Goal: Task Accomplishment & Management: Complete application form

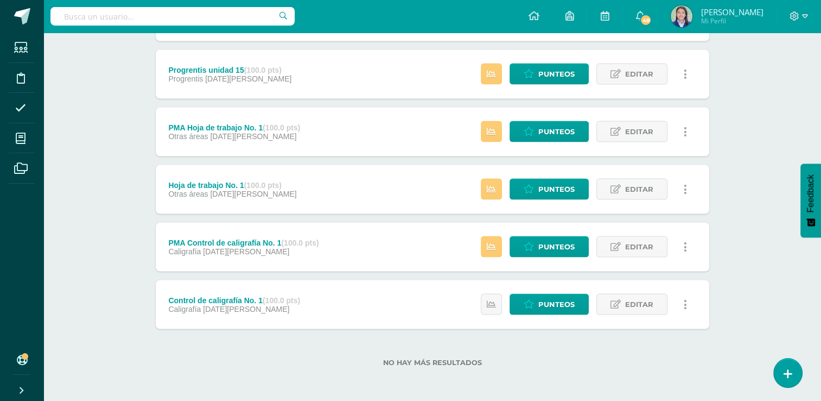
scroll to position [2030, 0]
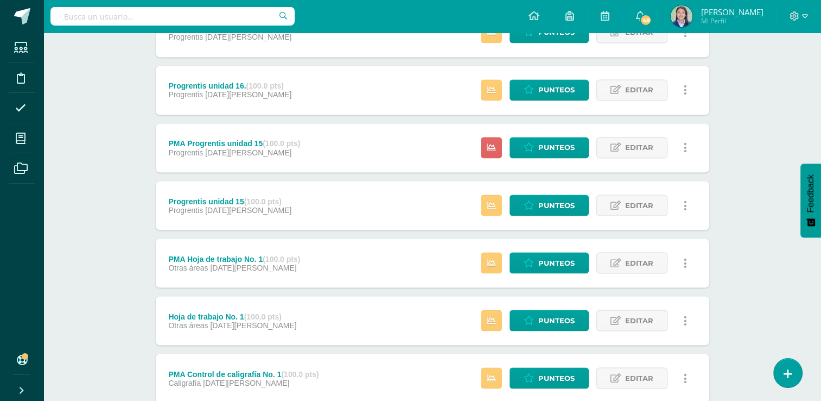
scroll to position [2030, 0]
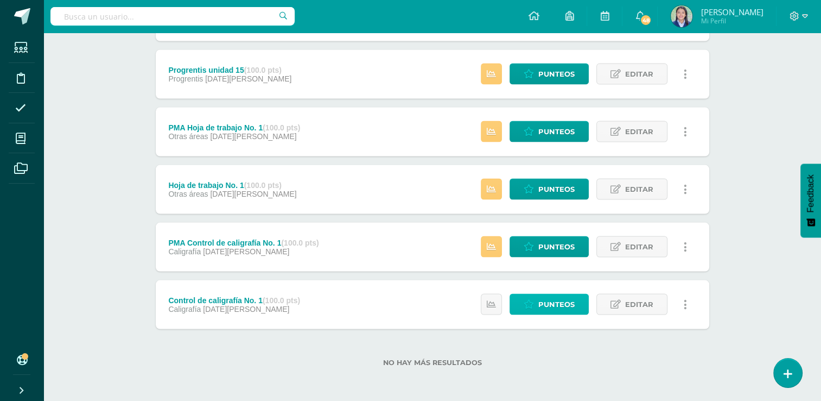
click at [565, 302] on span "Punteos" at bounding box center [556, 304] width 36 height 20
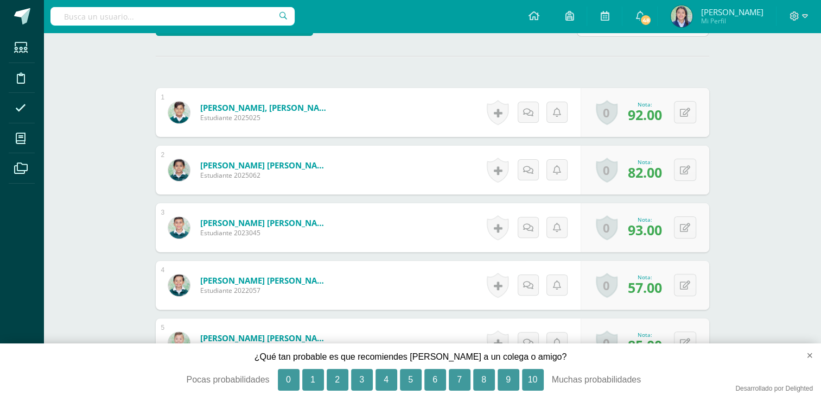
scroll to position [300, 0]
click at [808, 355] on button "×" at bounding box center [805, 355] width 32 height 24
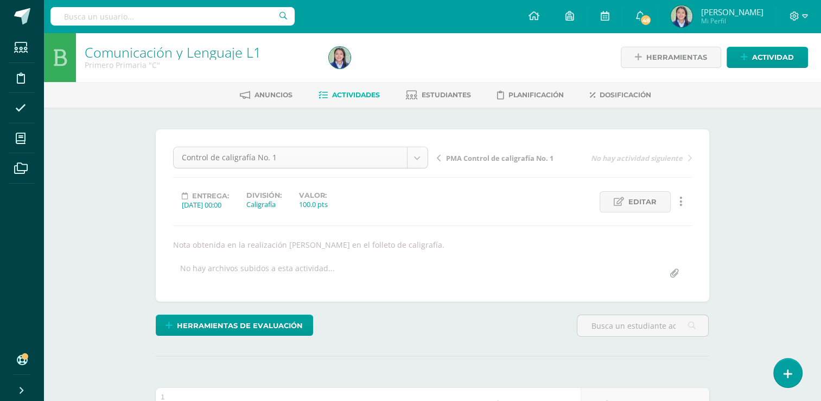
scroll to position [692, 0]
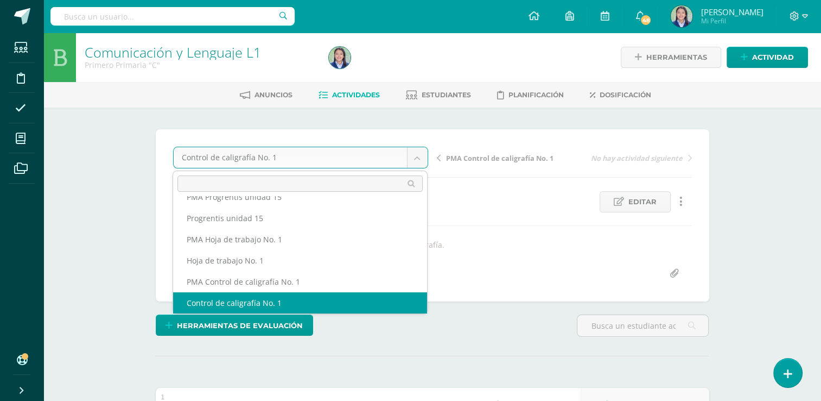
scroll to position [682, 0]
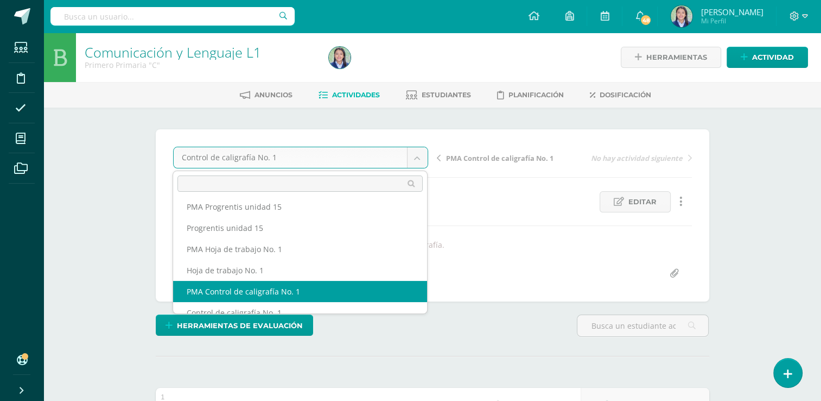
select select "/dashboard/teacher/grade-activity/264288/"
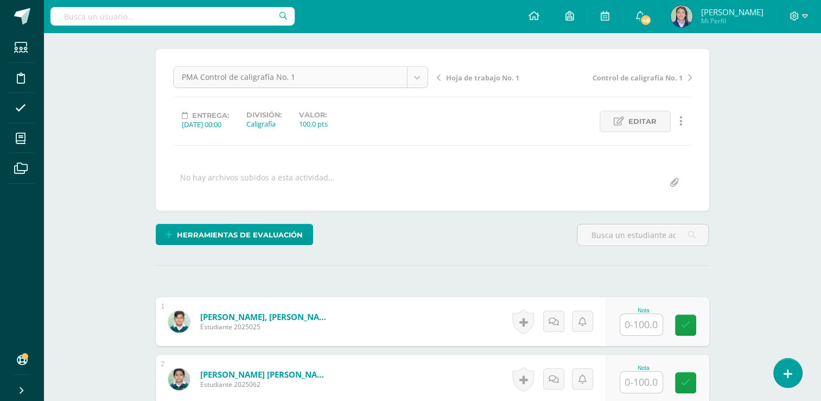
scroll to position [670, 0]
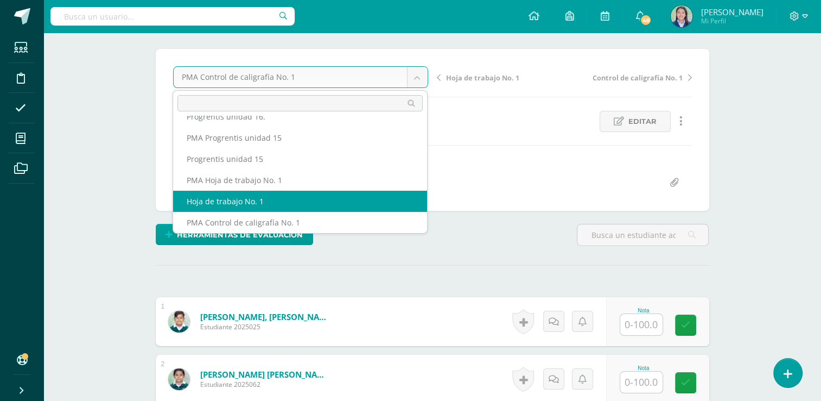
select select "/dashboard/teacher/grade-activity/264929/"
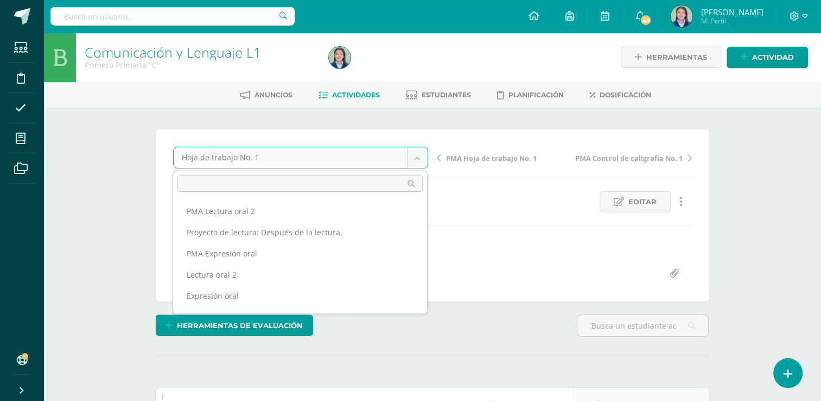
scroll to position [649, 0]
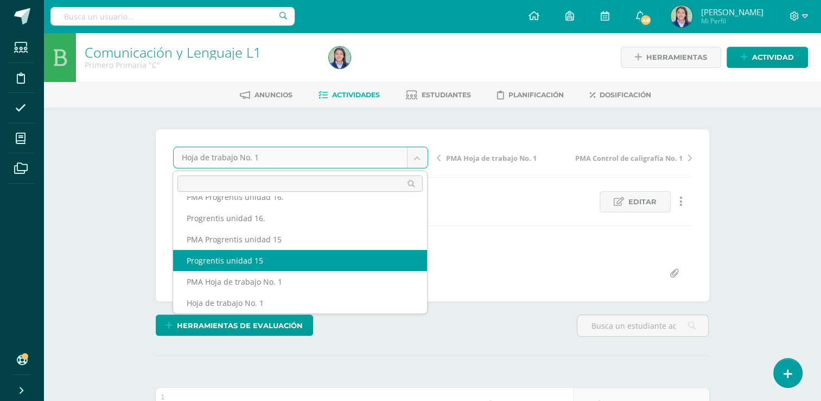
select select "/dashboard/teacher/grade-activity/264279/"
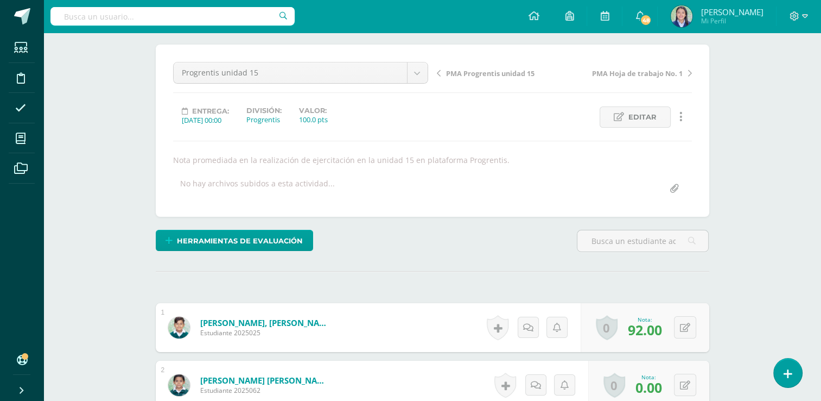
scroll to position [81, 0]
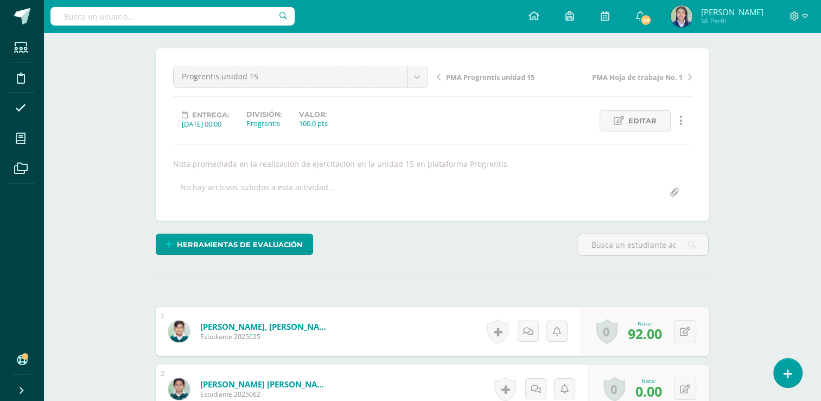
click at [430, 76] on div "Progrentis unidad 15 PMA Lectura oral 2 Proyecto de lectura: Después de la lect…" at bounding box center [301, 81] width 264 height 30
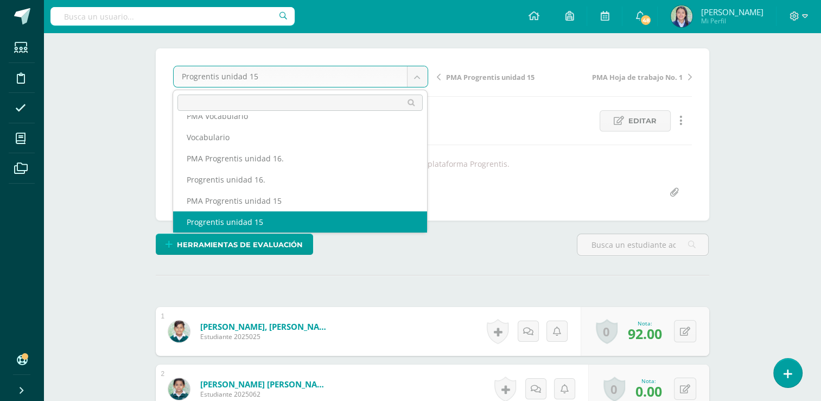
scroll to position [597, 0]
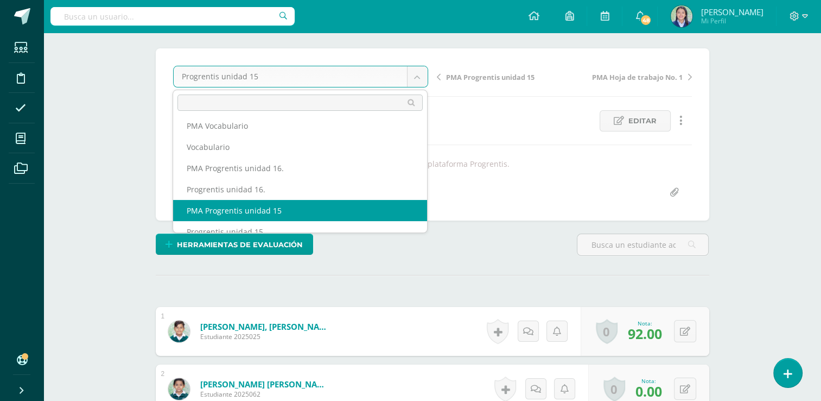
select select "/dashboard/teacher/grade-activity/264282/"
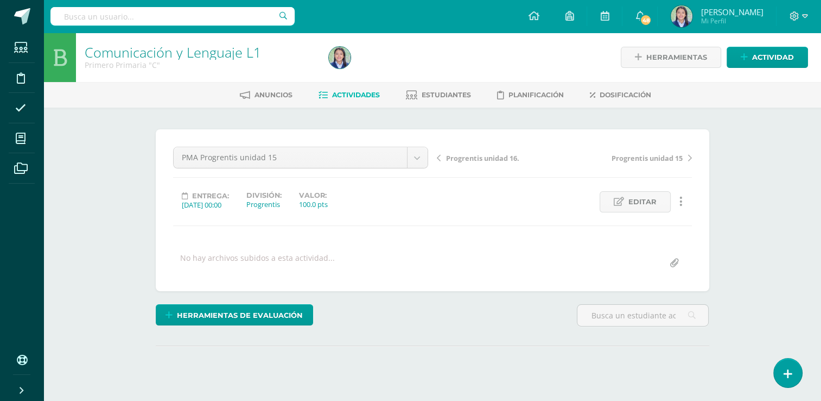
click at [769, 185] on div "Comunicación y Lenguaje L1 Primero Primaria "C" Herramientas Detalle de asisten…" at bounding box center [432, 231] width 778 height 397
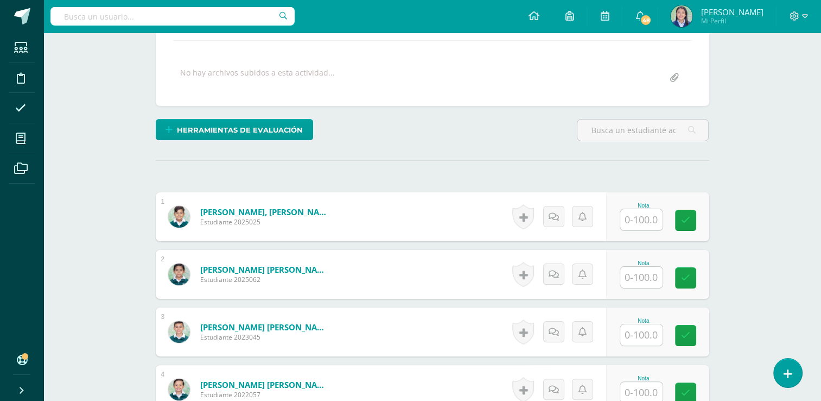
scroll to position [180, 0]
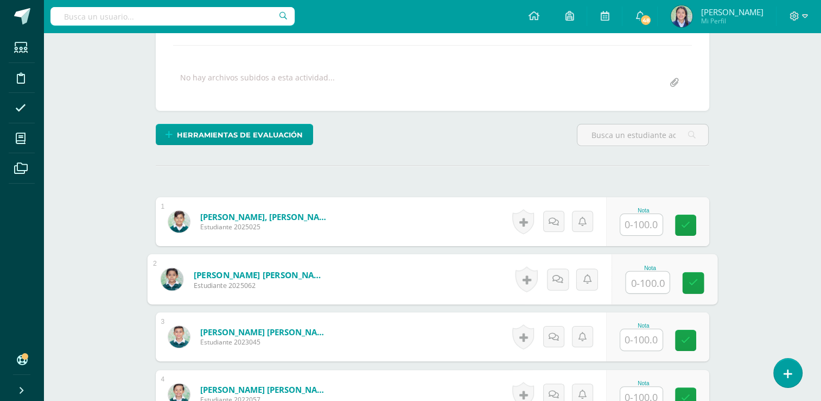
click at [646, 283] on input "text" at bounding box center [647, 282] width 43 height 22
type input "92"
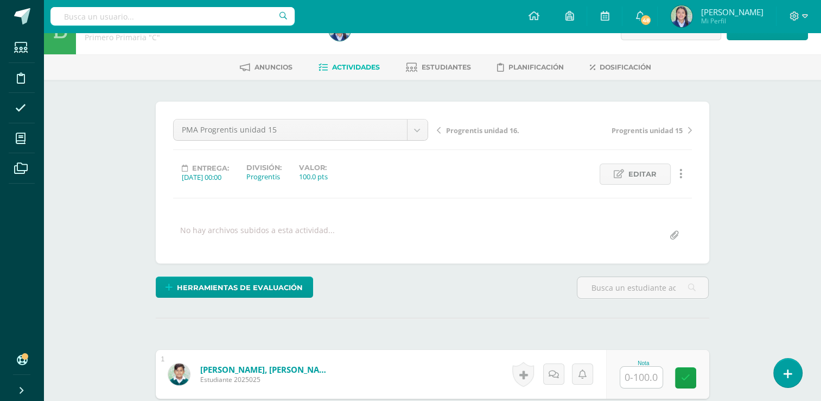
scroll to position [0, 0]
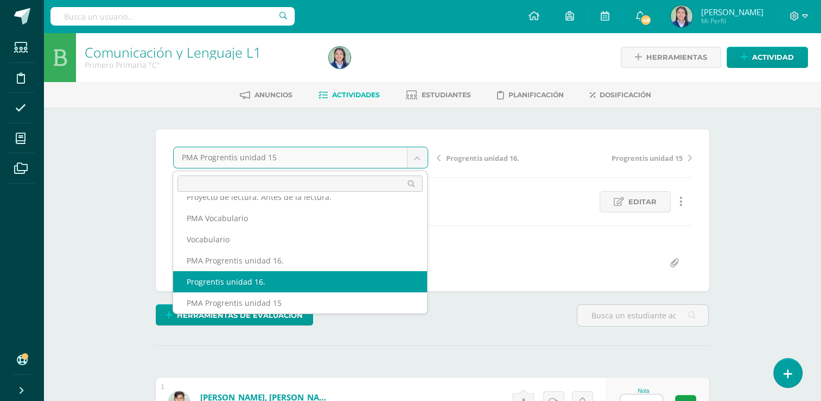
select select "/dashboard/teacher/grade-activity/264291/"
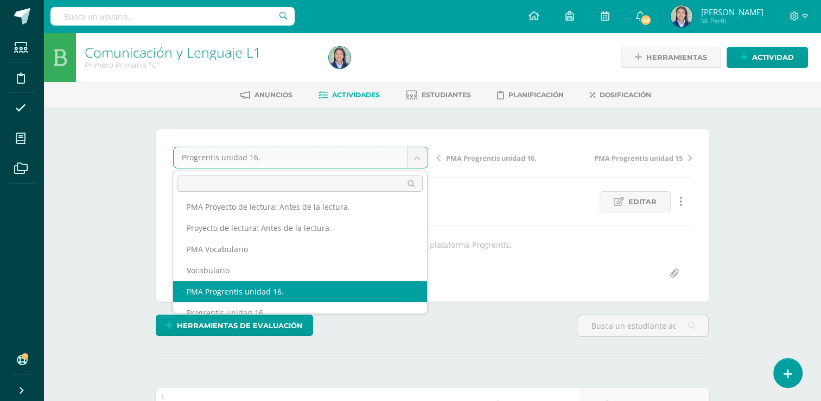
select select "/dashboard/teacher/grade-activity/264294/"
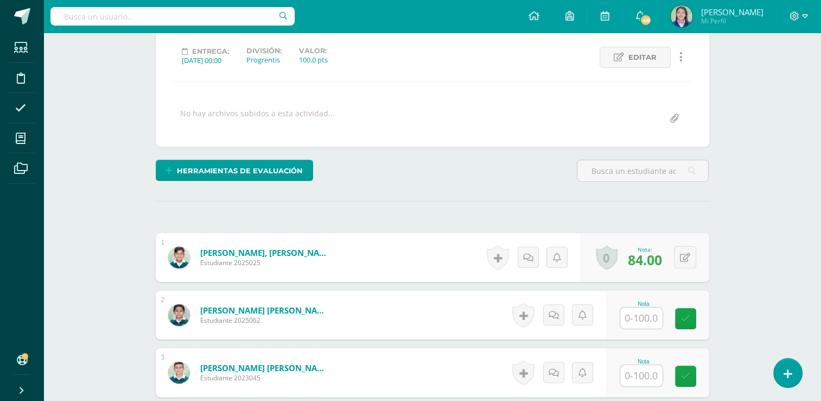
scroll to position [145, 0]
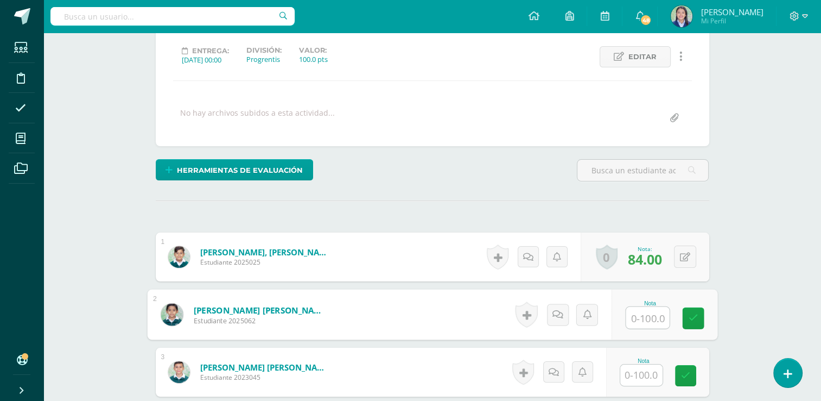
click at [648, 313] on input "text" at bounding box center [647, 318] width 43 height 22
type input "100"
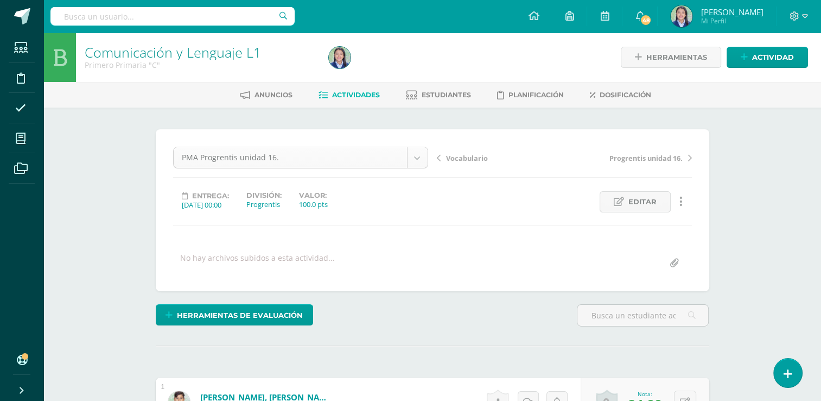
scroll to position [543, 0]
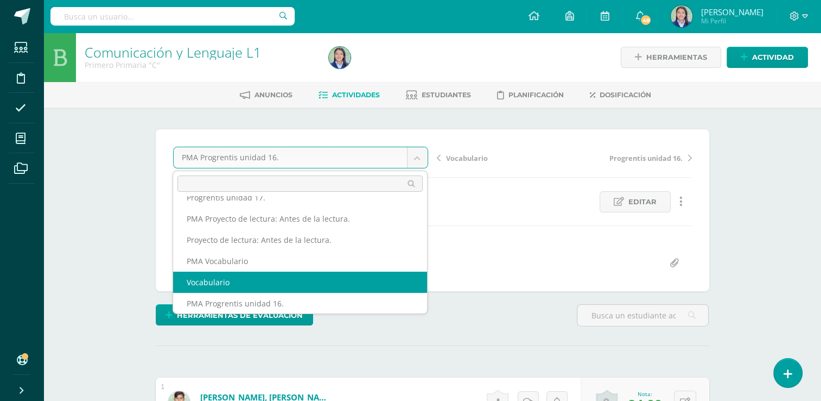
select select "/dashboard/teacher/grade-activity/264933/"
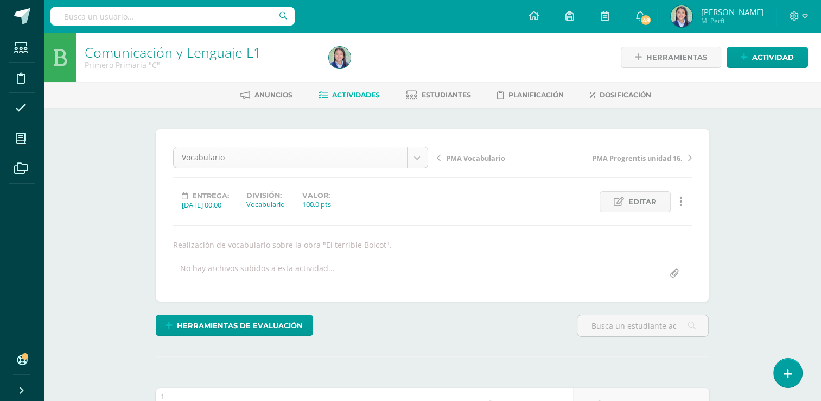
scroll to position [522, 0]
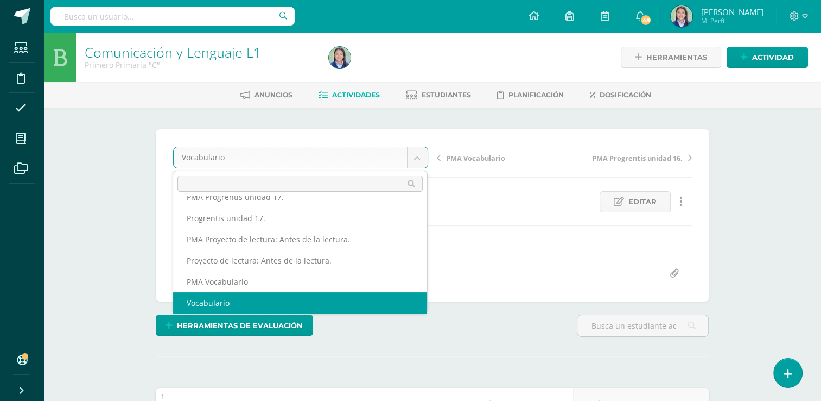
scroll to position [512, 0]
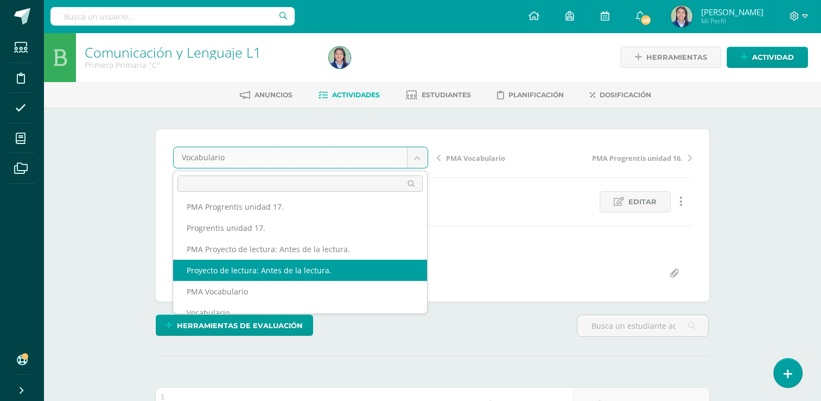
select select "/dashboard/teacher/grade-activity/264919/"
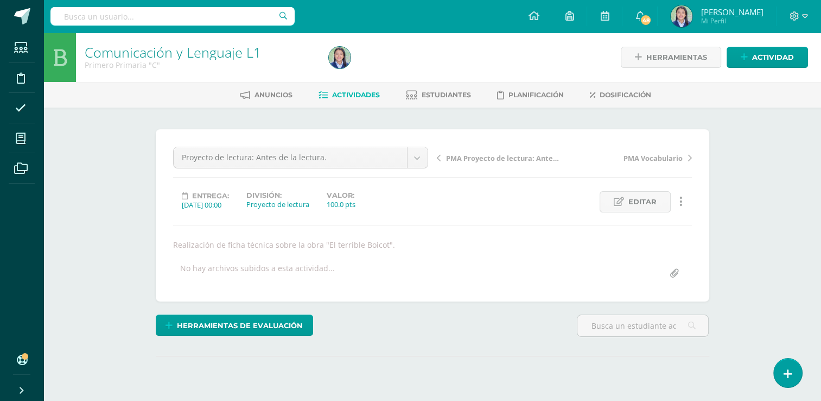
click at [765, 173] on div "Comunicación y Lenguaje L1 Primero Primaria "C" Herramientas Detalle de asisten…" at bounding box center [432, 237] width 778 height 408
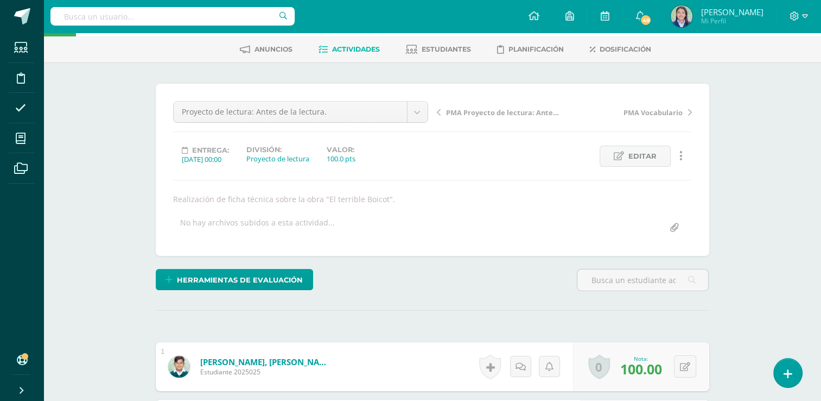
scroll to position [35, 0]
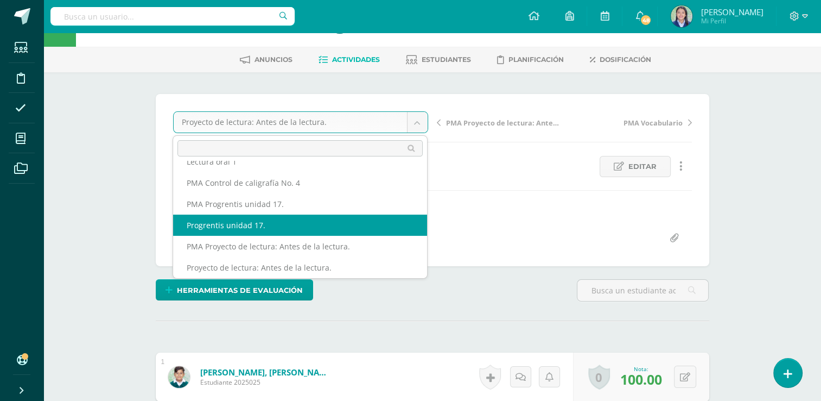
select select "/dashboard/teacher/grade-activity/264939/"
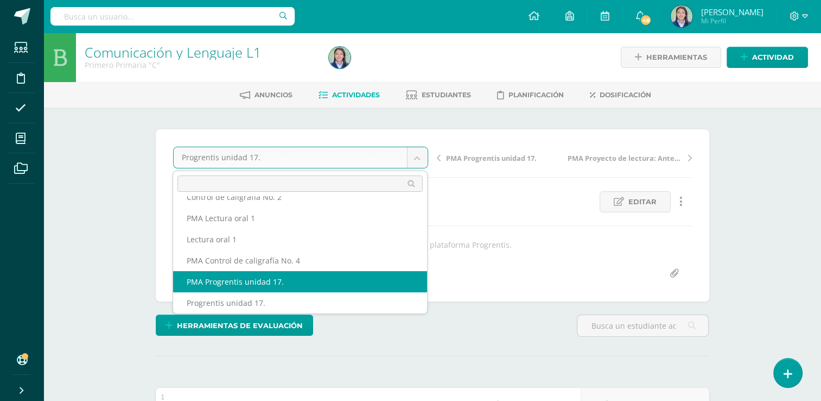
select select "/dashboard/teacher/grade-activity/264942/"
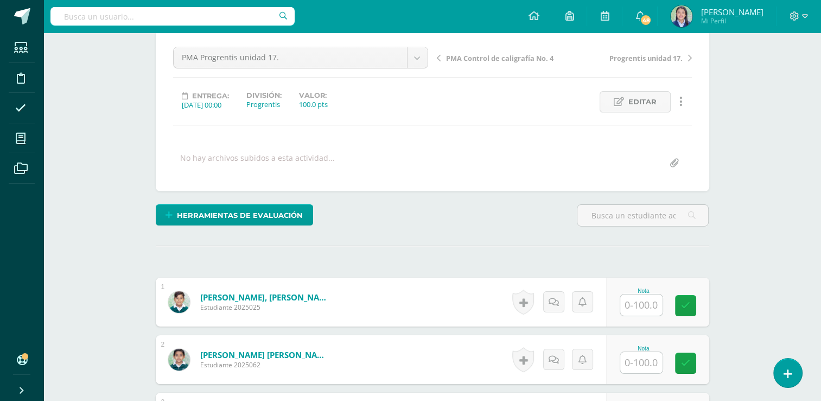
scroll to position [129, 0]
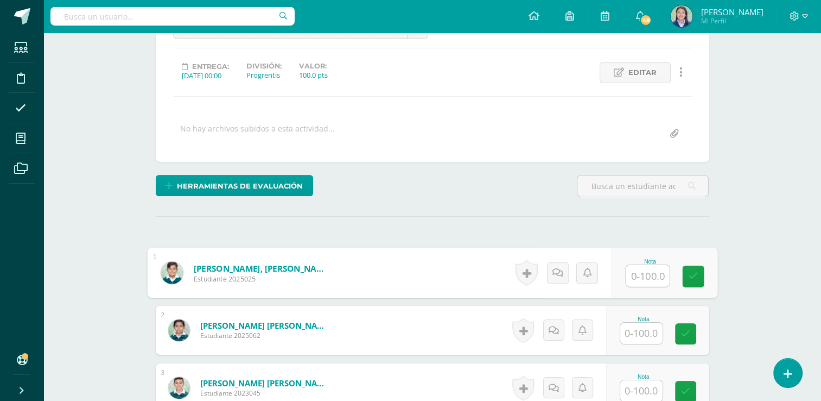
click at [647, 276] on input "text" at bounding box center [647, 276] width 43 height 22
type input "80"
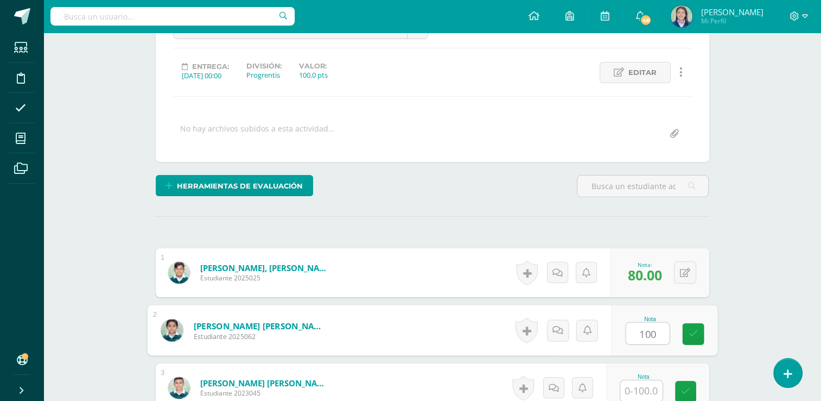
type input "100"
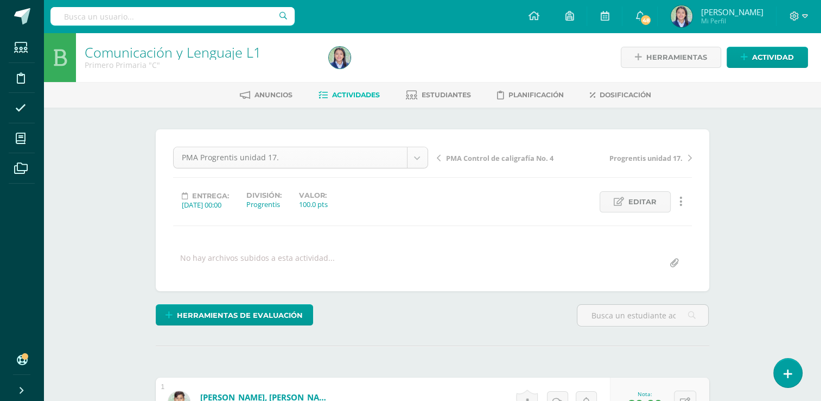
scroll to position [416, 0]
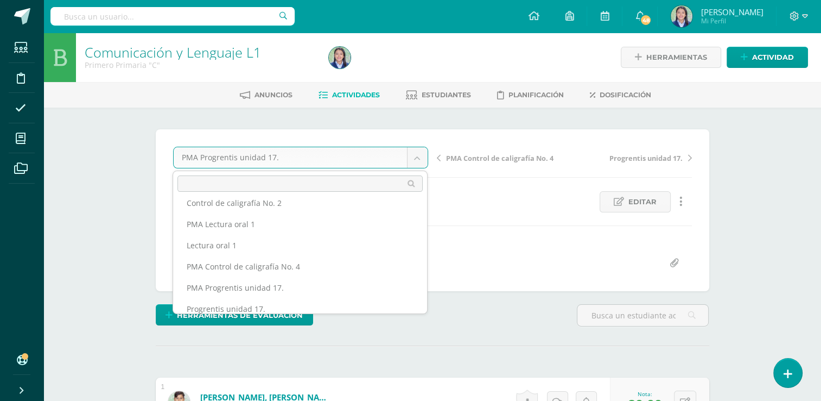
scroll to position [416, 0]
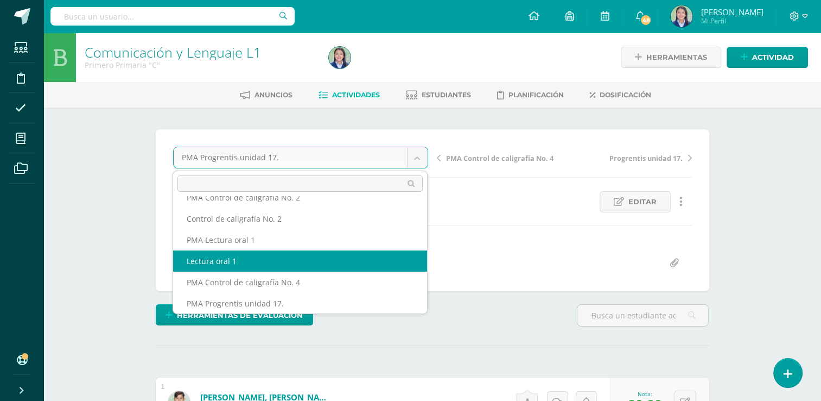
select select "/dashboard/teacher/grade-activity/264883/"
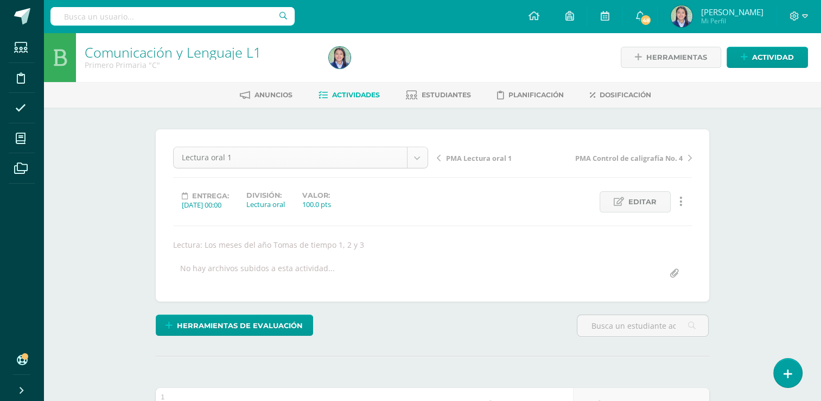
scroll to position [373, 0]
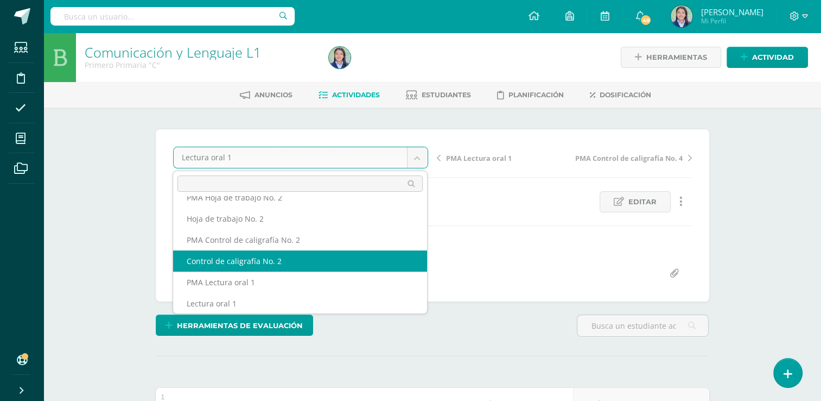
select select "/dashboard/teacher/grade-activity/264945/"
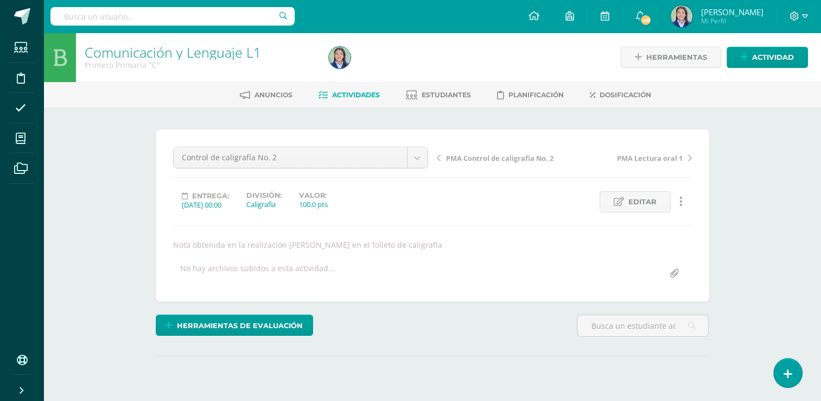
click at [727, 172] on div "¿Estás seguro que quieres eliminar esta actividad? Esto borrará la actividad y …" at bounding box center [432, 273] width 597 height 333
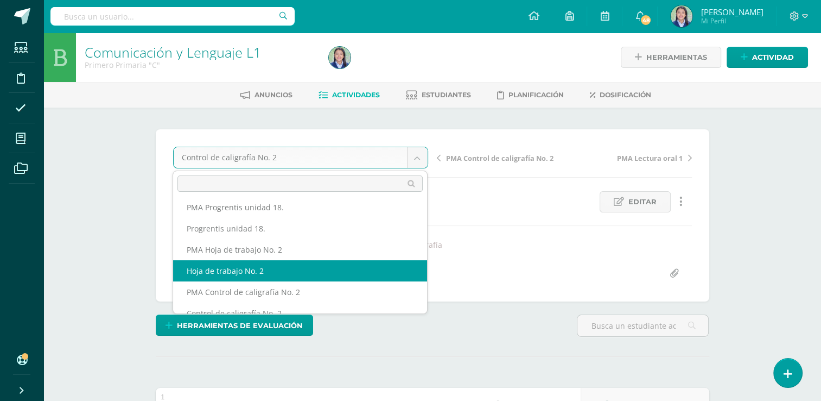
select select "/dashboard/teacher/grade-activity/264953/"
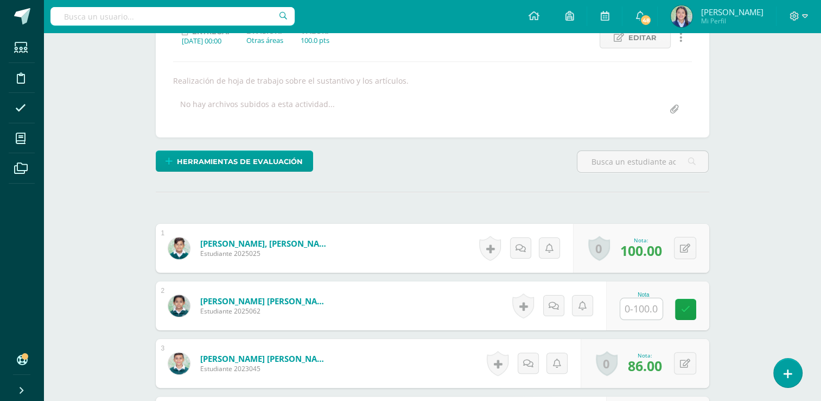
scroll to position [166, 0]
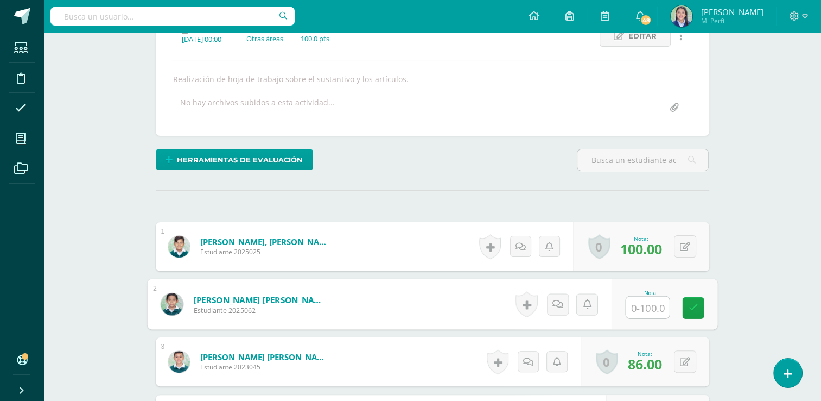
click at [643, 312] on input "text" at bounding box center [647, 307] width 43 height 22
type input "72"
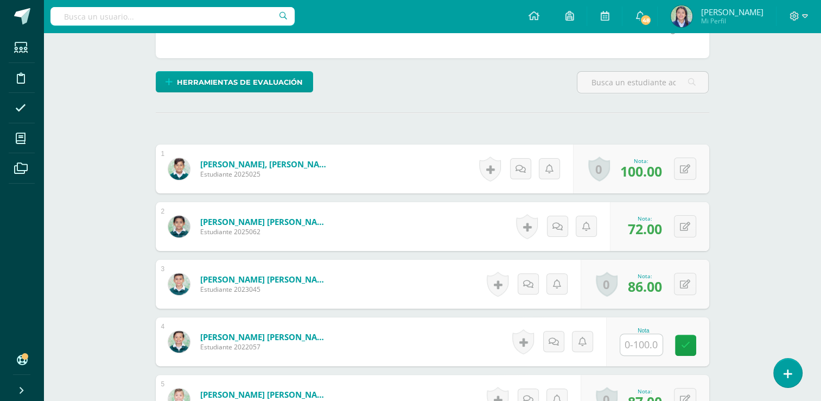
scroll to position [249, 0]
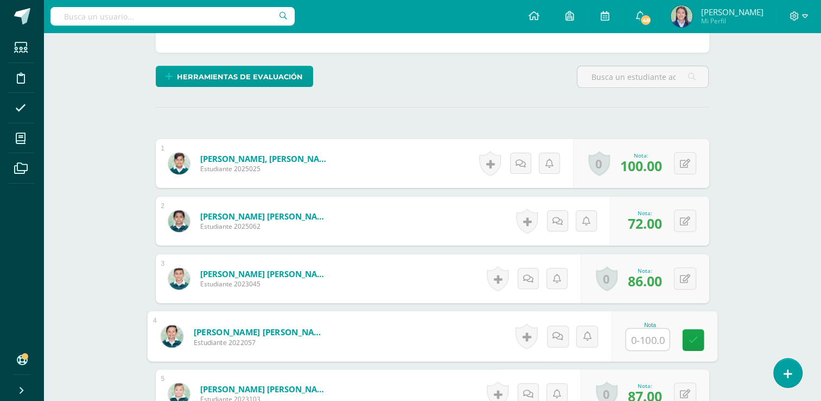
click at [650, 339] on input "text" at bounding box center [647, 339] width 43 height 22
type input "63"
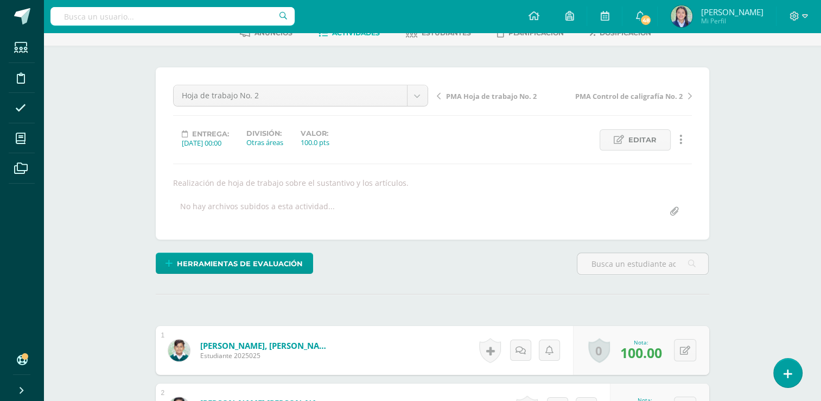
scroll to position [53, 0]
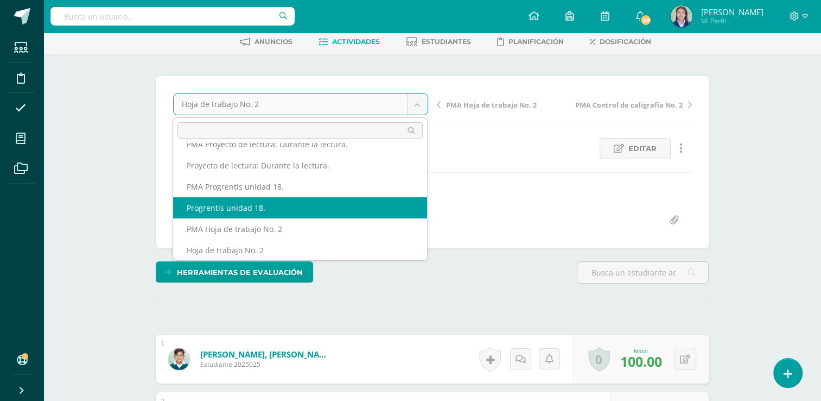
select select "/dashboard/teacher/grade-activity/264957/"
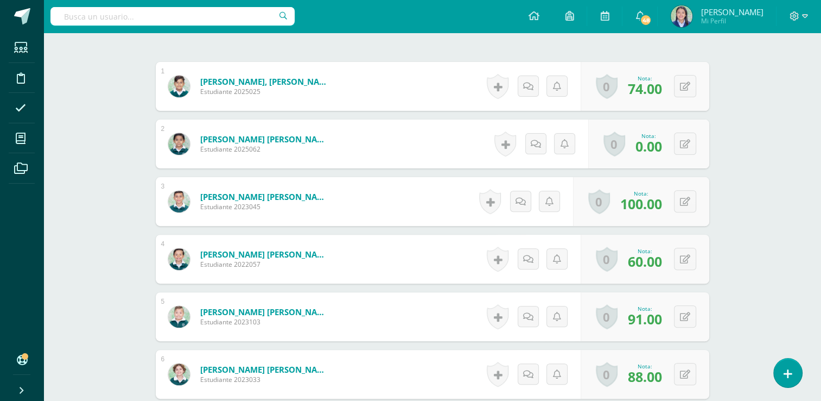
scroll to position [345, 0]
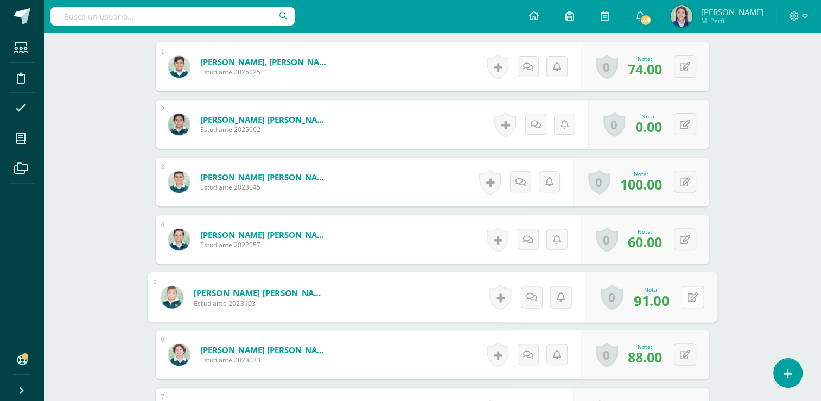
click at [680, 299] on div "0 Logros Logros obtenidos Aún no hay logros agregados Nota: 91.00" at bounding box center [651, 297] width 132 height 50
click at [690, 296] on icon at bounding box center [692, 296] width 11 height 9
type input "99"
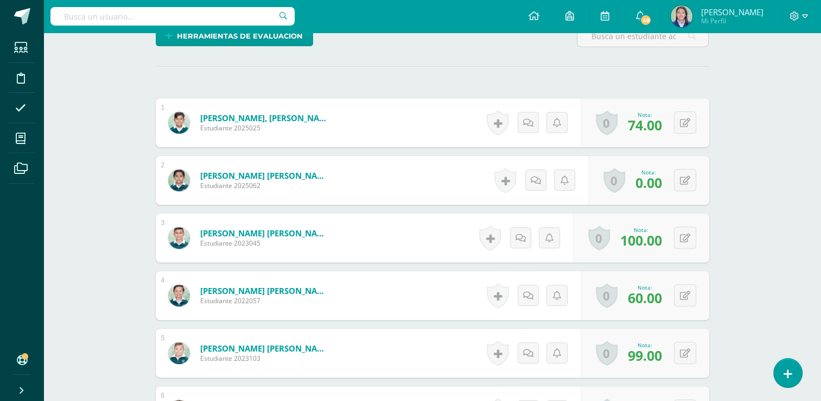
scroll to position [291, 0]
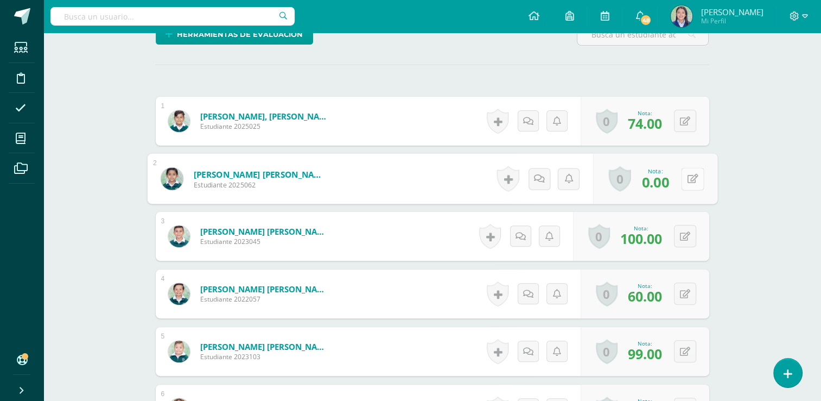
click at [679, 176] on div "0 Logros Logros obtenidos Aún no hay logros agregados Nota: 0.00" at bounding box center [655, 179] width 124 height 50
click at [690, 177] on icon at bounding box center [692, 178] width 11 height 9
type input "12"
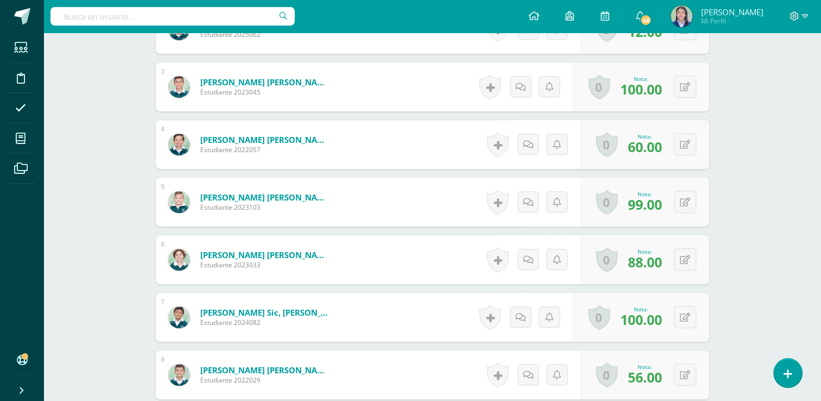
scroll to position [464, 0]
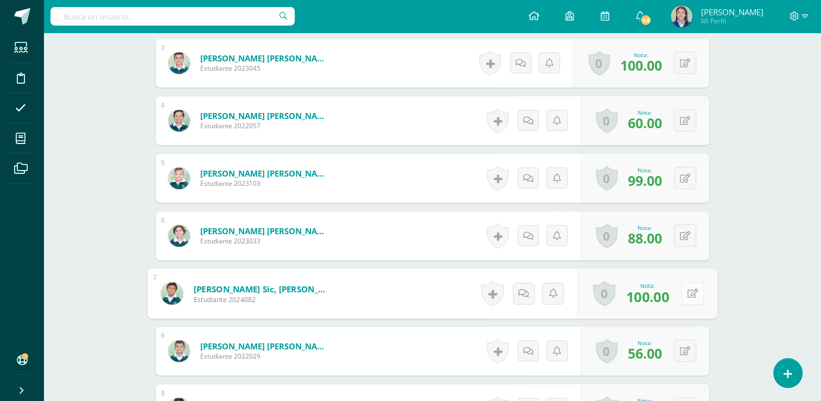
click at [683, 293] on button at bounding box center [692, 293] width 23 height 23
type input "0"
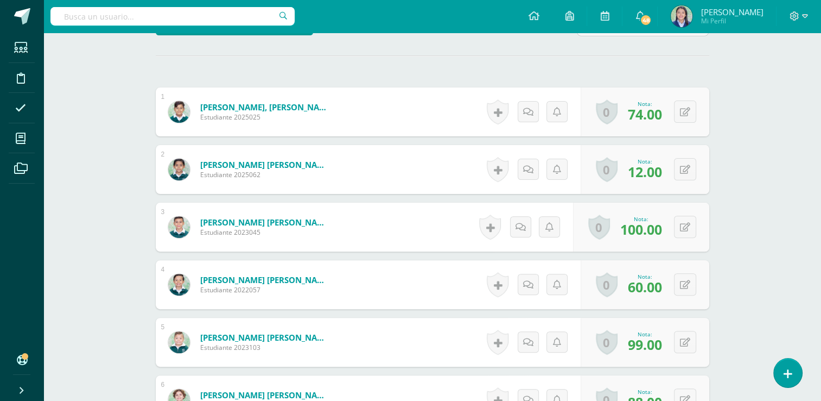
scroll to position [0, 0]
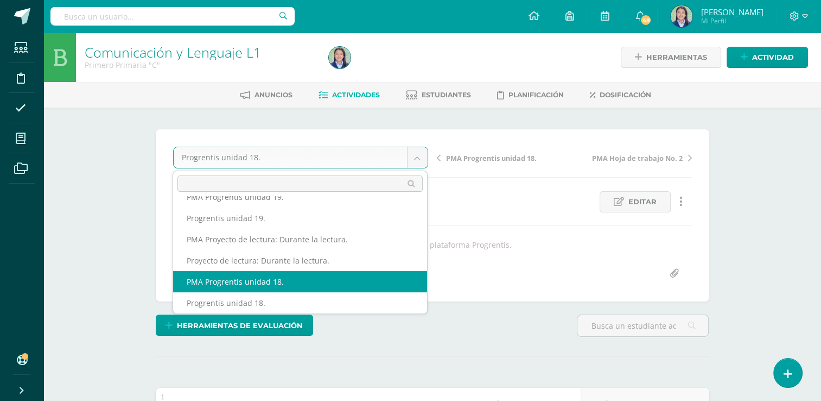
select select "/dashboard/teacher/grade-activity/264966/"
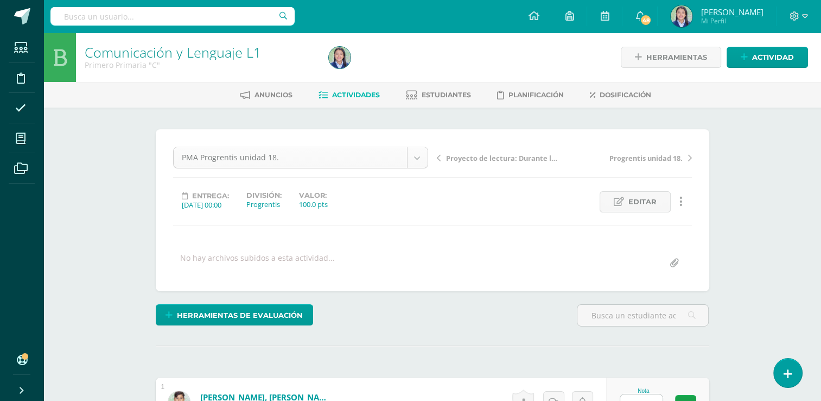
scroll to position [226, 0]
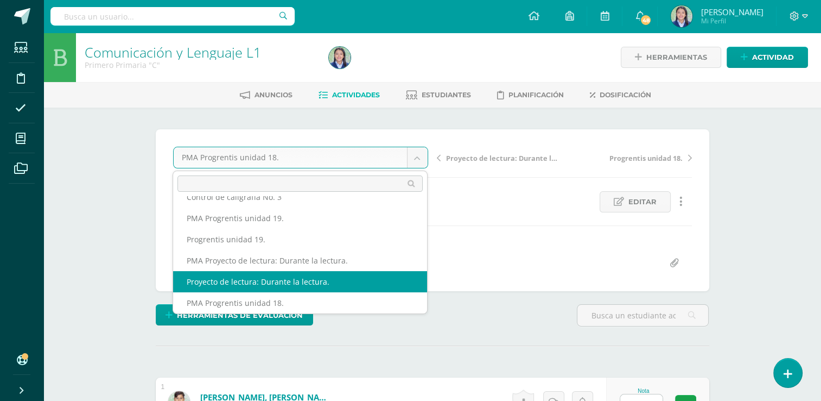
select select "/dashboard/teacher/grade-activity/264978/"
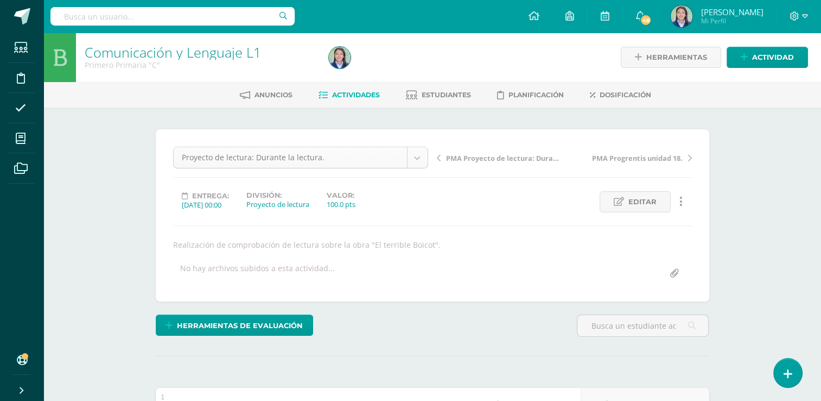
scroll to position [204, 0]
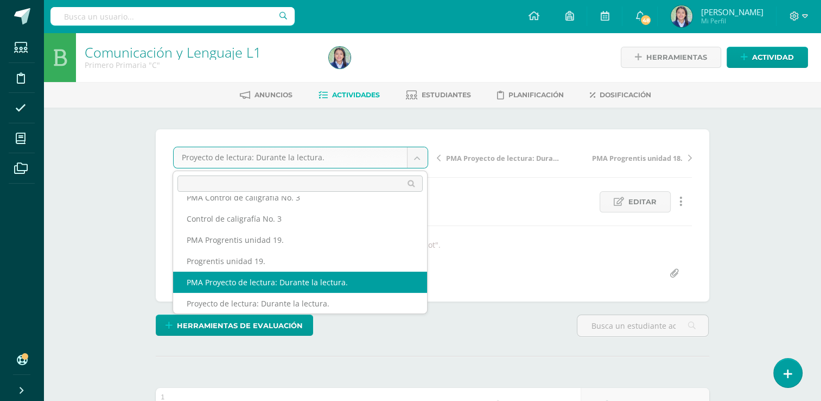
select select "/dashboard/teacher/grade-activity/264984/"
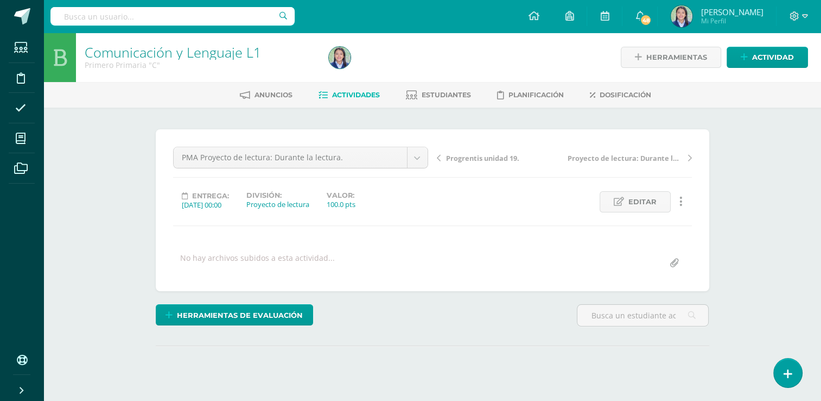
click at [747, 173] on div "Comunicación y Lenguaje L1 Primero Primaria "C" Herramientas Detalle de asisten…" at bounding box center [432, 231] width 778 height 397
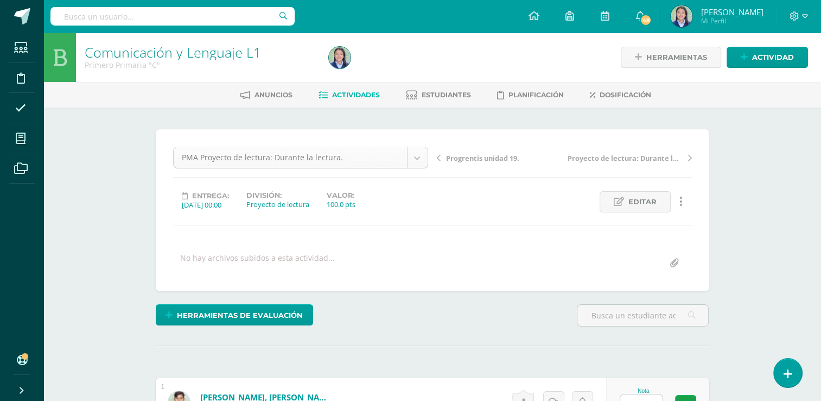
scroll to position [183, 0]
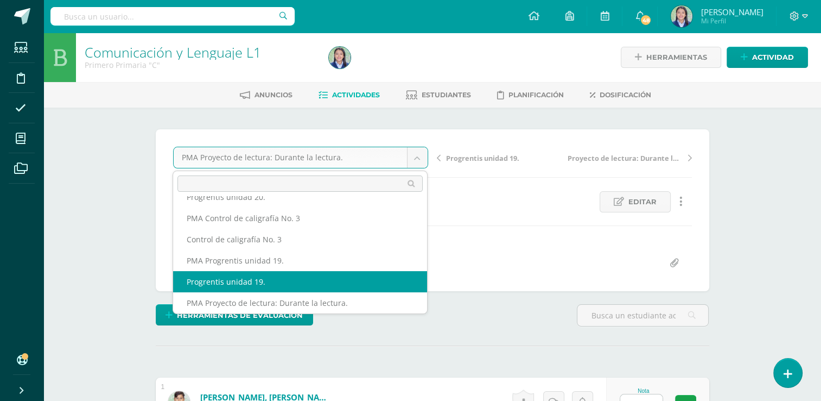
select select "/dashboard/teacher/grade-activity/264996/"
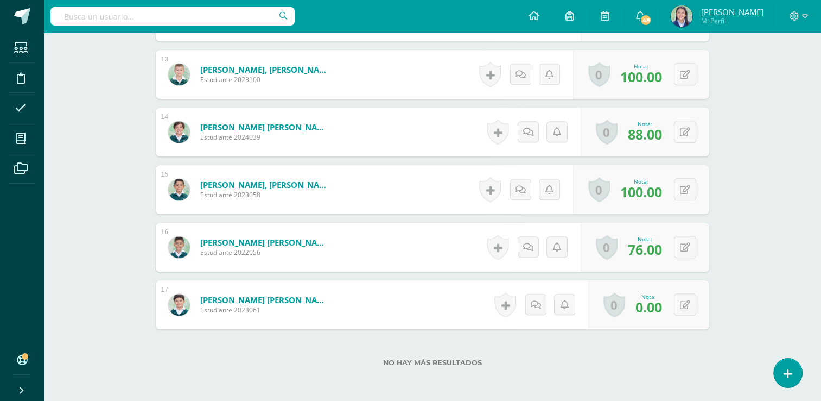
scroll to position [1030, 0]
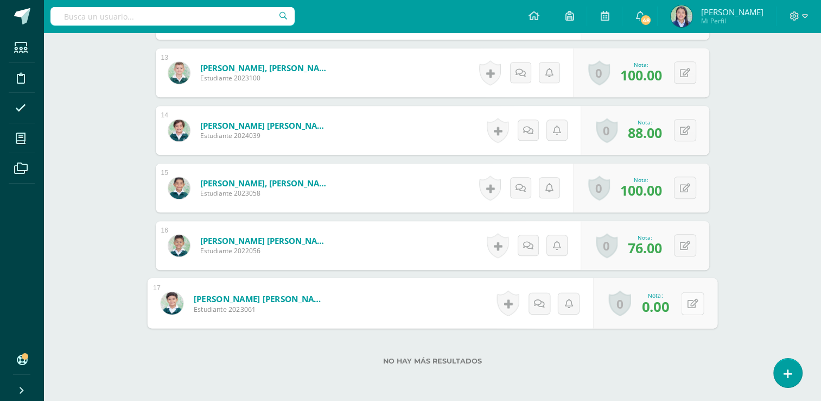
click at [688, 301] on icon at bounding box center [692, 302] width 11 height 9
type input "78"
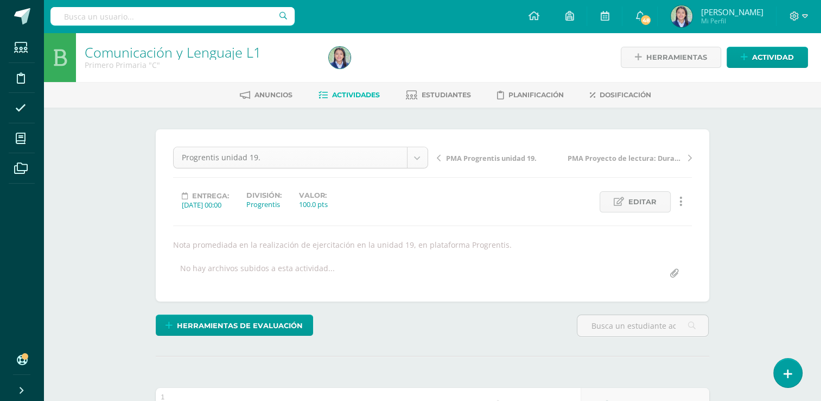
scroll to position [162, 0]
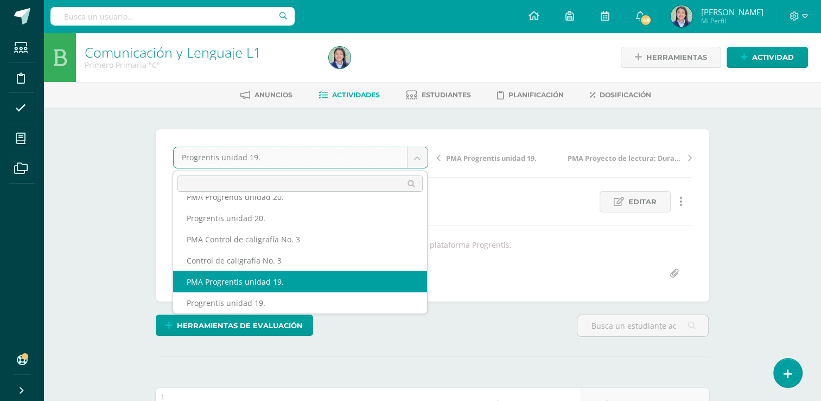
select select "/dashboard/teacher/grade-activity/264999/"
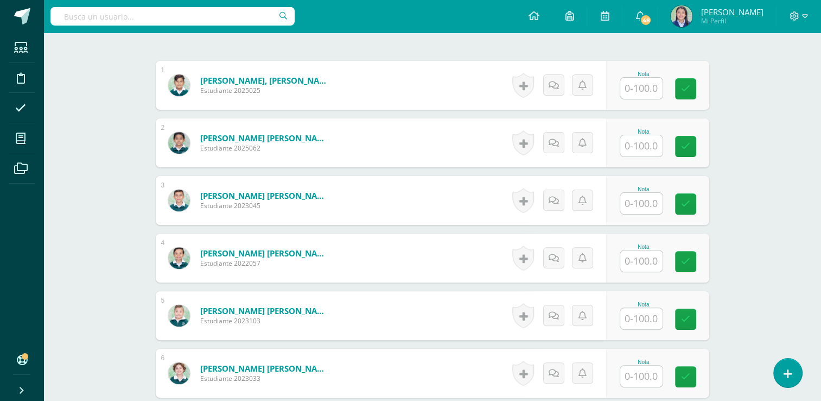
scroll to position [318, 0]
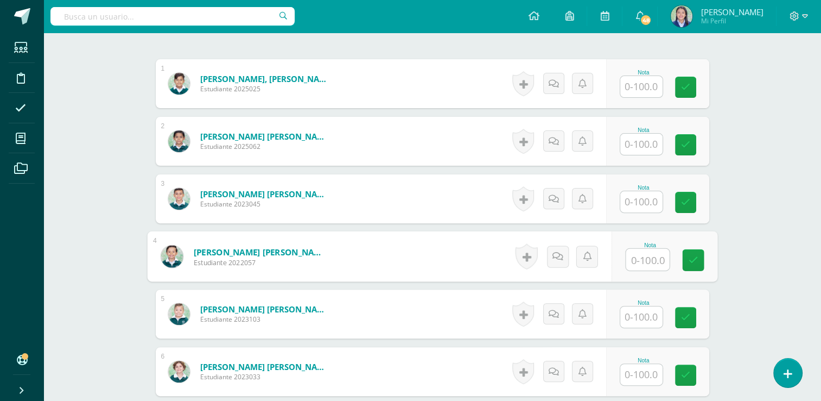
click at [637, 260] on input "text" at bounding box center [647, 260] width 43 height 22
type input "99"
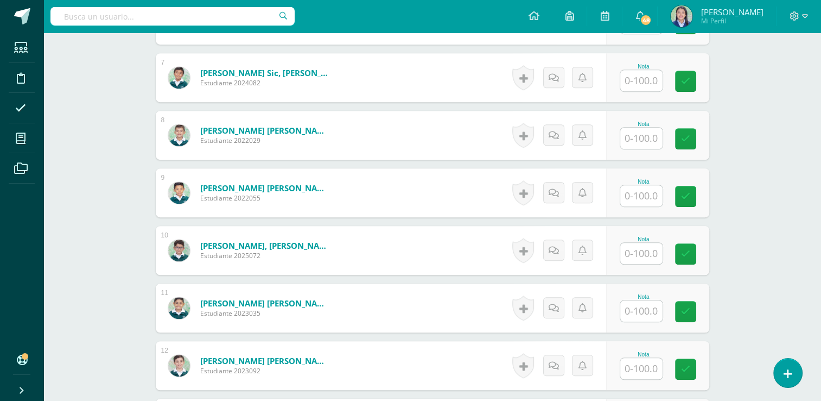
scroll to position [671, 0]
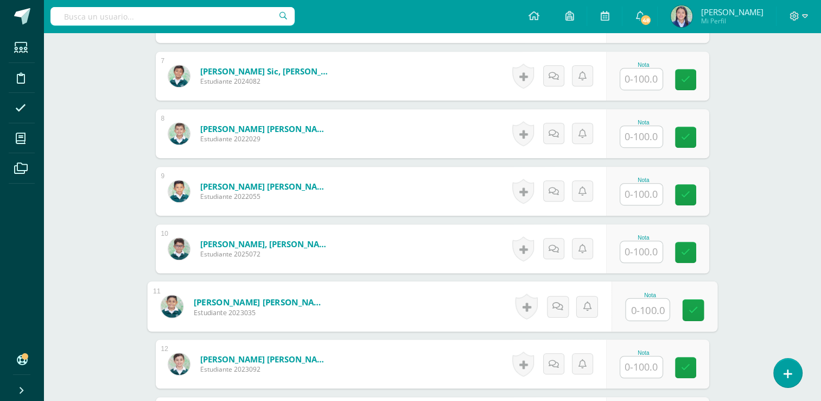
click at [646, 306] on input "text" at bounding box center [647, 310] width 43 height 22
type input "100"
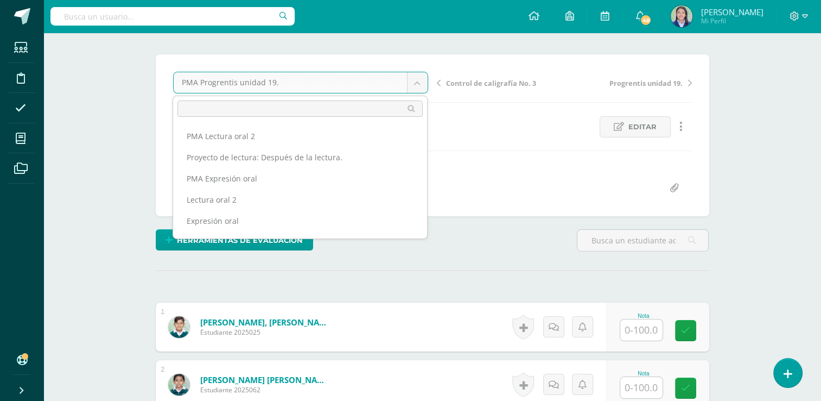
scroll to position [141, 0]
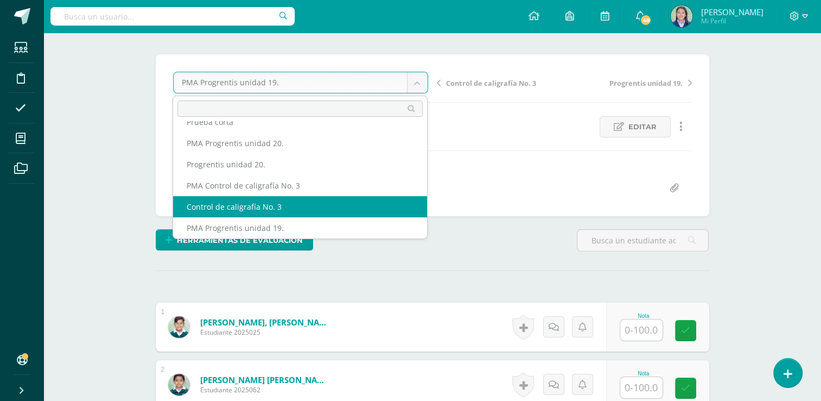
select select "/dashboard/teacher/grade-activity/265189/"
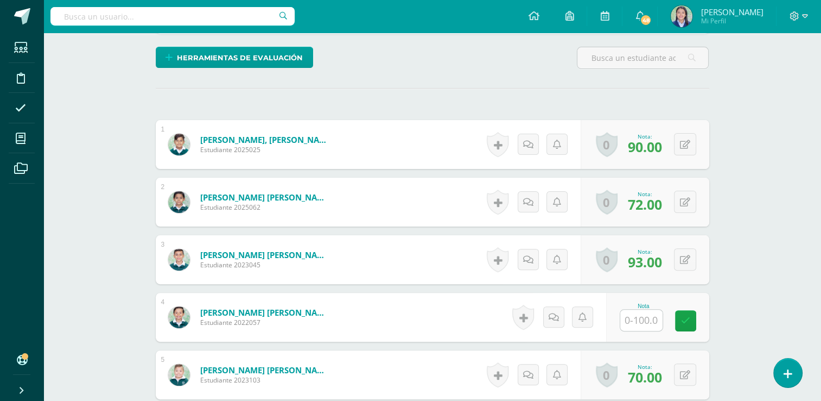
scroll to position [276, 0]
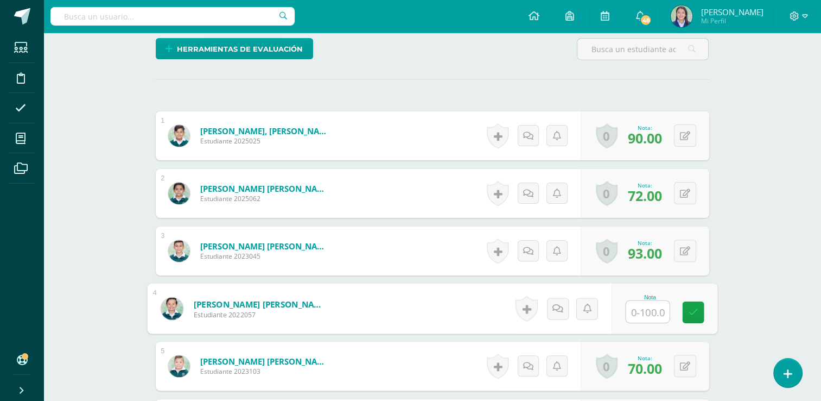
click at [646, 313] on input "text" at bounding box center [647, 312] width 43 height 22
type input "0"
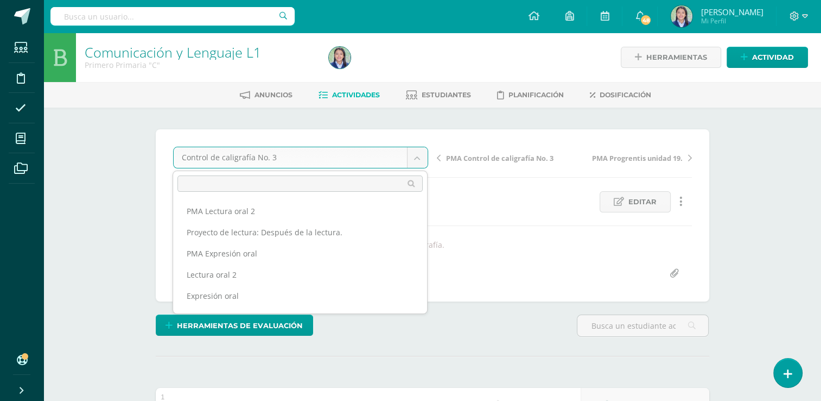
scroll to position [119, 0]
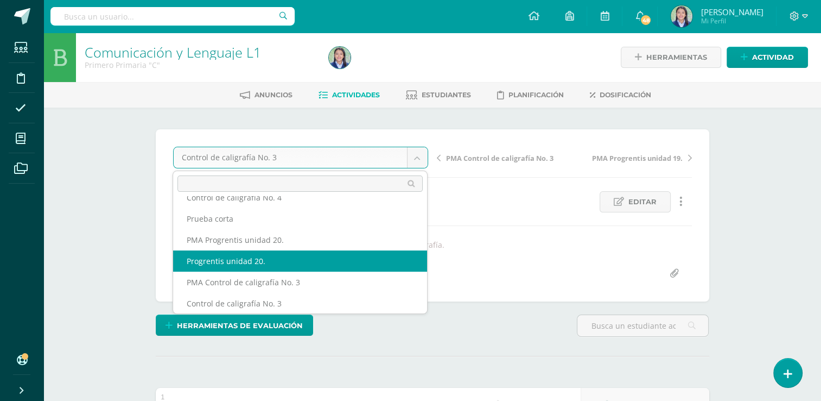
select select "/dashboard/teacher/grade-activity/265195/"
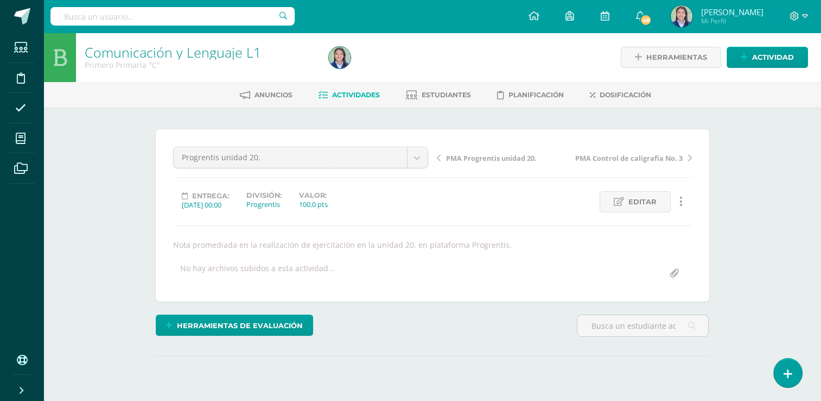
click at [787, 147] on div "Comunicación y Lenguaje L1 Primero Primaria "C" Herramientas Detalle de asisten…" at bounding box center [432, 237] width 778 height 408
click at [783, 153] on div "Comunicación y Lenguaje L1 Primero Primaria "C" Herramientas Detalle de asisten…" at bounding box center [432, 237] width 778 height 408
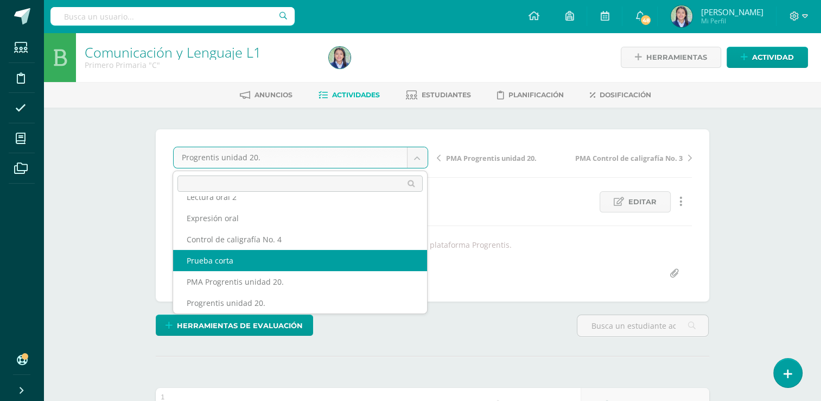
select select "/dashboard/teacher/grade-activity/265186/"
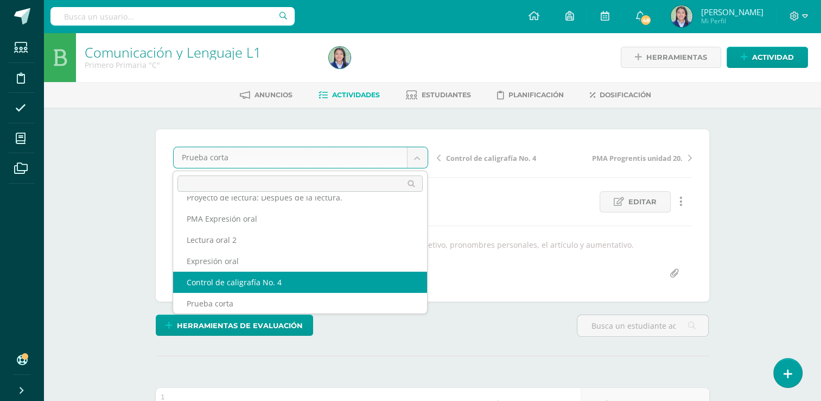
select select "/dashboard/teacher/grade-activity/265207/"
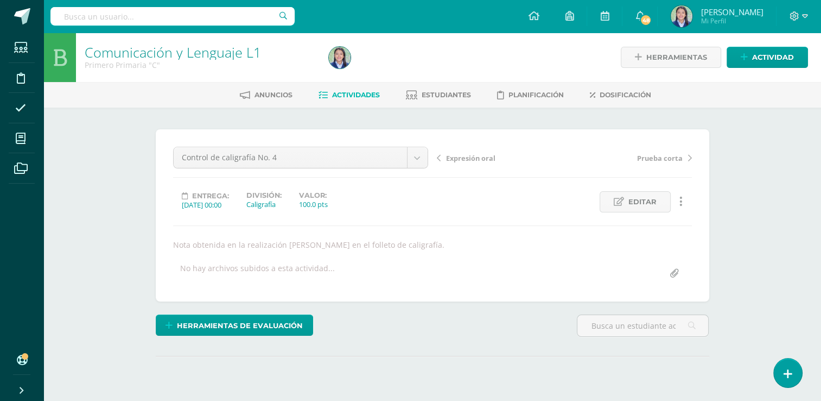
click at [743, 159] on div "Comunicación y Lenguaje L1 Primero Primaria "C" Herramientas Detalle de asisten…" at bounding box center [432, 237] width 778 height 408
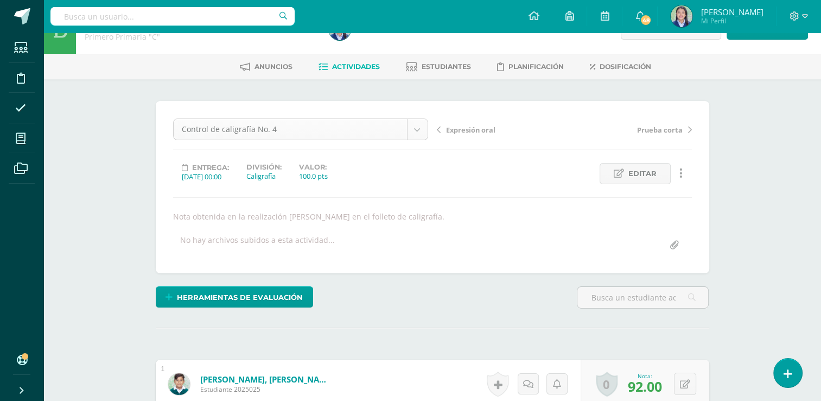
scroll to position [14, 0]
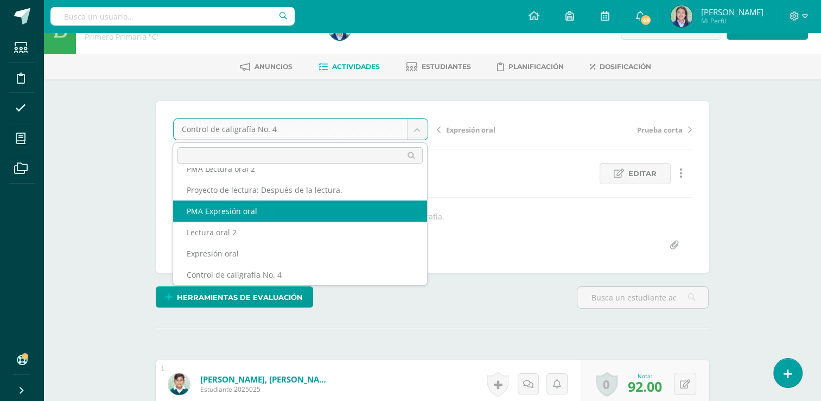
scroll to position [0, 0]
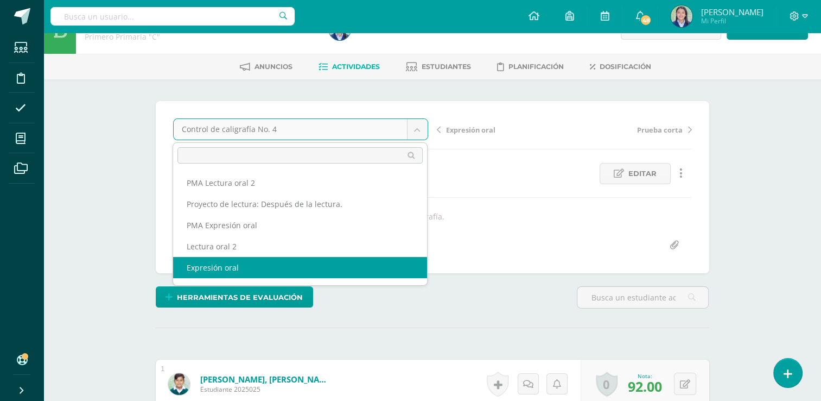
select select "/dashboard/teacher/grade-activity/265214/"
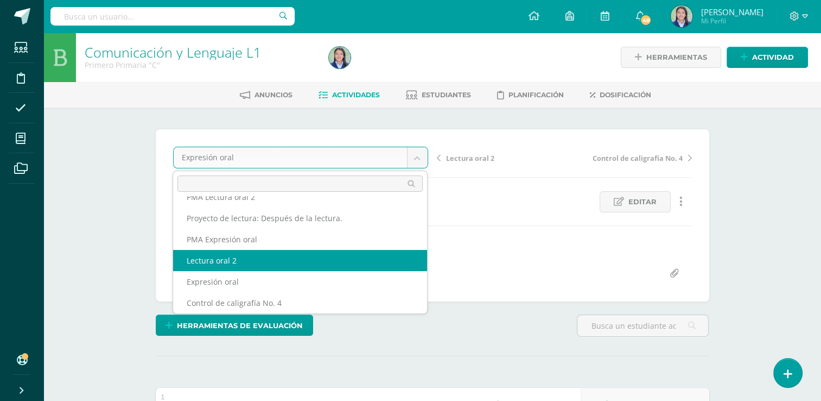
select select "/dashboard/teacher/grade-activity/265202/"
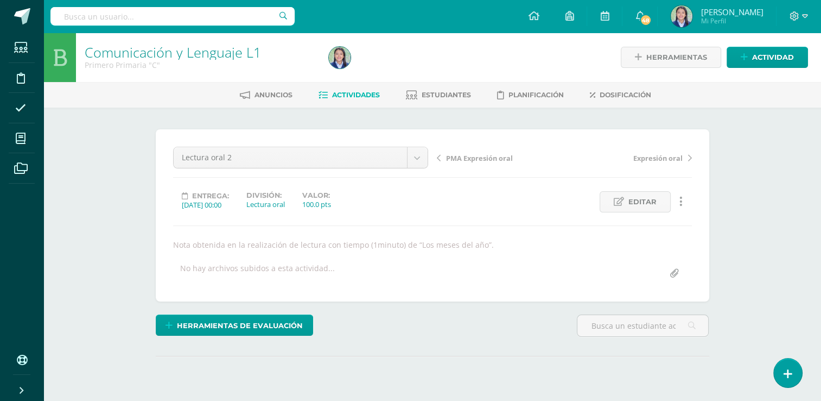
click at [748, 163] on div "Comunicación y Lenguaje L1 Primero Primaria "C" Herramientas Detalle de asisten…" at bounding box center [432, 237] width 778 height 408
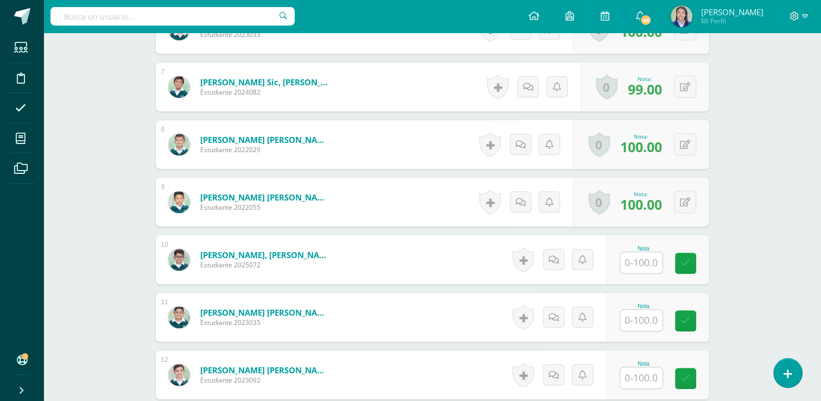
scroll to position [696, 0]
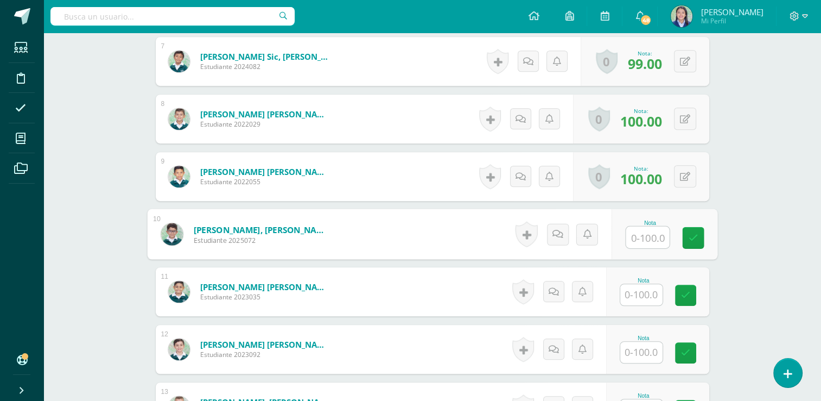
click at [641, 236] on input "text" at bounding box center [647, 237] width 43 height 22
type input "100"
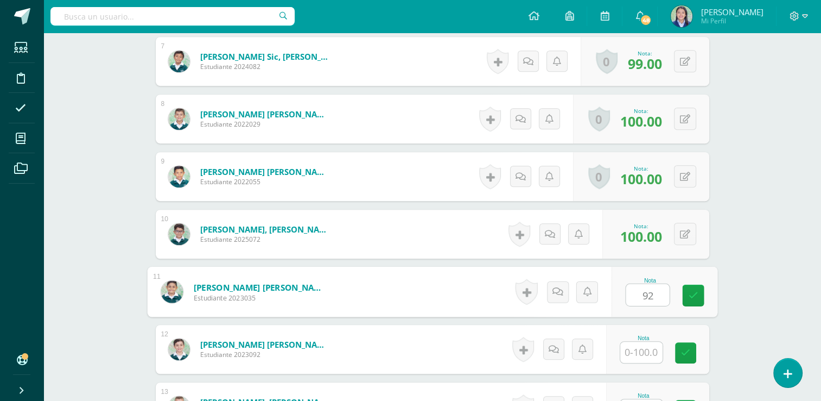
type input "92"
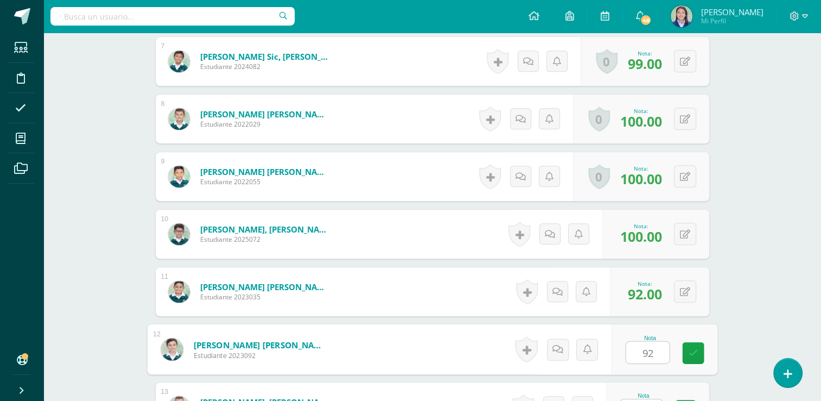
type input "92"
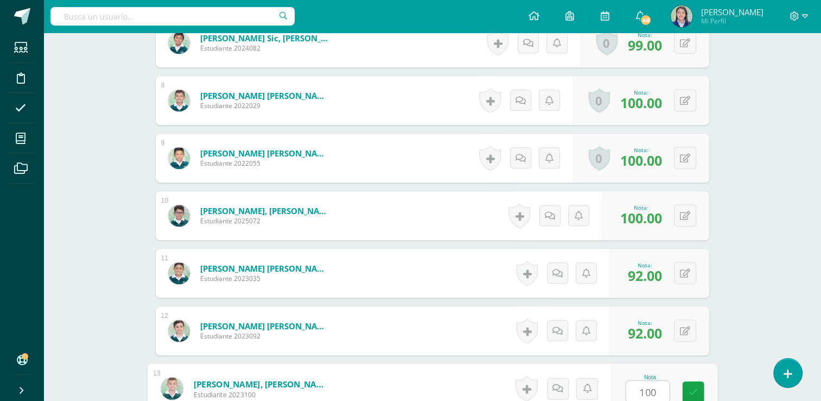
type input "100"
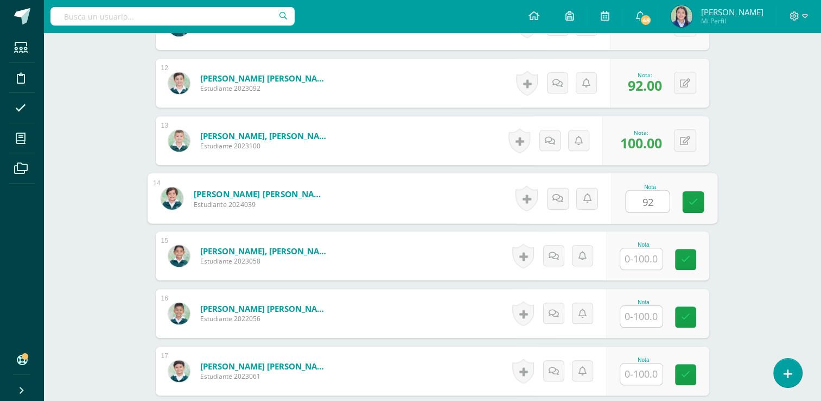
type input "92"
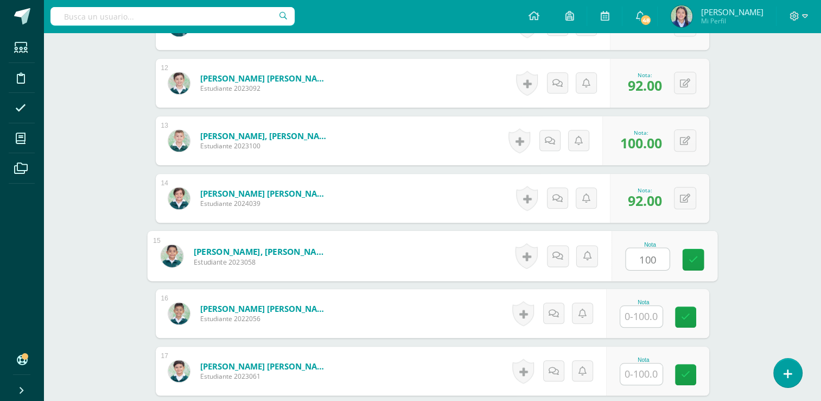
type input "100"
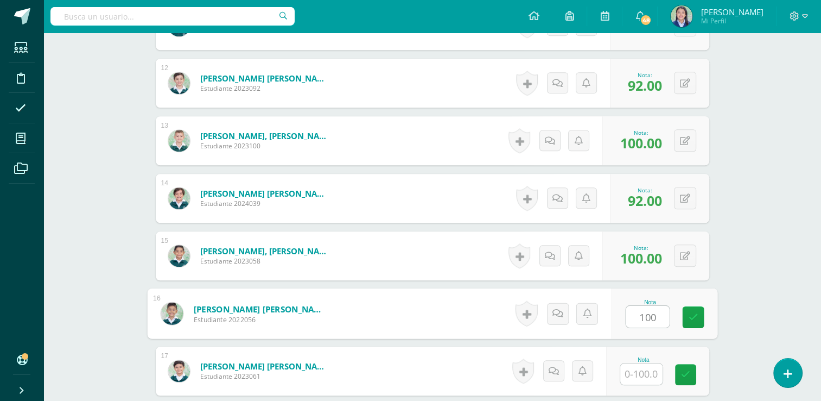
type input "100"
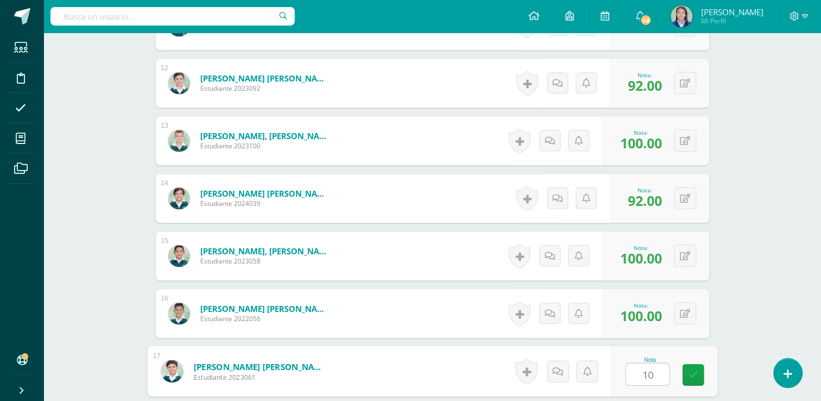
type input "100"
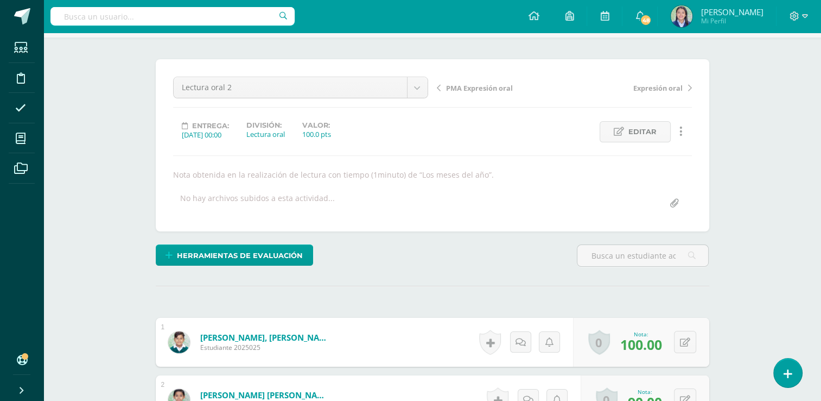
scroll to position [0, 0]
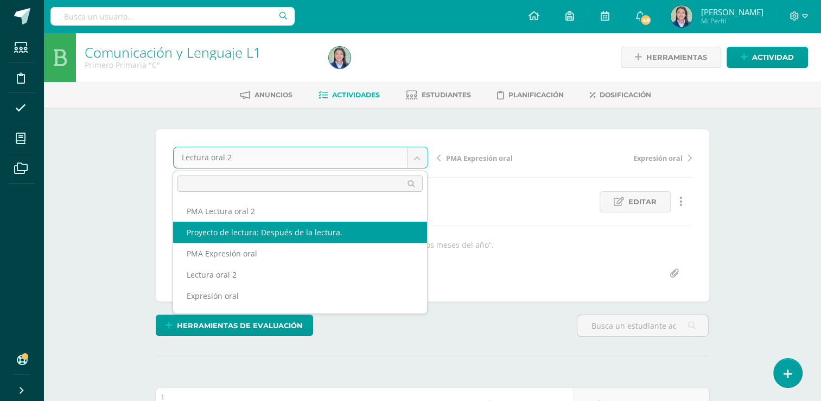
select select "/dashboard/teacher/grade-activity/265219/"
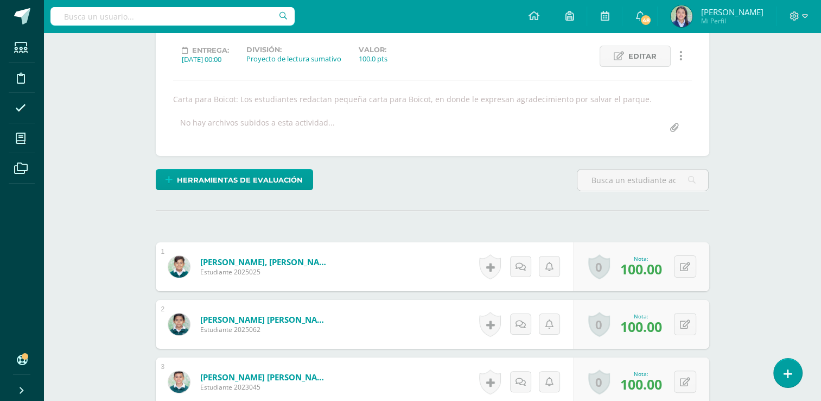
scroll to position [0, 0]
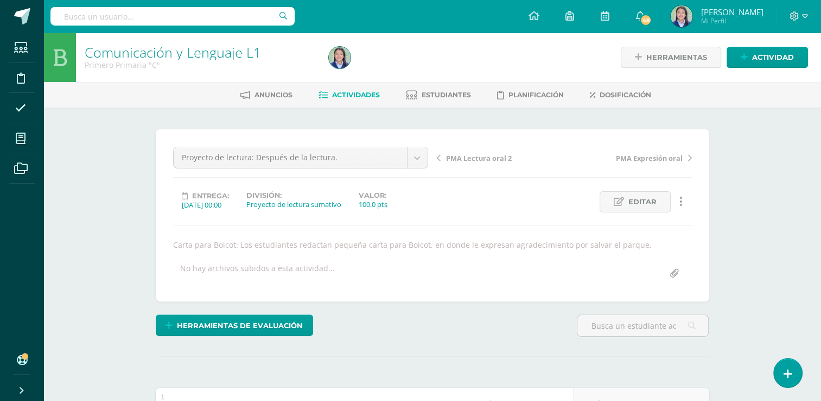
click at [468, 94] on span "Estudiantes" at bounding box center [446, 95] width 49 height 8
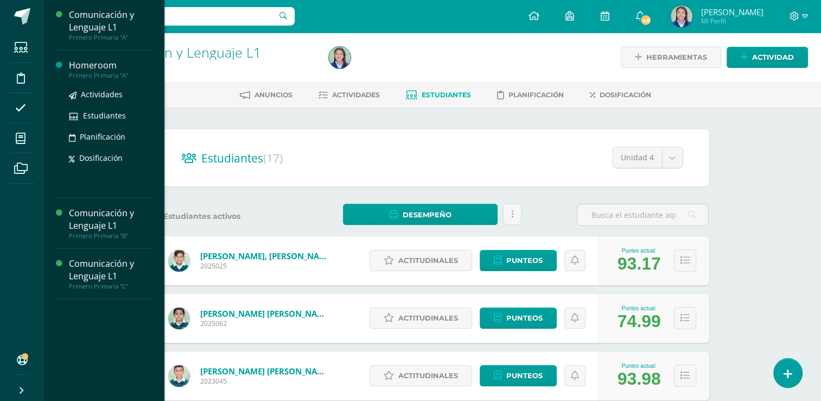
click at [110, 72] on div "Primero Primaria "A"" at bounding box center [110, 76] width 83 height 8
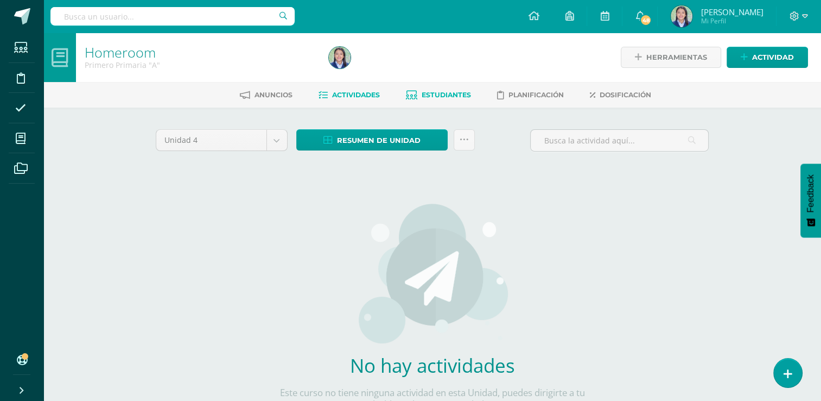
click at [453, 91] on span "Estudiantes" at bounding box center [446, 95] width 49 height 8
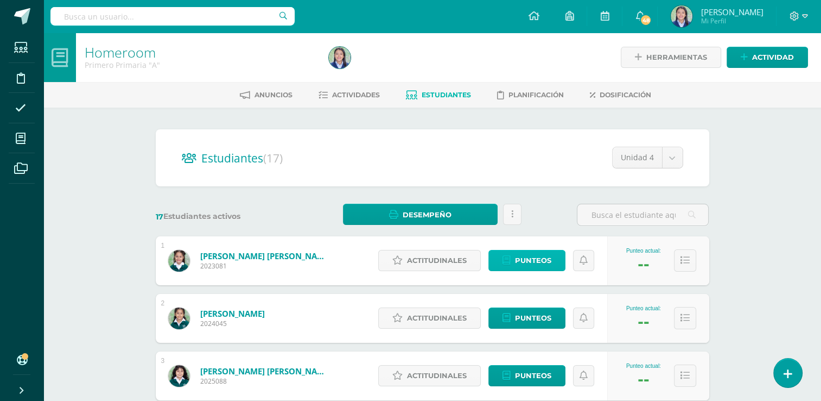
click at [546, 261] on span "Punteos" at bounding box center [533, 260] width 36 height 20
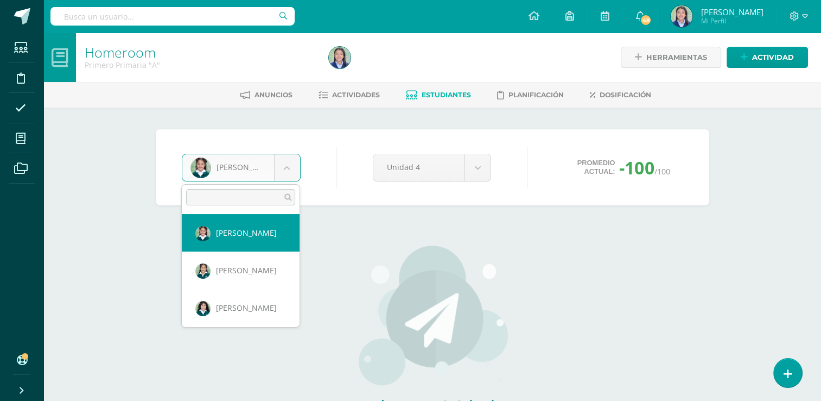
click at [287, 170] on body "Estudiantes Disciplina Asistencia Mis cursos Archivos Soporte Ayuda Reportar un…" at bounding box center [410, 254] width 821 height 508
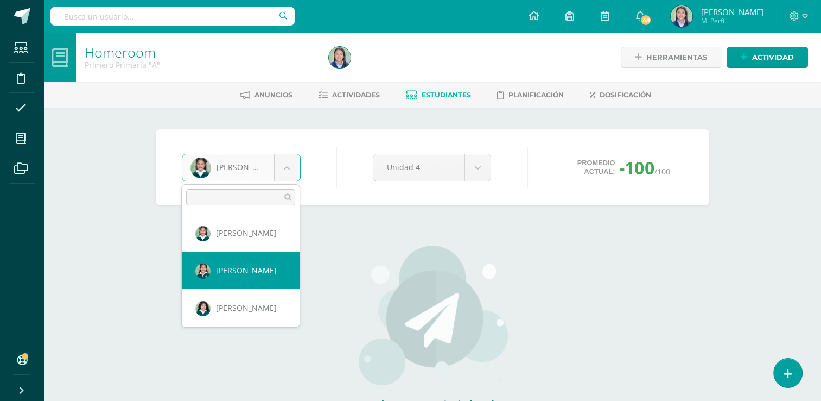
select select "1341"
click at [289, 164] on body "Estudiantes Disciplina Asistencia Mis cursos Archivos Soporte Ayuda Reportar un…" at bounding box center [410, 254] width 821 height 508
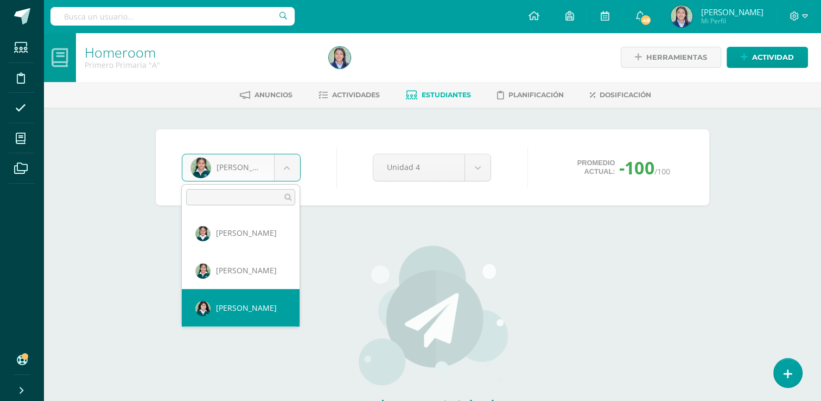
select select "1480"
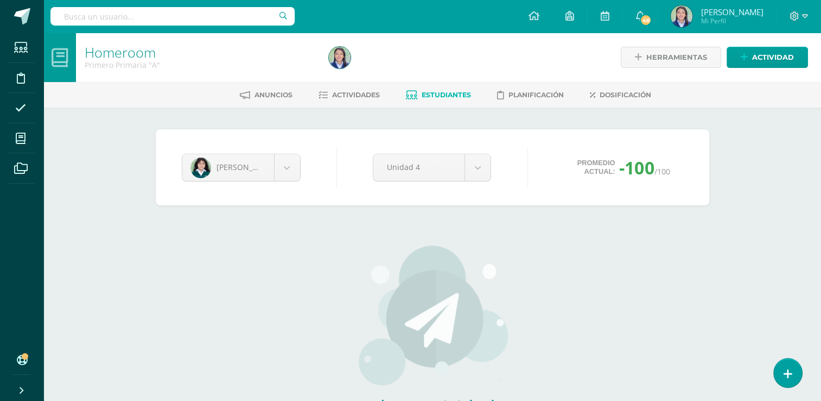
click at [446, 86] on link "Estudiantes" at bounding box center [438, 94] width 65 height 17
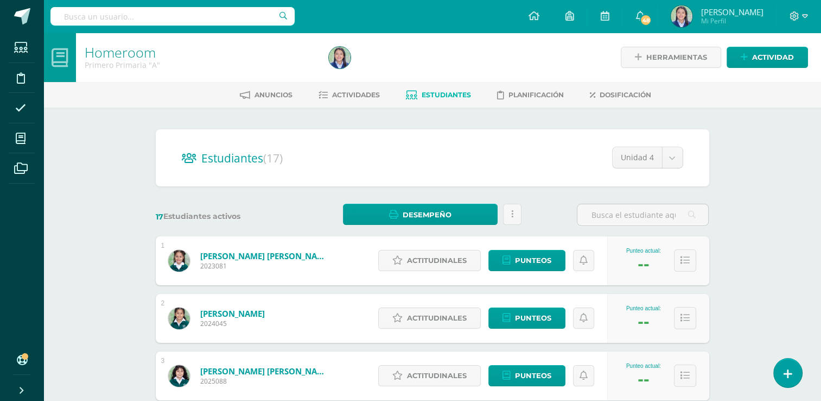
click at [447, 249] on div "Actitudinales Punteos" at bounding box center [490, 260] width 234 height 49
click at [448, 253] on span "Actitudinales" at bounding box center [437, 260] width 60 height 20
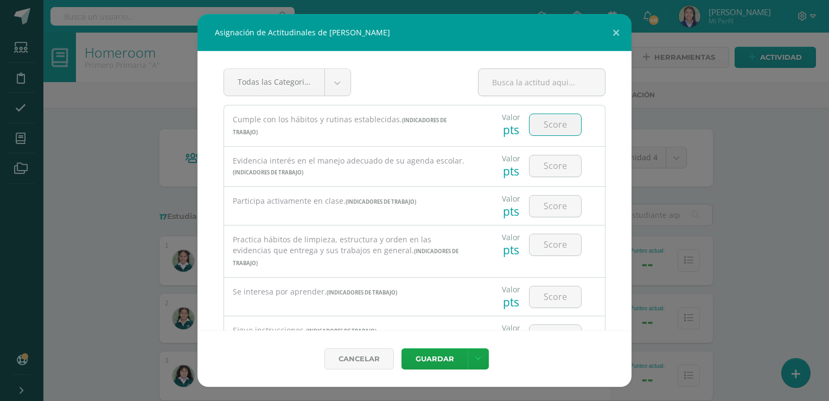
click at [557, 119] on input "number" at bounding box center [556, 124] width 52 height 21
type input "3"
click at [555, 168] on input "number" at bounding box center [556, 165] width 52 height 21
type input "3"
click at [549, 208] on input "number" at bounding box center [556, 205] width 52 height 21
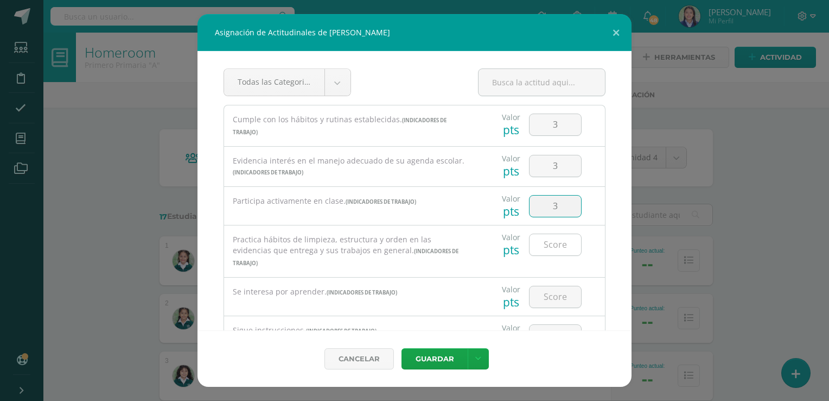
type input "3"
click at [549, 244] on input "number" at bounding box center [556, 244] width 52 height 21
type input "3"
click at [547, 286] on input "number" at bounding box center [556, 296] width 52 height 21
type input "3"
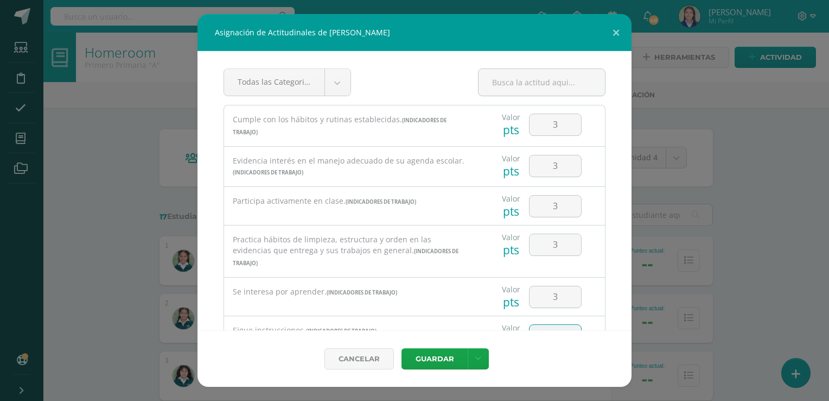
click at [549, 325] on input "number" at bounding box center [556, 335] width 52 height 21
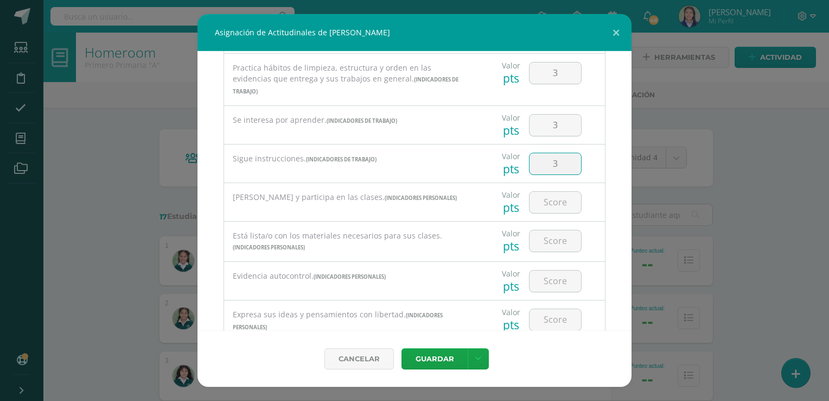
scroll to position [190, 0]
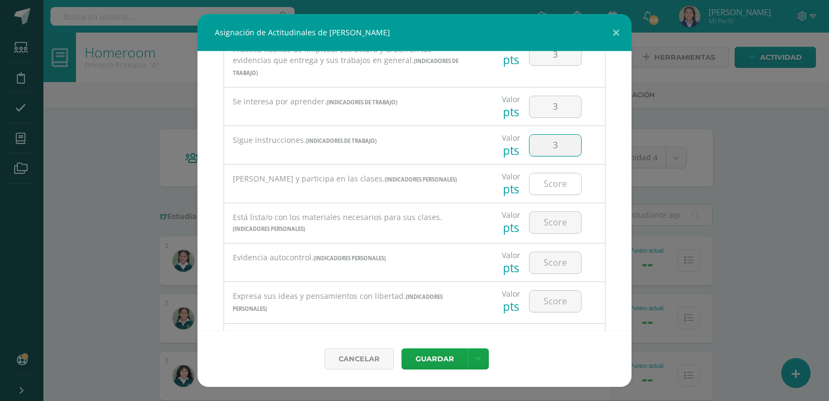
type input "3"
click at [551, 173] on input "number" at bounding box center [556, 183] width 52 height 21
type input "3"
click at [550, 214] on input "number" at bounding box center [556, 222] width 52 height 21
type input "3"
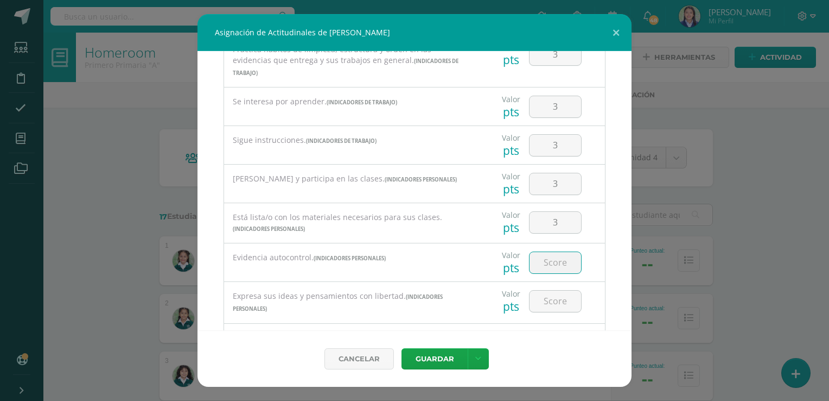
click at [549, 252] on input "number" at bounding box center [556, 262] width 52 height 21
type input "3"
click at [547, 290] on input "number" at bounding box center [556, 300] width 52 height 21
type input "3"
click at [551, 332] on input "number" at bounding box center [556, 342] width 52 height 21
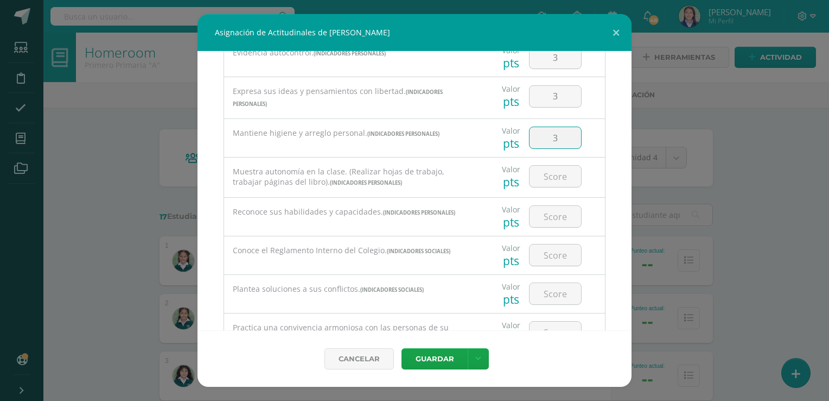
scroll to position [402, 0]
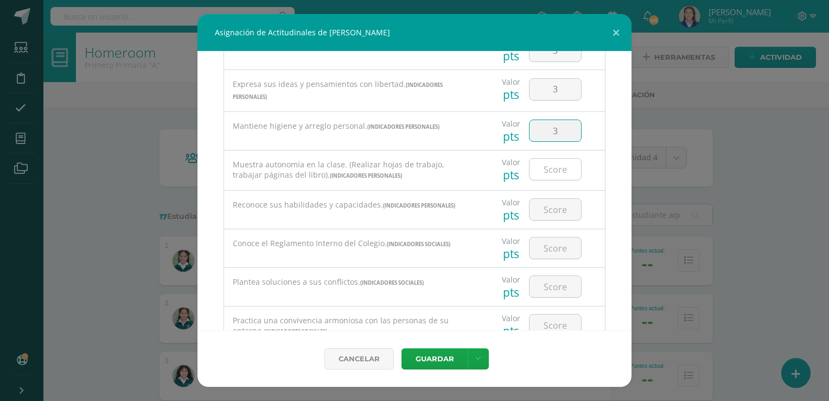
type input "3"
click at [554, 158] on input "number" at bounding box center [556, 168] width 52 height 21
type input "3"
click at [548, 199] on input "number" at bounding box center [556, 209] width 52 height 21
type input "3"
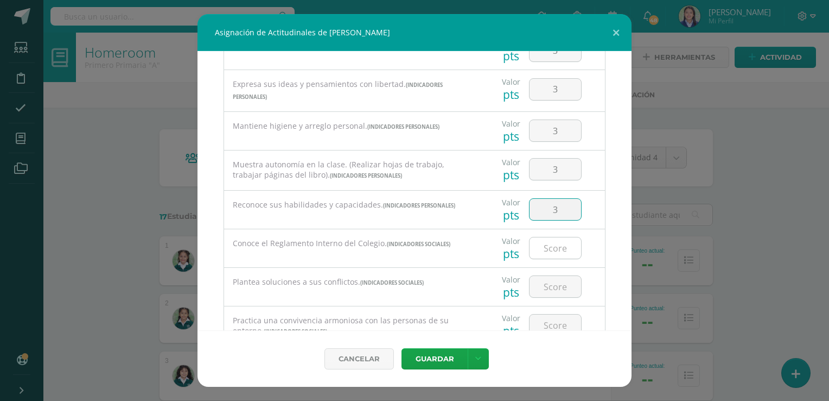
click at [549, 237] on input "number" at bounding box center [556, 247] width 52 height 21
type input "3"
click at [551, 276] on input "number" at bounding box center [556, 286] width 52 height 21
type input "3"
click at [551, 314] on input "number" at bounding box center [556, 324] width 52 height 21
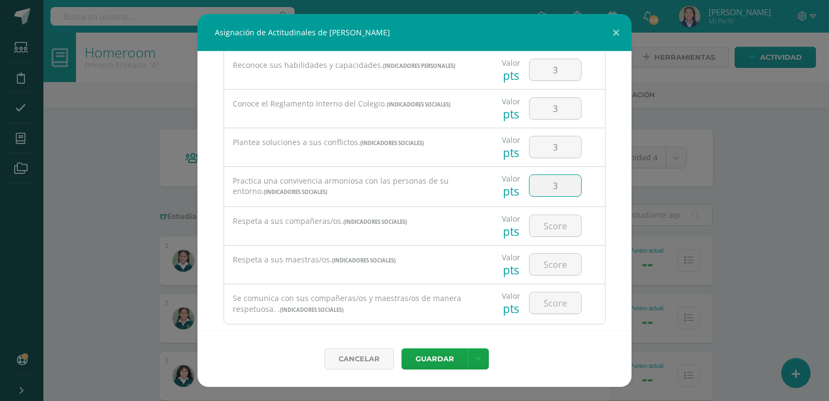
scroll to position [547, 0]
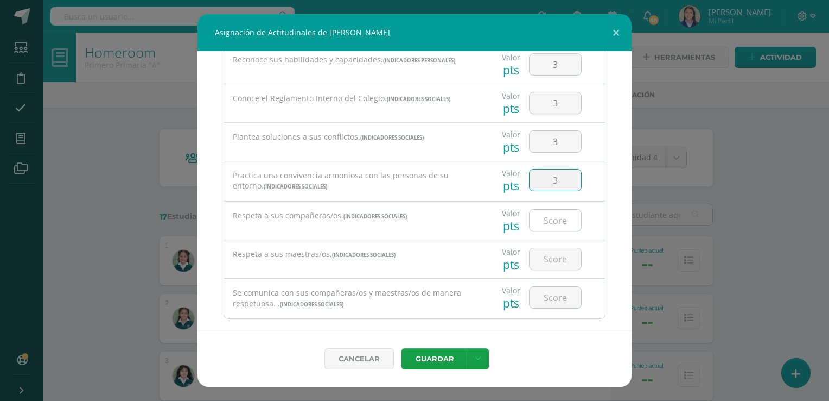
type input "3"
click at [551, 210] on input "number" at bounding box center [556, 220] width 52 height 21
type input "3"
click at [550, 250] on input "number" at bounding box center [556, 258] width 52 height 21
type input "3"
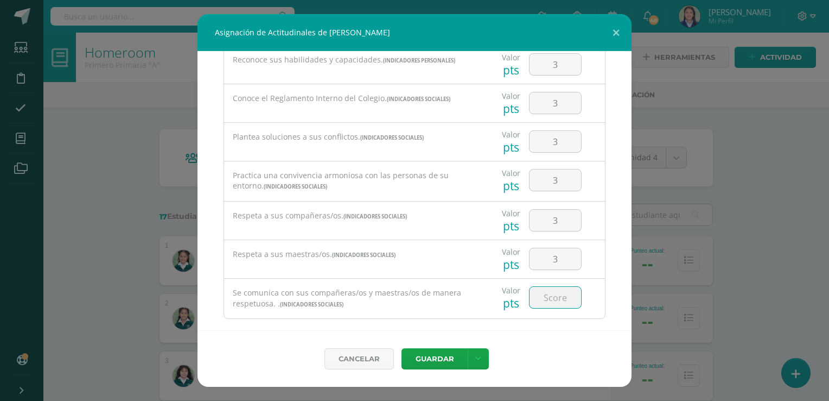
click at [552, 287] on input "number" at bounding box center [556, 297] width 52 height 21
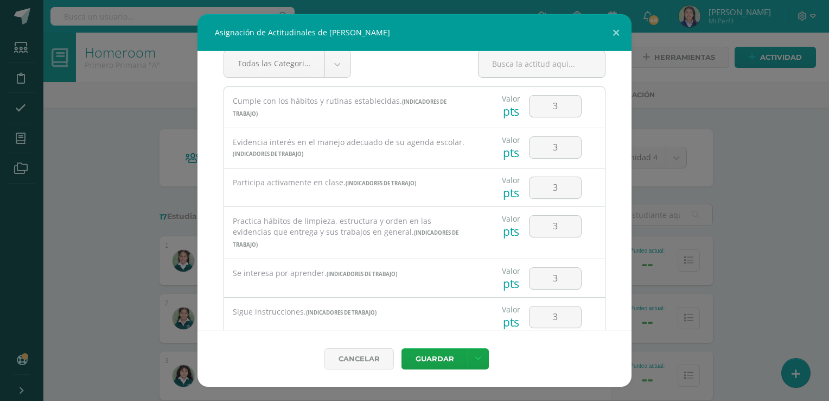
scroll to position [0, 0]
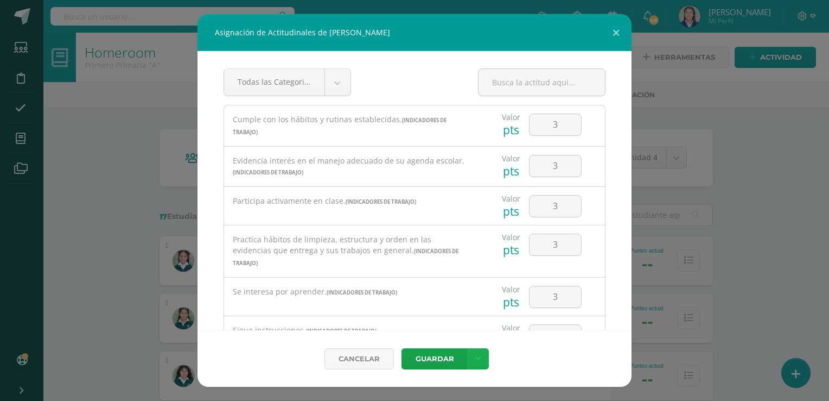
type input "3"
click at [482, 363] on link at bounding box center [478, 358] width 21 height 21
click at [453, 305] on link "Guardar y poblar en todos mis cursos" at bounding box center [455, 318] width 119 height 26
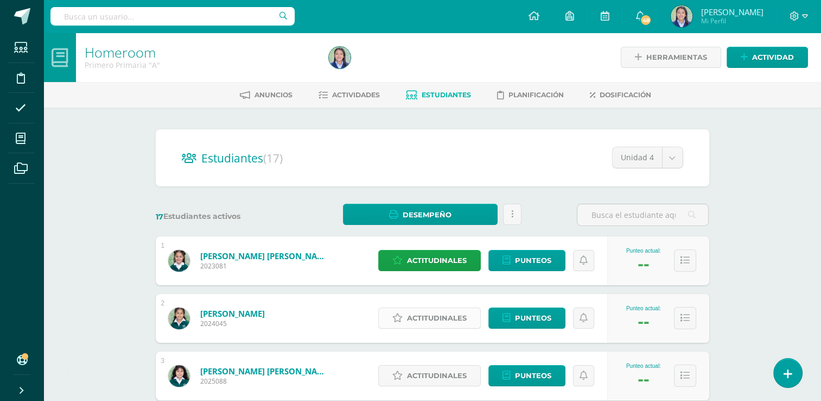
click at [446, 319] on span "Actitudinales" at bounding box center [437, 318] width 60 height 20
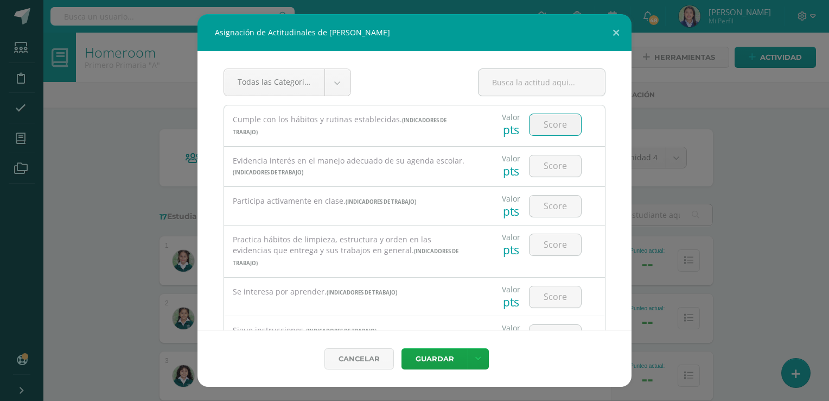
click at [549, 122] on input "number" at bounding box center [556, 124] width 52 height 21
type input "3"
click at [547, 168] on input "number" at bounding box center [556, 165] width 52 height 21
type input "3"
click at [553, 207] on input "number" at bounding box center [556, 205] width 52 height 21
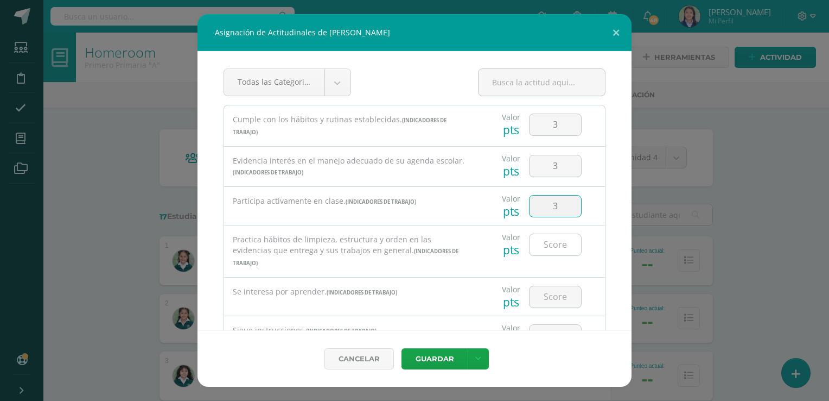
type input "3"
click at [551, 246] on input "number" at bounding box center [556, 244] width 52 height 21
type input "3"
click at [547, 286] on input "number" at bounding box center [556, 296] width 52 height 21
type input "2"
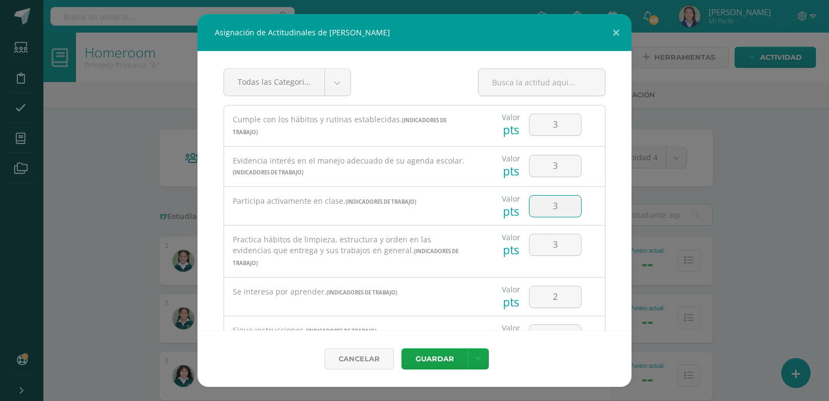
click at [562, 206] on input "3" at bounding box center [556, 205] width 52 height 21
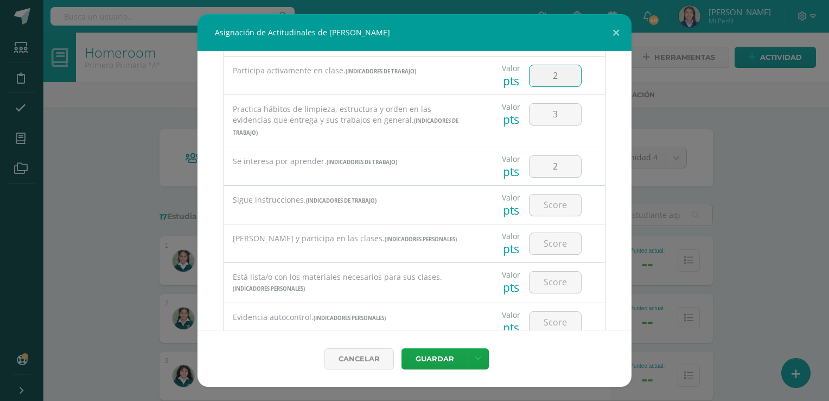
scroll to position [169, 0]
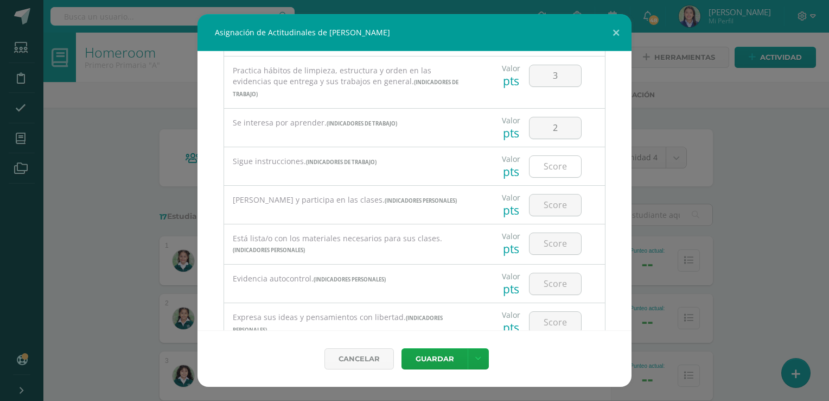
type input "2"
click at [547, 156] on input "number" at bounding box center [556, 166] width 52 height 21
type input "3"
click at [547, 194] on input "number" at bounding box center [556, 204] width 52 height 21
type input "3"
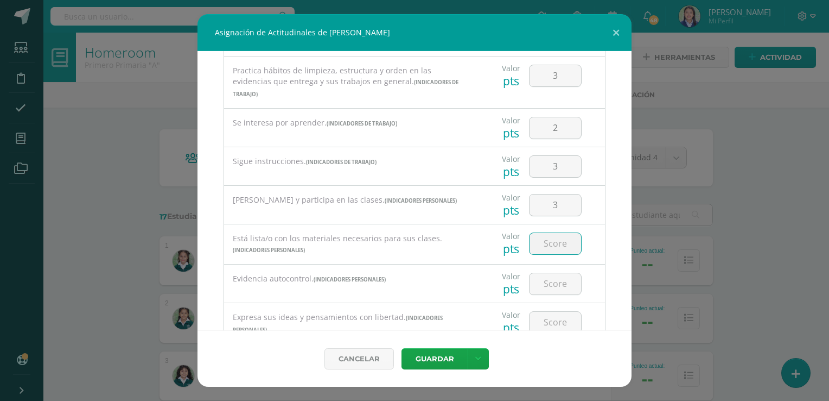
click at [547, 236] on input "number" at bounding box center [556, 243] width 52 height 21
type input "3"
click at [548, 273] on input "number" at bounding box center [556, 283] width 52 height 21
type input "3"
click at [550, 312] on input "number" at bounding box center [556, 322] width 52 height 21
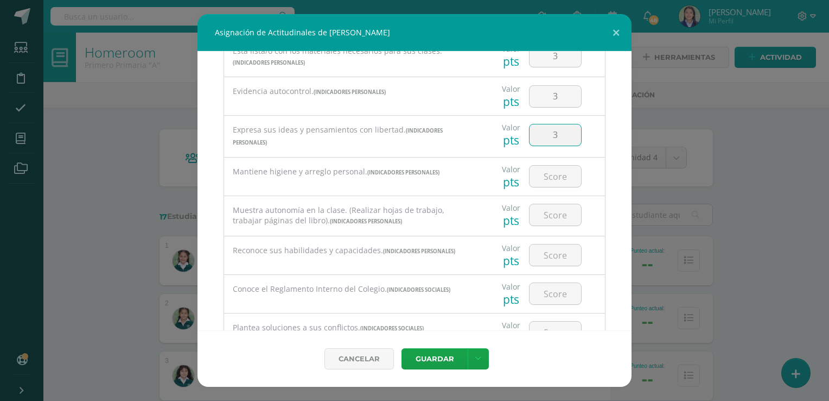
scroll to position [367, 0]
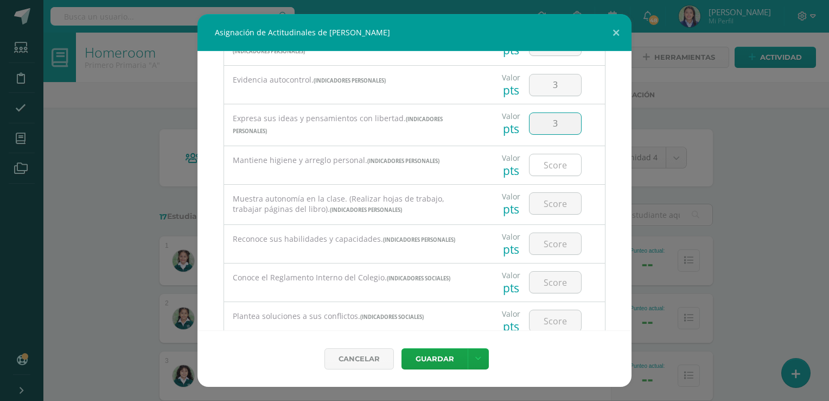
type input "3"
click at [553, 156] on input "number" at bounding box center [556, 164] width 52 height 21
type input "3"
click at [551, 193] on input "number" at bounding box center [556, 203] width 52 height 21
type input "3"
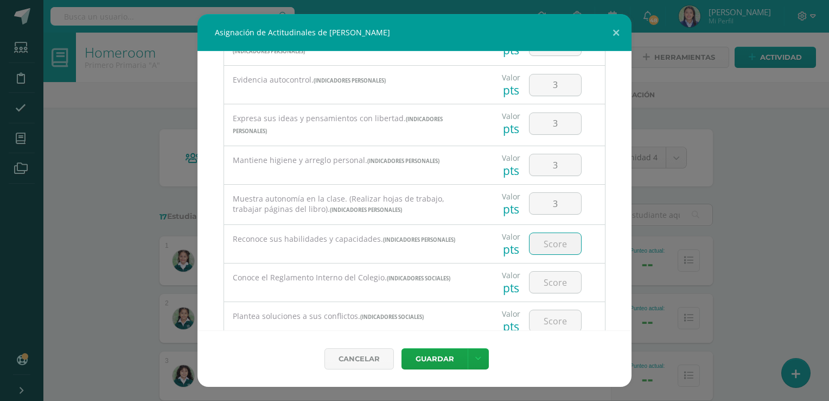
click at [548, 233] on input "number" at bounding box center [556, 243] width 52 height 21
type input "3"
click at [550, 273] on input "number" at bounding box center [556, 281] width 52 height 21
type input "3"
click at [546, 312] on input "number" at bounding box center [556, 320] width 52 height 21
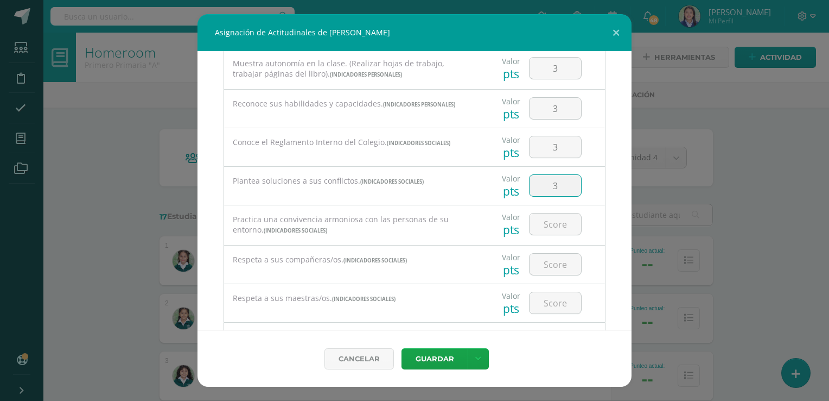
scroll to position [521, 0]
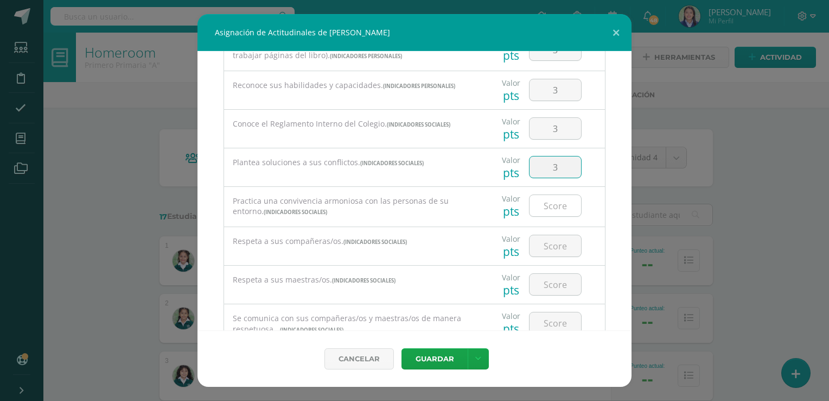
type input "3"
click at [554, 195] on input "number" at bounding box center [556, 205] width 52 height 21
type input "3"
click at [551, 235] on input "3" at bounding box center [556, 245] width 52 height 21
type input "3"
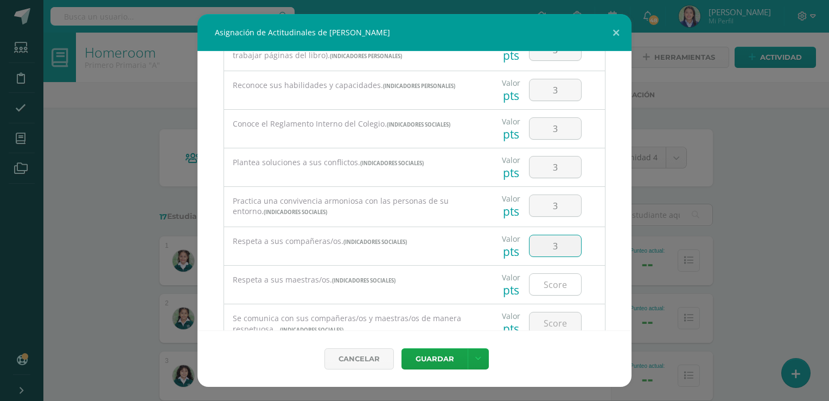
click at [549, 274] on input "number" at bounding box center [556, 284] width 52 height 21
type input "3"
click at [553, 312] on input "number" at bounding box center [556, 322] width 52 height 21
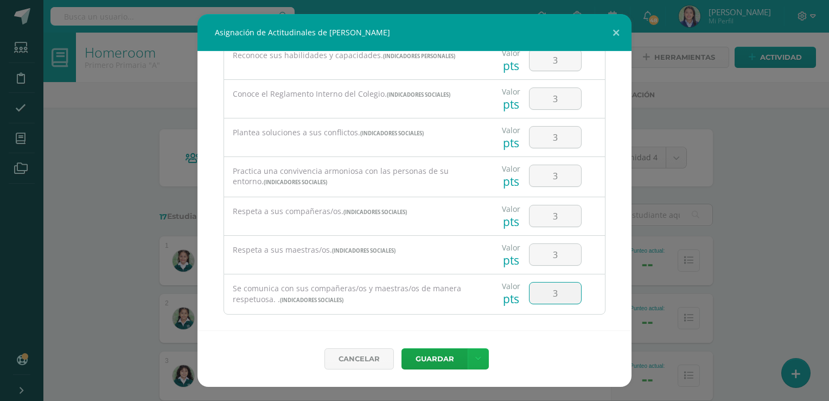
type input "3"
click at [475, 358] on icon at bounding box center [478, 358] width 6 height 9
click at [467, 322] on link "Guardar y poblar en todos mis cursos" at bounding box center [455, 318] width 119 height 26
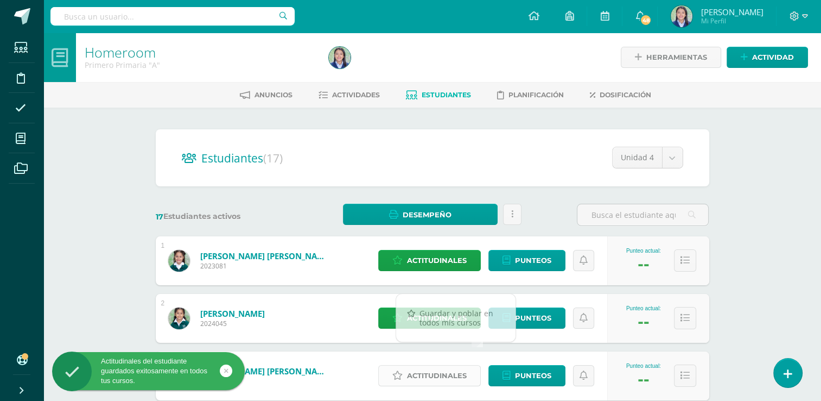
click at [437, 376] on span "Actitudinales" at bounding box center [437, 375] width 60 height 20
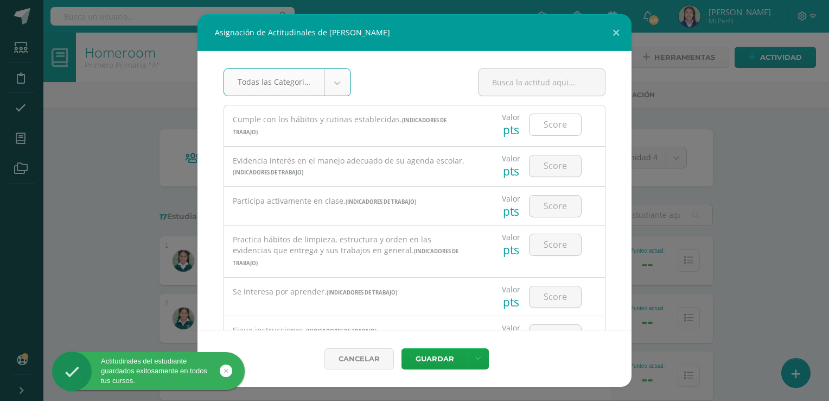
click at [548, 128] on input "number" at bounding box center [556, 124] width 52 height 21
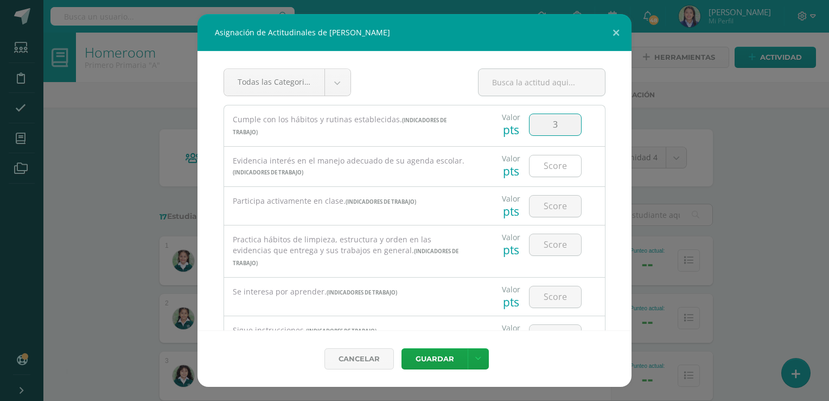
type input "3"
click at [551, 166] on input "number" at bounding box center [556, 165] width 52 height 21
type input "3"
click at [554, 206] on input "number" at bounding box center [556, 205] width 52 height 21
type input "3"
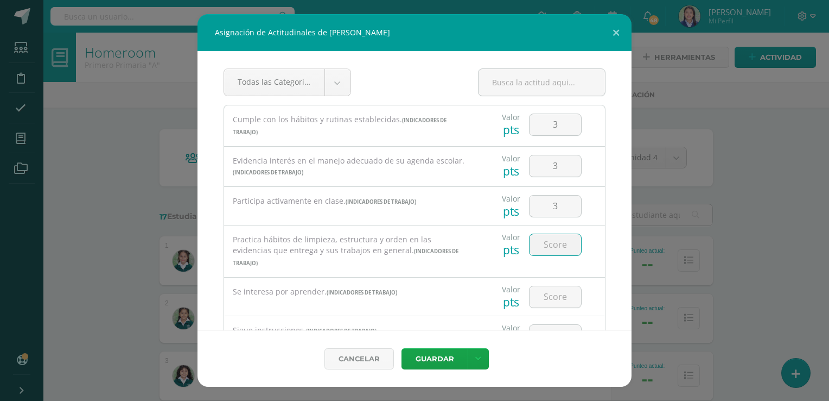
click at [549, 242] on input "number" at bounding box center [556, 244] width 52 height 21
type input "3"
click at [548, 286] on input "number" at bounding box center [556, 296] width 52 height 21
type input "3"
click at [549, 325] on input "number" at bounding box center [556, 335] width 52 height 21
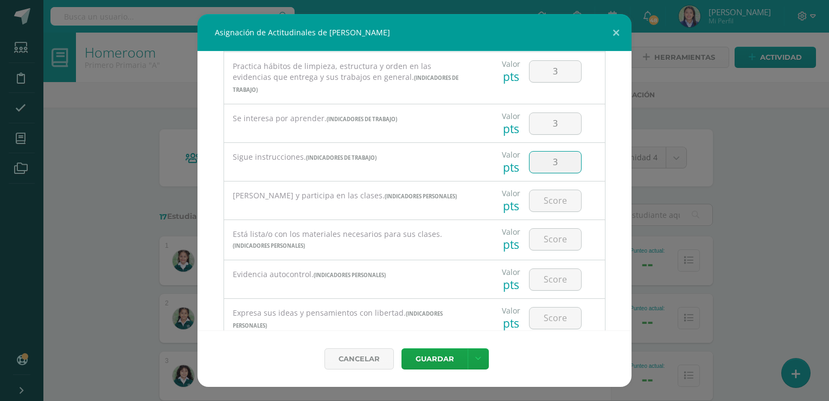
scroll to position [221, 0]
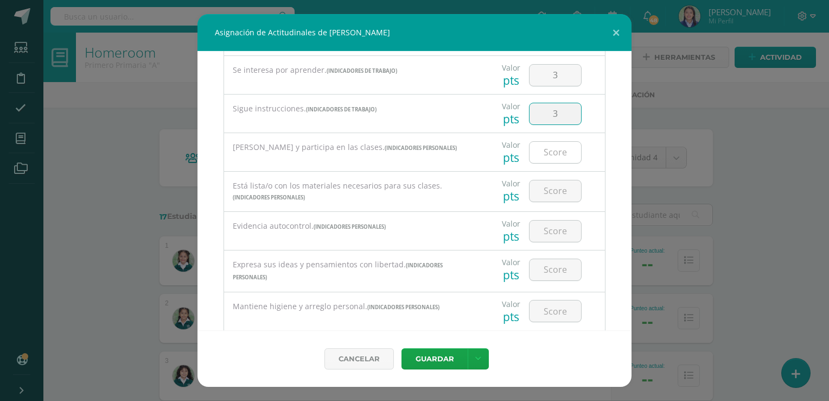
type input "3"
click at [553, 147] on input "number" at bounding box center [556, 152] width 52 height 21
type input "3"
click at [549, 185] on input "number" at bounding box center [556, 190] width 52 height 21
type input "3"
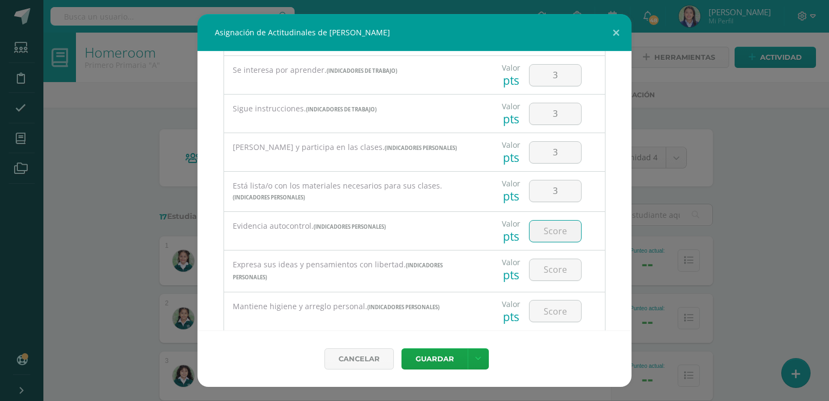
click at [549, 228] on input "number" at bounding box center [556, 230] width 52 height 21
type input "3"
click at [549, 261] on input "number" at bounding box center [556, 269] width 52 height 21
type input "3"
click at [549, 300] on input "number" at bounding box center [556, 310] width 52 height 21
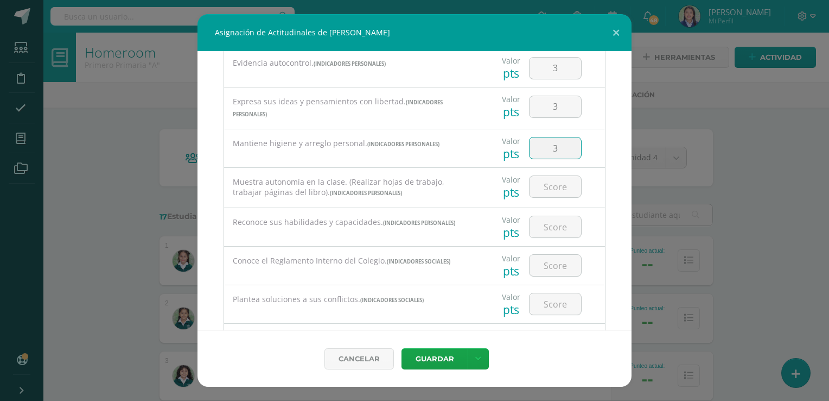
scroll to position [388, 0]
type input "3"
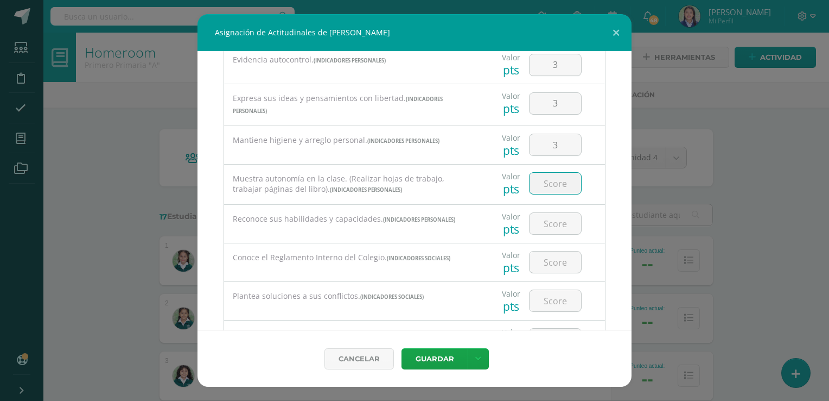
click at [553, 173] on input "number" at bounding box center [556, 183] width 52 height 21
type input "3"
click at [553, 213] on input "number" at bounding box center [556, 223] width 52 height 21
type input "3"
click at [549, 252] on input "number" at bounding box center [556, 261] width 52 height 21
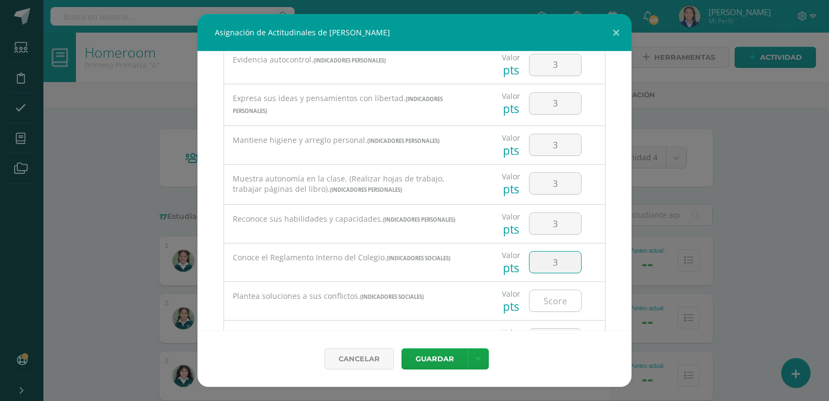
type input "3"
click at [552, 295] on input "number" at bounding box center [556, 300] width 52 height 21
type input "3"
click at [553, 328] on input "number" at bounding box center [556, 338] width 52 height 21
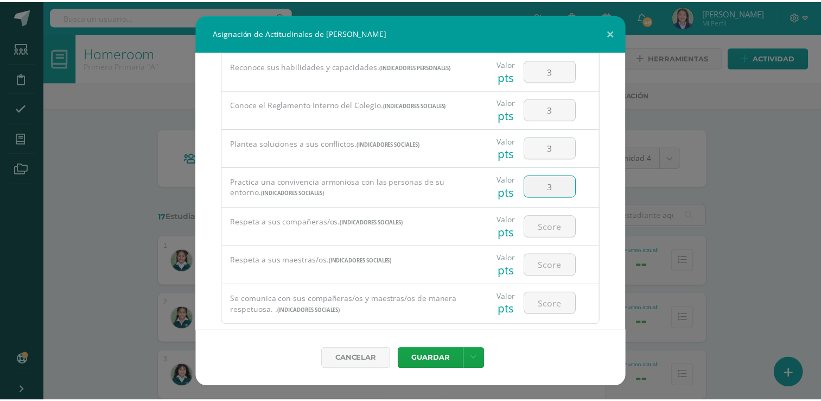
scroll to position [551, 0]
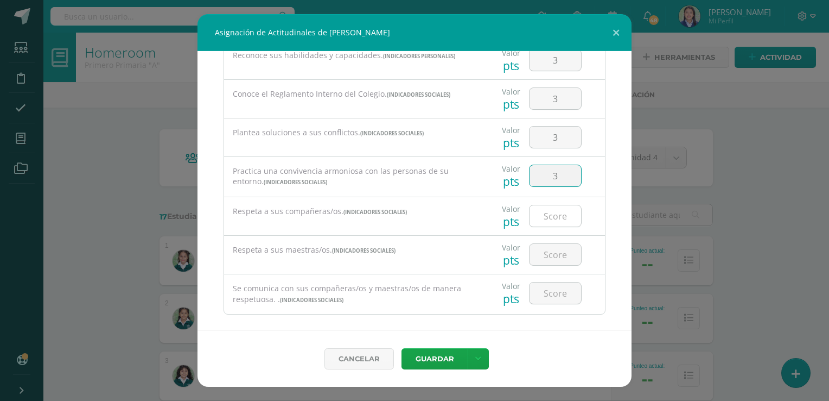
type input "3"
click at [551, 205] on input "number" at bounding box center [556, 215] width 52 height 21
type input "3"
click at [551, 244] on input "number" at bounding box center [556, 254] width 52 height 21
type input "3"
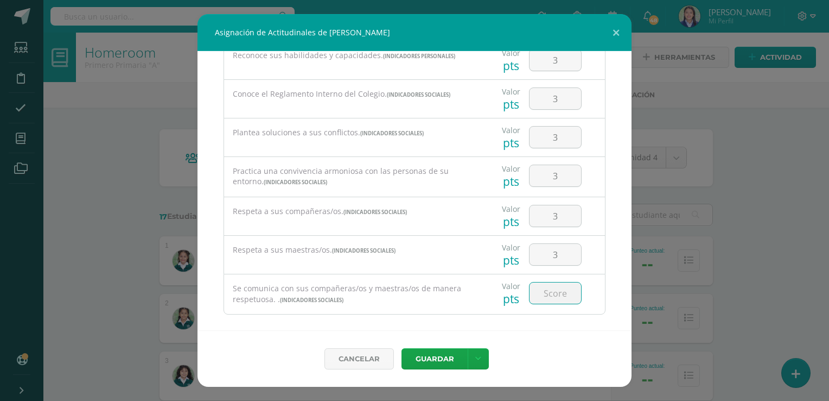
click at [554, 282] on input "number" at bounding box center [556, 292] width 52 height 21
type input "3"
click at [468, 361] on link at bounding box center [478, 358] width 21 height 21
click at [454, 319] on link "Guardar y poblar en todos mis cursos" at bounding box center [455, 318] width 119 height 26
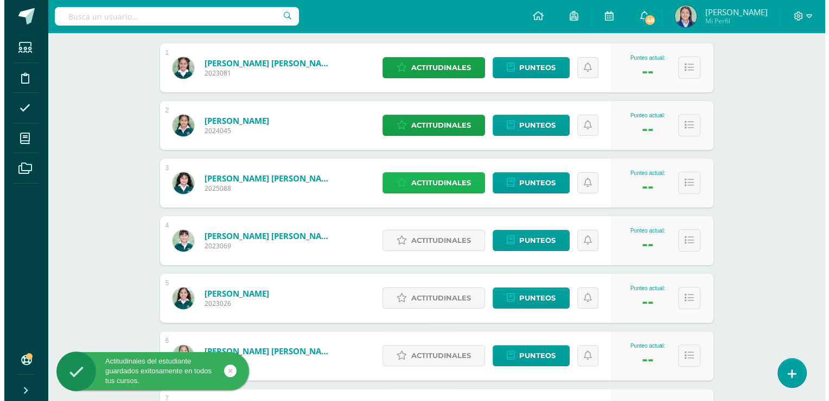
scroll to position [227, 0]
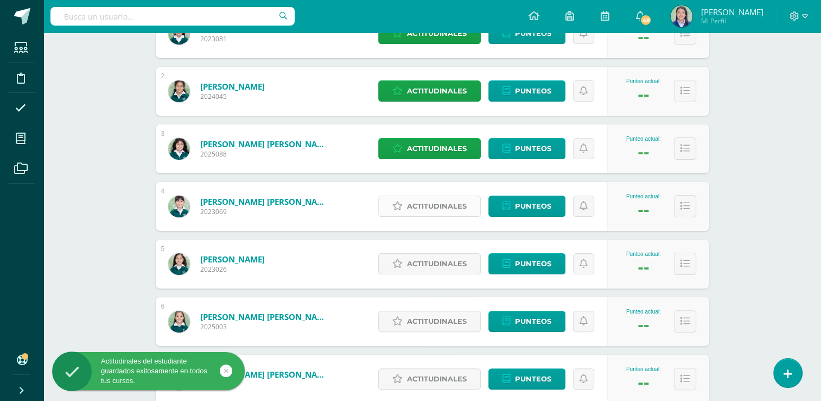
click at [449, 203] on span "Actitudinales" at bounding box center [437, 206] width 60 height 20
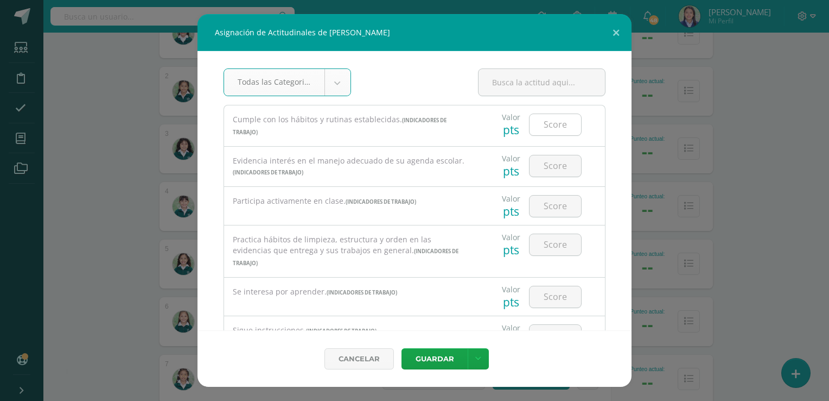
click at [544, 130] on input "number" at bounding box center [556, 124] width 52 height 21
type input "3"
click at [554, 166] on input "number" at bounding box center [556, 165] width 52 height 21
type input "3"
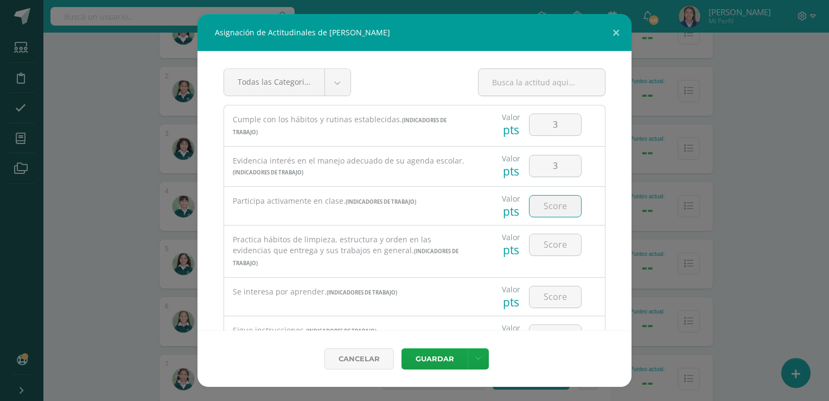
click at [545, 212] on input "number" at bounding box center [556, 205] width 52 height 21
type input "3"
click at [549, 238] on input "number" at bounding box center [556, 244] width 52 height 21
type input "3"
click at [549, 286] on input "number" at bounding box center [556, 296] width 52 height 21
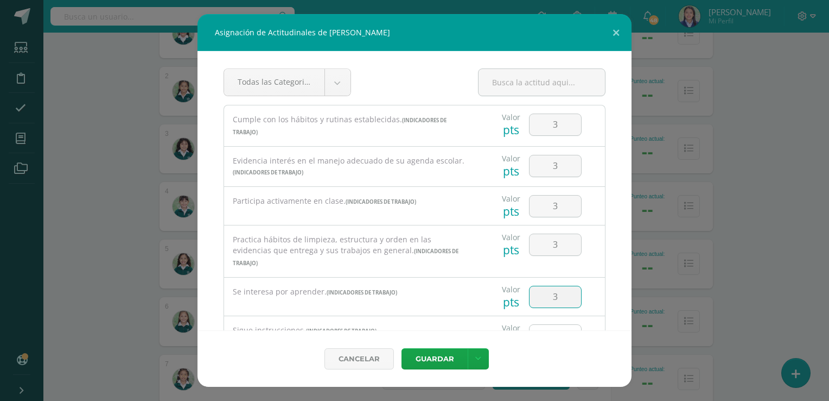
type input "3"
click at [550, 325] on input "number" at bounding box center [556, 335] width 52 height 21
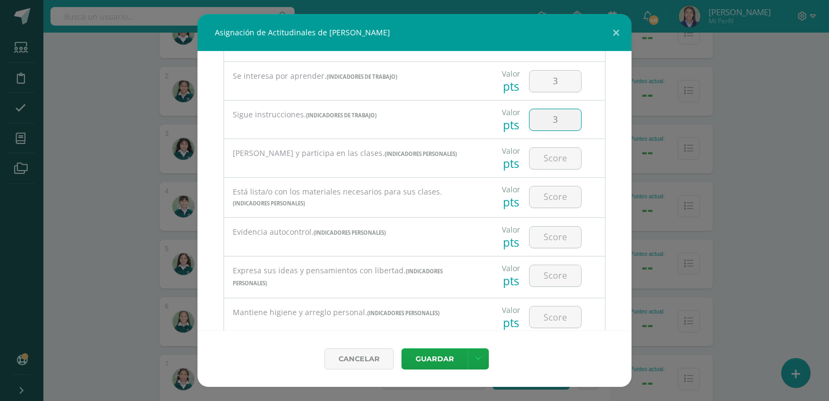
scroll to position [217, 0]
type input "3"
click at [565, 149] on input "number" at bounding box center [556, 156] width 52 height 21
type input "3"
click at [546, 185] on input "number" at bounding box center [556, 195] width 52 height 21
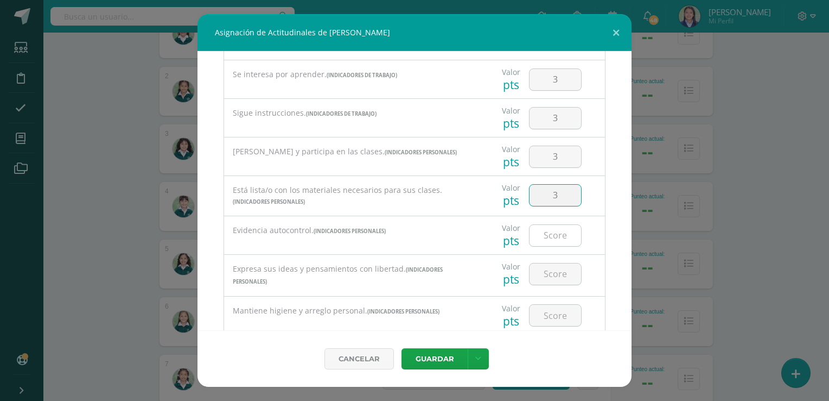
type input "3"
click at [554, 225] on input "number" at bounding box center [556, 235] width 52 height 21
type input "3"
click at [554, 263] on input "number" at bounding box center [556, 273] width 52 height 21
type input "3"
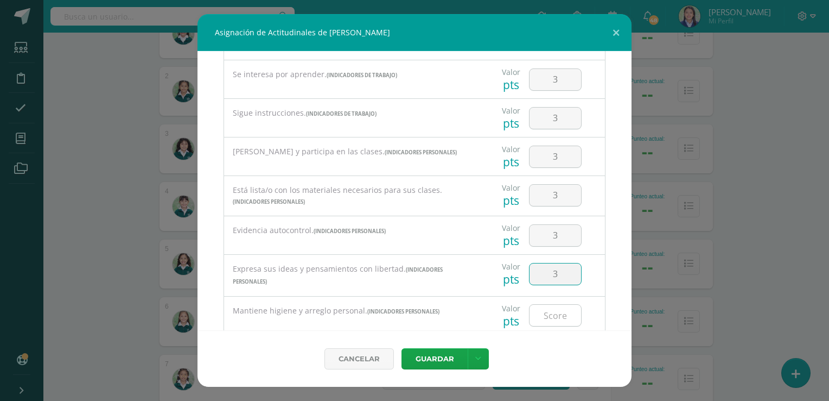
click at [551, 305] on input "number" at bounding box center [556, 315] width 52 height 21
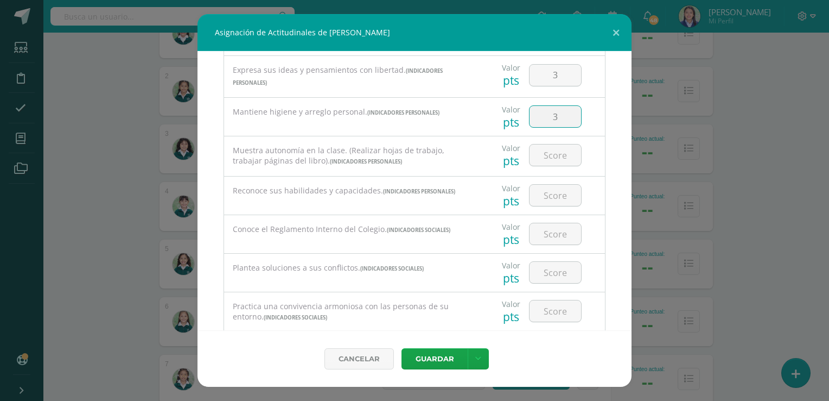
scroll to position [419, 0]
type input "3"
click at [547, 141] on input "number" at bounding box center [556, 151] width 52 height 21
type input "3"
click at [547, 190] on input "number" at bounding box center [556, 191] width 52 height 21
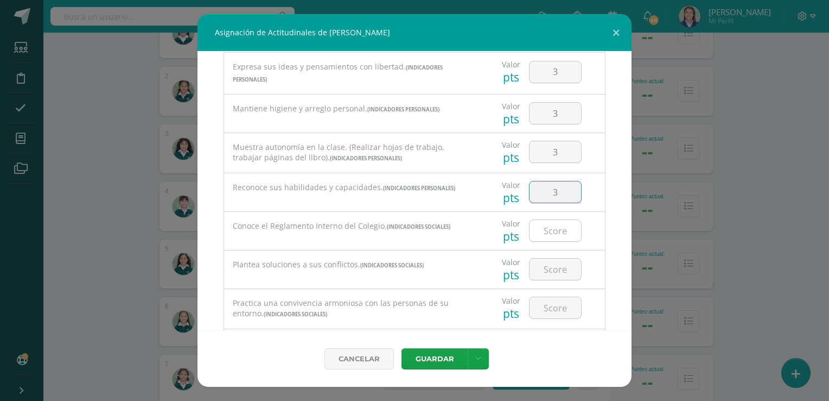
type input "3"
click at [549, 220] on input "number" at bounding box center [556, 230] width 52 height 21
type input "3"
click at [553, 259] on input "number" at bounding box center [556, 268] width 52 height 21
type input "3"
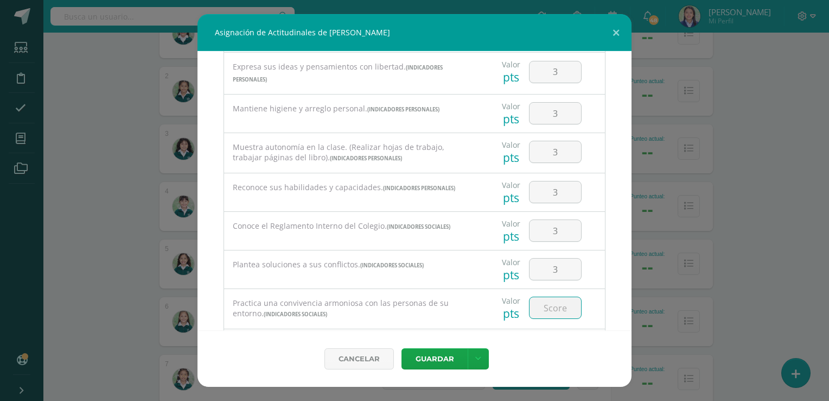
click at [550, 297] on input "number" at bounding box center [556, 307] width 52 height 21
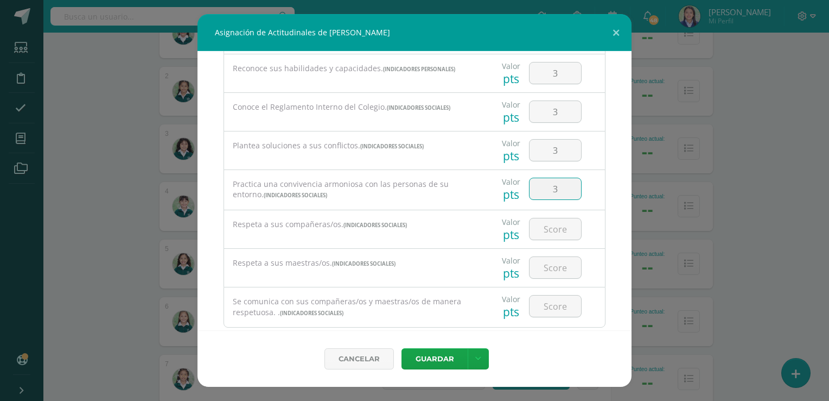
scroll to position [549, 0]
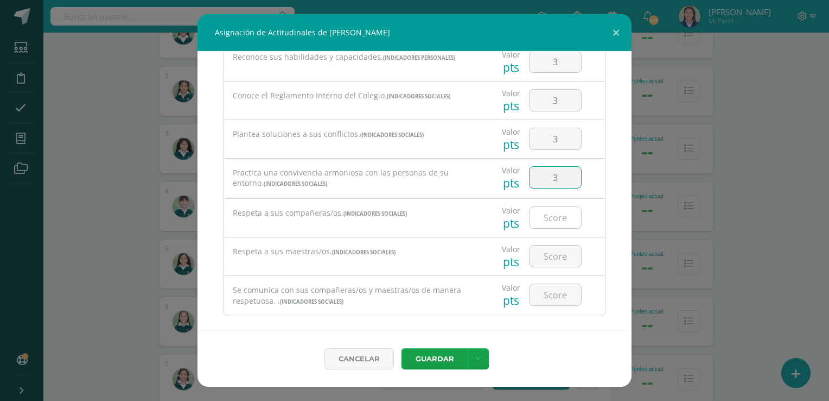
type input "3"
click at [559, 207] on input "number" at bounding box center [556, 217] width 52 height 21
type input "3"
click at [545, 249] on input "number" at bounding box center [556, 255] width 52 height 21
type input "3"
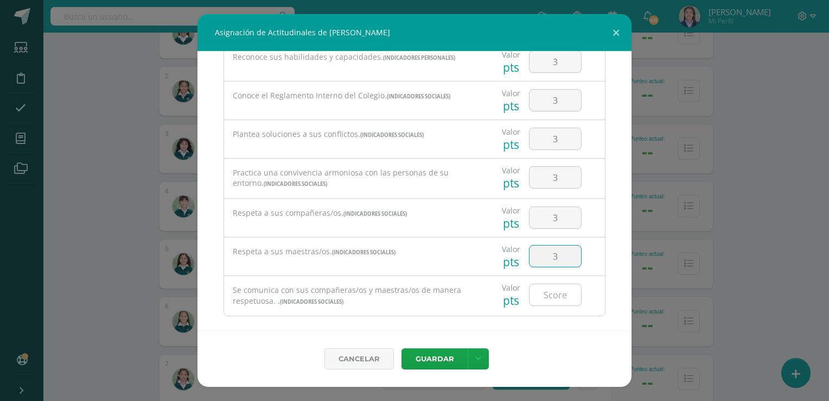
click at [551, 286] on input "number" at bounding box center [556, 294] width 52 height 21
type input "3"
click at [475, 358] on icon at bounding box center [478, 358] width 6 height 9
click at [461, 310] on link "Guardar y poblar en todos mis cursos" at bounding box center [455, 318] width 119 height 26
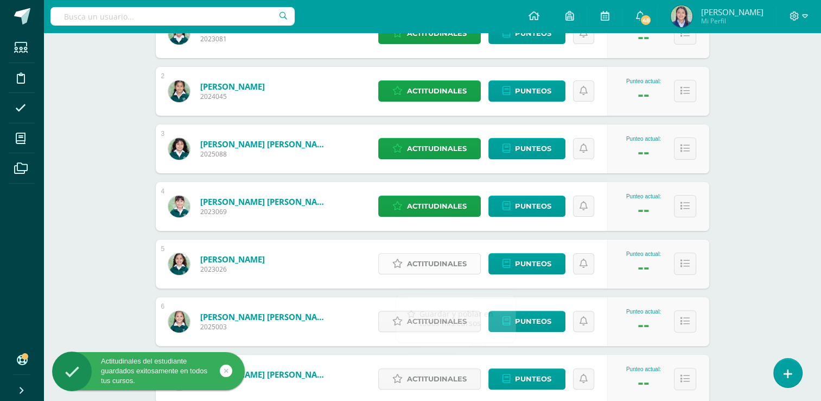
click at [432, 264] on span "Actitudinales" at bounding box center [437, 263] width 60 height 20
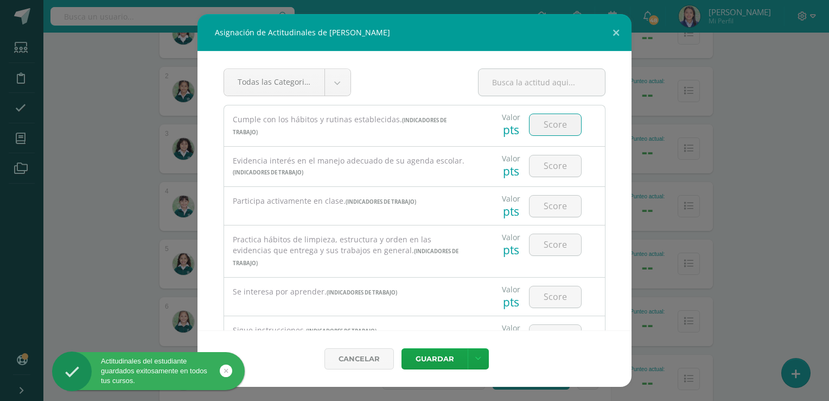
click at [558, 129] on input "number" at bounding box center [556, 124] width 52 height 21
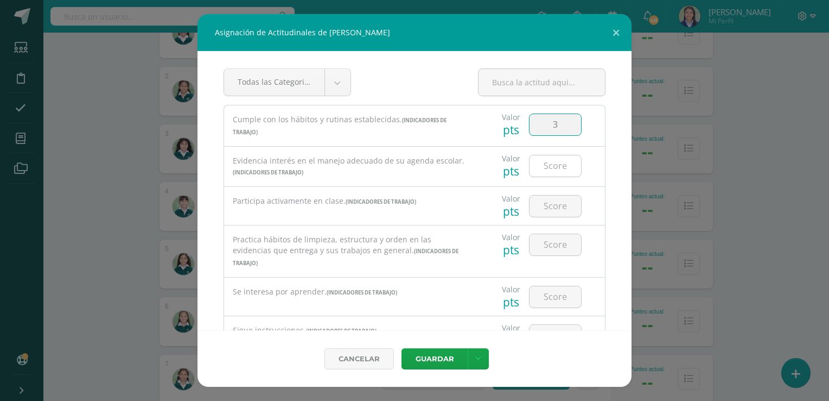
type input "3"
click at [555, 166] on input "number" at bounding box center [556, 165] width 52 height 21
type input "3"
click at [554, 210] on input "number" at bounding box center [556, 205] width 52 height 21
type input "3"
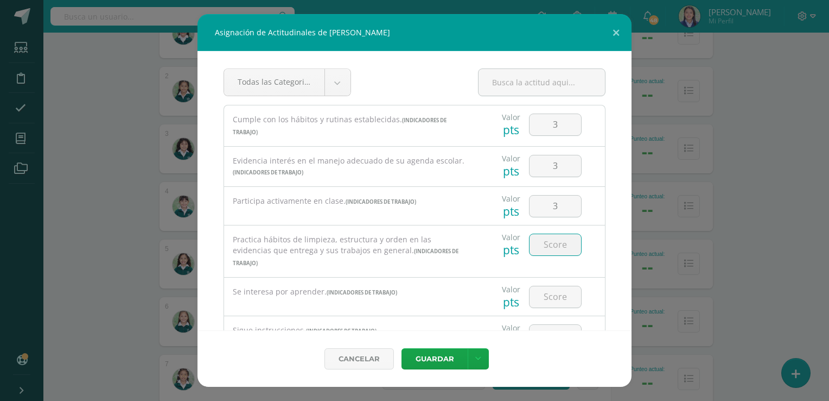
click at [550, 250] on input "number" at bounding box center [556, 244] width 52 height 21
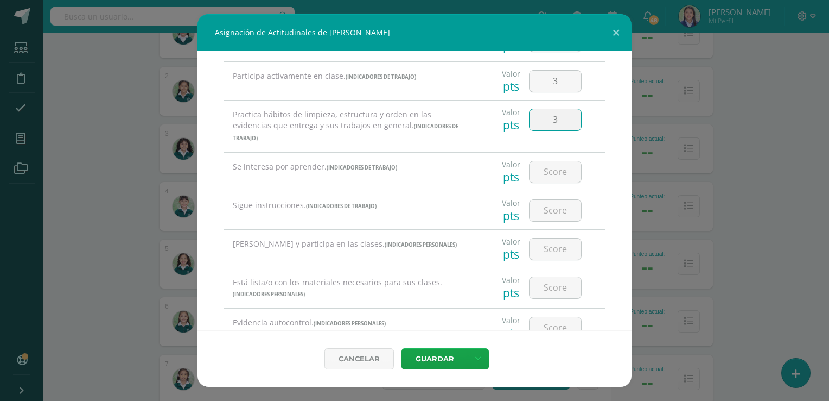
scroll to position [149, 0]
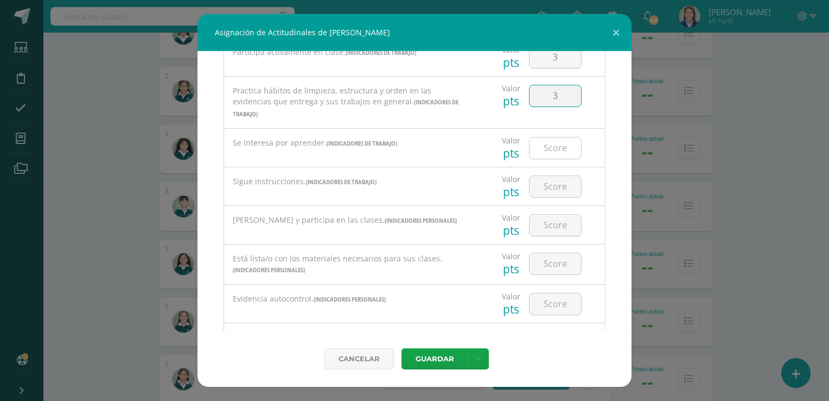
type input "3"
click at [549, 137] on input "number" at bounding box center [556, 147] width 52 height 21
type input "3"
click at [556, 176] on input "number" at bounding box center [556, 186] width 52 height 21
type input "3"
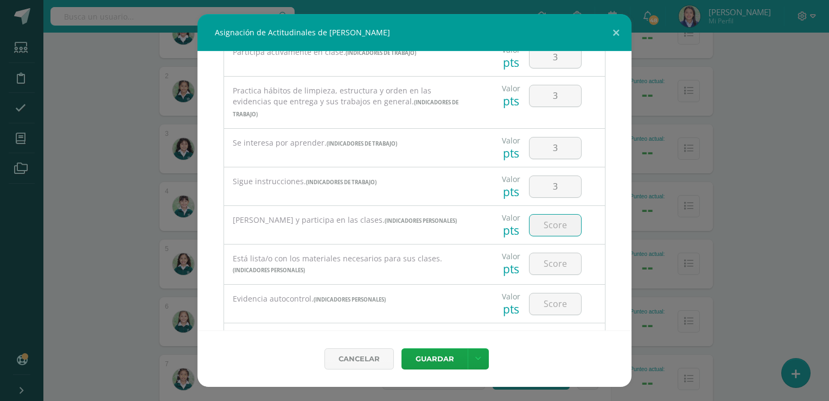
click at [550, 214] on input "number" at bounding box center [556, 224] width 52 height 21
type input "3"
click at [550, 254] on input "number" at bounding box center [556, 263] width 52 height 21
type input "3"
click at [551, 300] on input "number" at bounding box center [556, 303] width 52 height 21
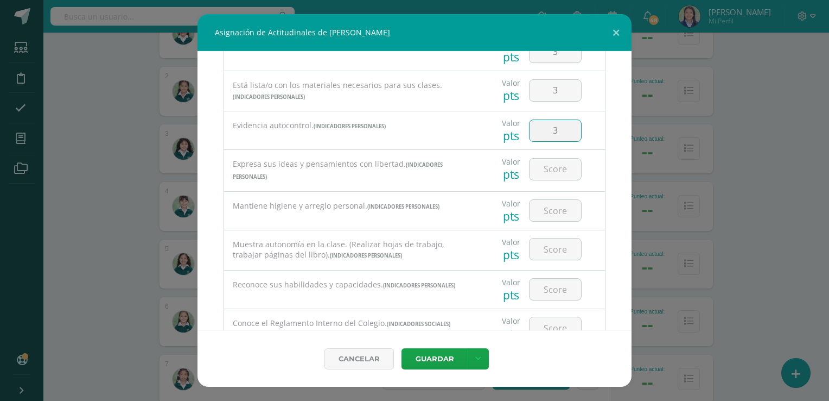
scroll to position [337, 0]
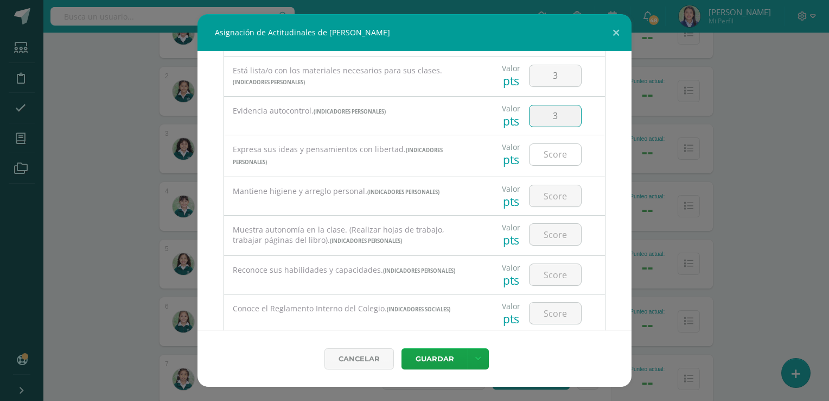
type input "3"
click at [552, 144] on input "number" at bounding box center [556, 154] width 52 height 21
type input "3"
click at [548, 189] on input "number" at bounding box center [556, 195] width 52 height 21
type input "3"
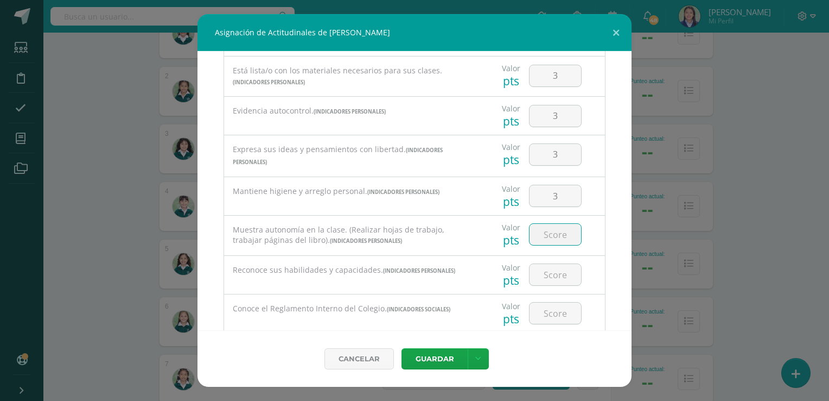
click at [551, 224] on input "number" at bounding box center [556, 234] width 52 height 21
type input "3"
click at [549, 264] on input "number" at bounding box center [556, 274] width 52 height 21
type input "3"
click at [554, 302] on input "number" at bounding box center [556, 312] width 52 height 21
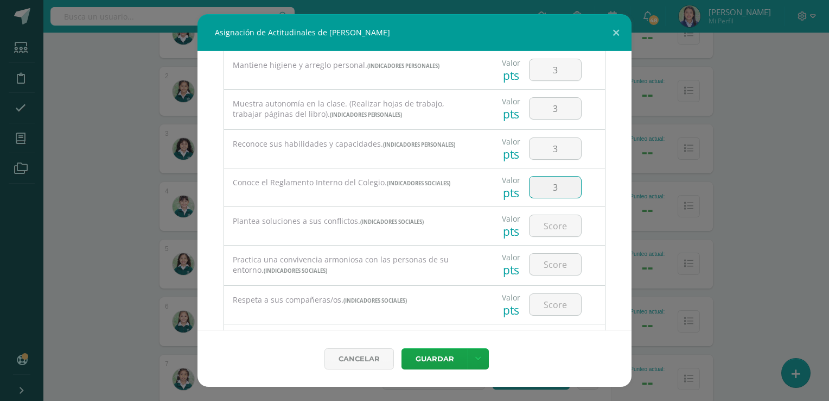
scroll to position [485, 0]
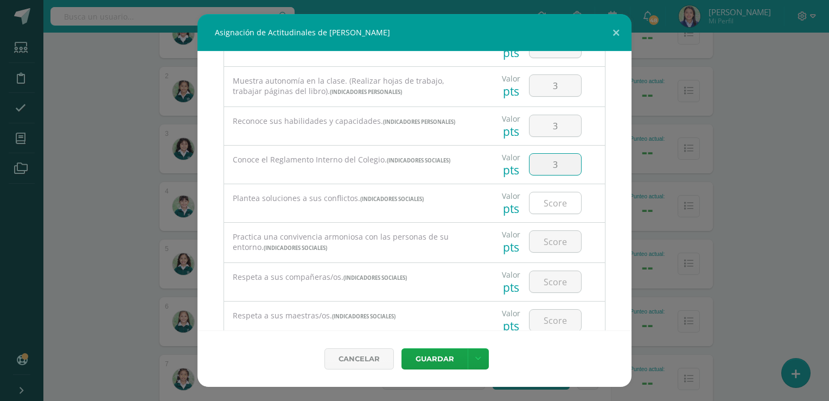
type input "3"
click at [551, 192] on input "number" at bounding box center [556, 202] width 52 height 21
type input "3"
click at [550, 231] on input "number" at bounding box center [556, 241] width 52 height 21
type input "3"
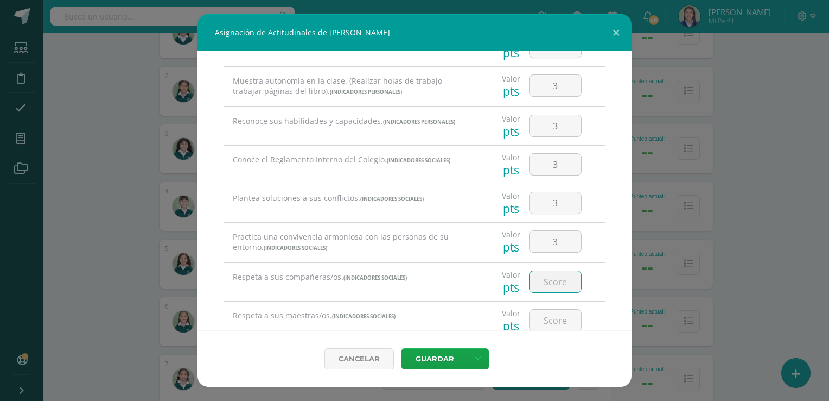
click at [554, 271] on input "number" at bounding box center [556, 281] width 52 height 21
type input "3"
click at [553, 312] on input "number" at bounding box center [556, 319] width 52 height 21
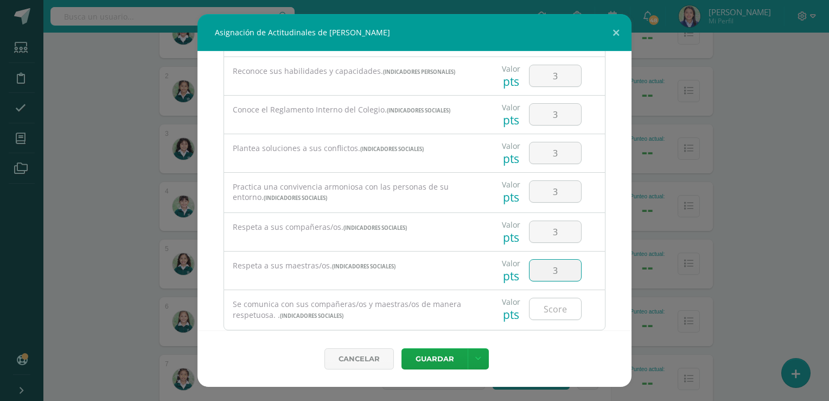
type input "3"
click at [547, 298] on input "number" at bounding box center [556, 308] width 52 height 21
type input "3"
click at [475, 359] on icon at bounding box center [478, 358] width 6 height 9
click at [456, 312] on link "Guardar y poblar en todos mis cursos" at bounding box center [455, 318] width 119 height 26
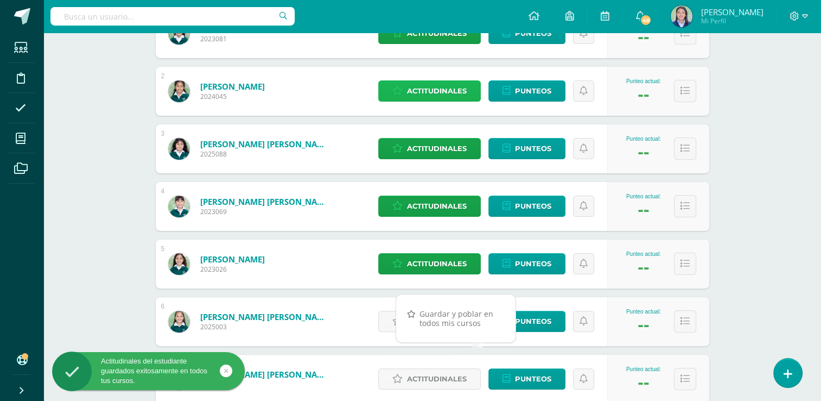
click at [431, 94] on span "Actitudinales" at bounding box center [437, 91] width 60 height 20
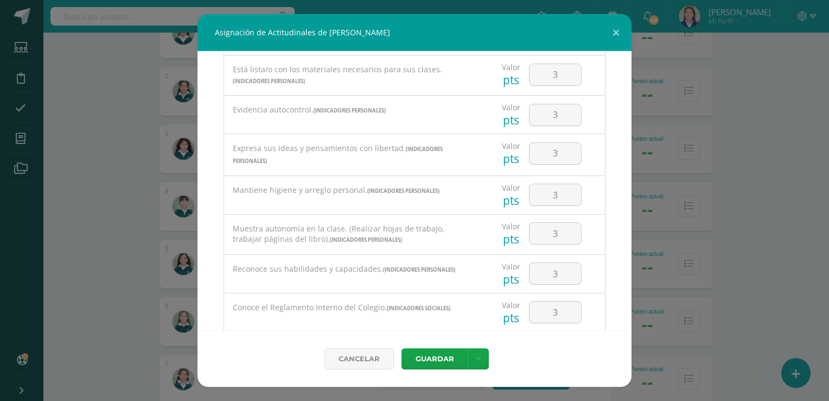
scroll to position [339, 0]
click at [554, 223] on input "3" at bounding box center [556, 231] width 52 height 21
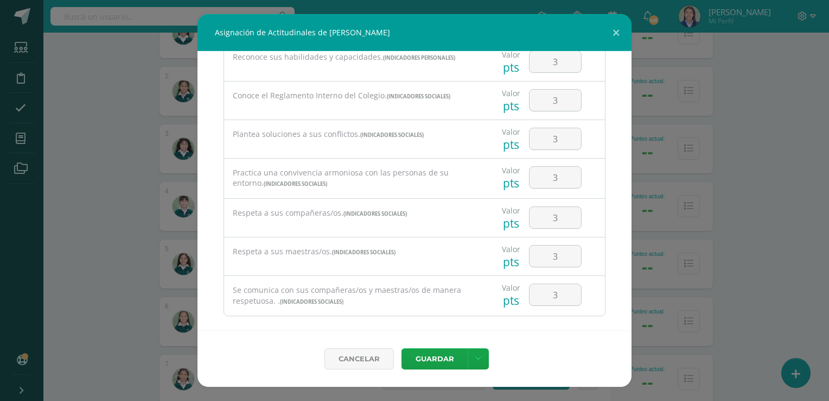
scroll to position [551, 0]
type input "2"
click at [443, 356] on button "Guardar" at bounding box center [435, 358] width 66 height 21
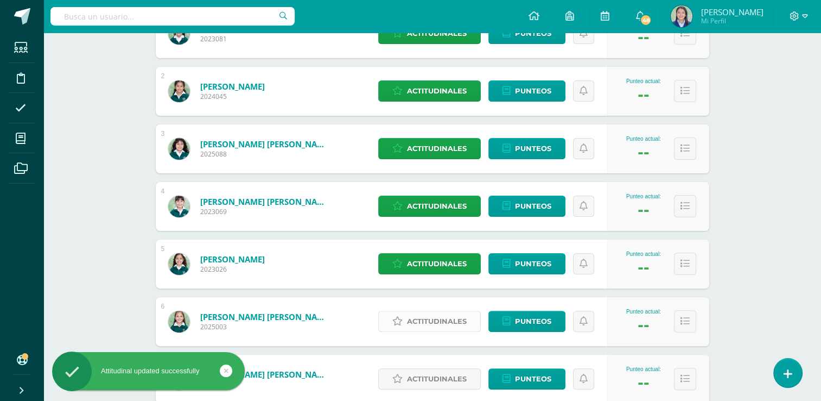
click at [435, 318] on span "Actitudinales" at bounding box center [437, 321] width 60 height 20
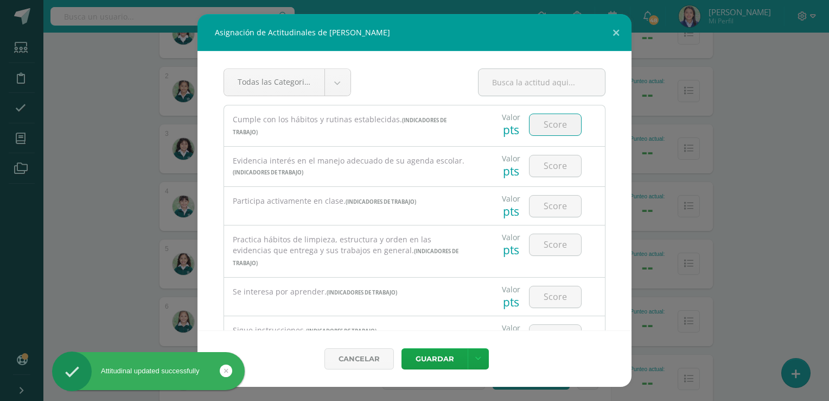
click at [545, 125] on input "number" at bounding box center [556, 124] width 52 height 21
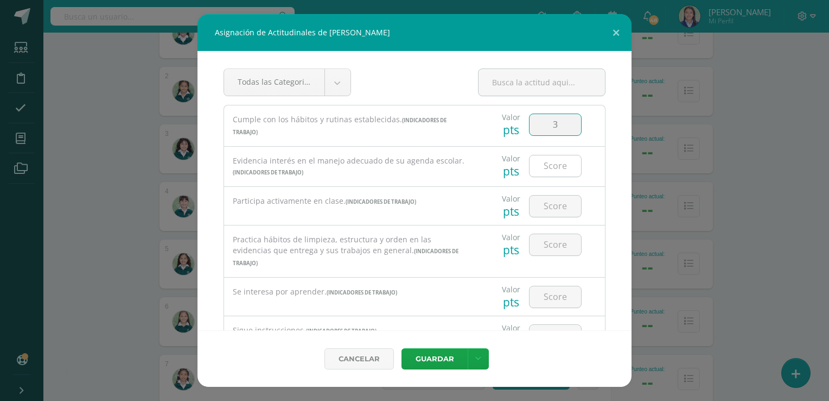
type input "3"
click at [547, 172] on input "number" at bounding box center [556, 165] width 52 height 21
type input "3"
click at [548, 200] on input "number" at bounding box center [556, 205] width 52 height 21
type input "3"
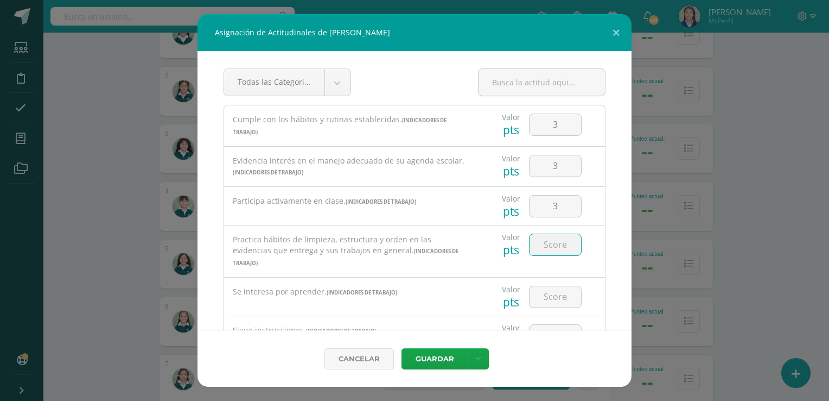
click at [553, 252] on input "number" at bounding box center [556, 244] width 52 height 21
type input "3"
click at [548, 288] on input "number" at bounding box center [556, 296] width 52 height 21
type input "3"
click at [551, 325] on input "number" at bounding box center [556, 335] width 52 height 21
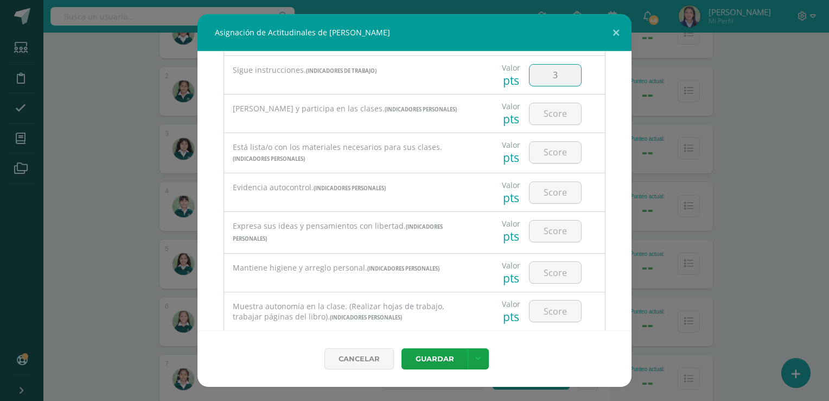
scroll to position [261, 0]
type input "3"
click at [551, 102] on input "number" at bounding box center [556, 112] width 52 height 21
type input "3"
click at [553, 141] on input "number" at bounding box center [556, 151] width 52 height 21
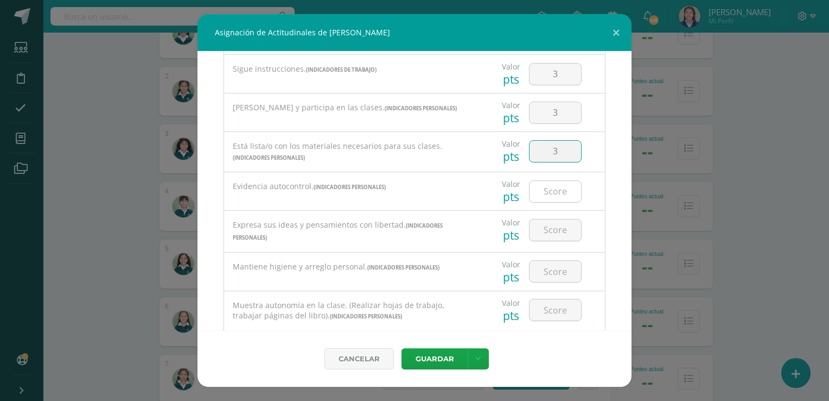
type input "3"
click at [550, 181] on input "number" at bounding box center [556, 191] width 52 height 21
type input "3"
click at [549, 219] on input "number" at bounding box center [556, 229] width 52 height 21
type input "3"
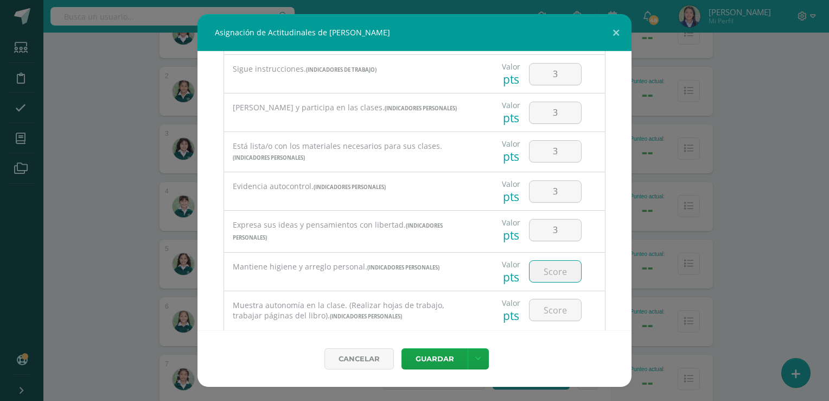
click at [549, 261] on input "number" at bounding box center [556, 271] width 52 height 21
type input "3"
click at [552, 300] on input "number" at bounding box center [556, 309] width 52 height 21
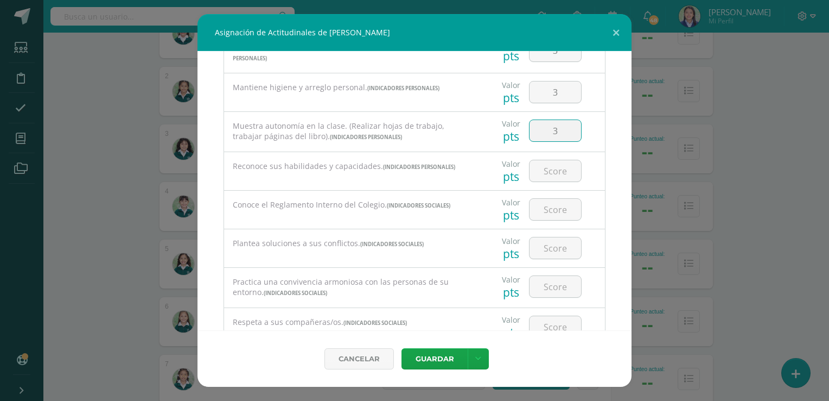
scroll to position [443, 0]
type input "3"
click at [554, 160] on input "number" at bounding box center [556, 167] width 52 height 21
type input "3"
click at [549, 201] on input "number" at bounding box center [556, 206] width 52 height 21
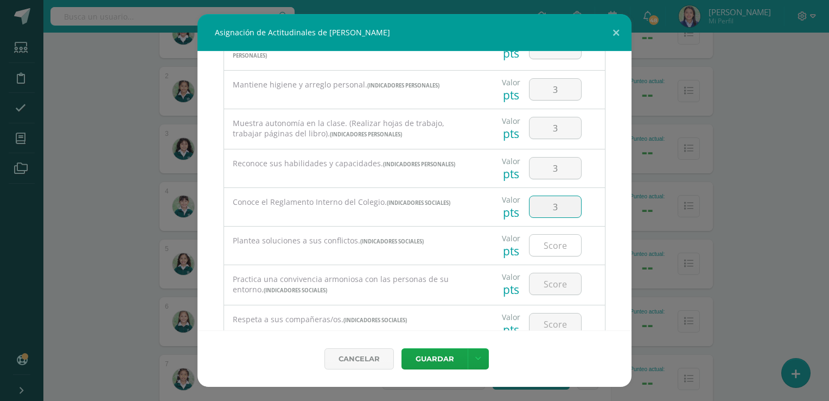
type input "3"
click at [550, 234] on input "number" at bounding box center [556, 244] width 52 height 21
type input "3"
click at [548, 273] on input "number" at bounding box center [556, 283] width 52 height 21
type input "3"
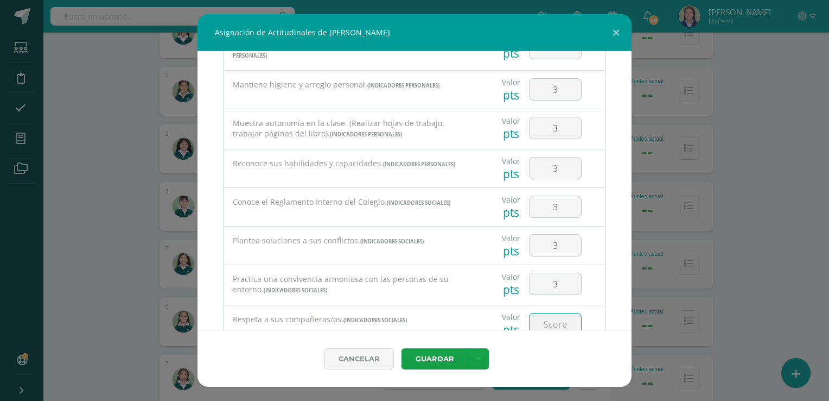
click at [549, 313] on input "number" at bounding box center [556, 323] width 52 height 21
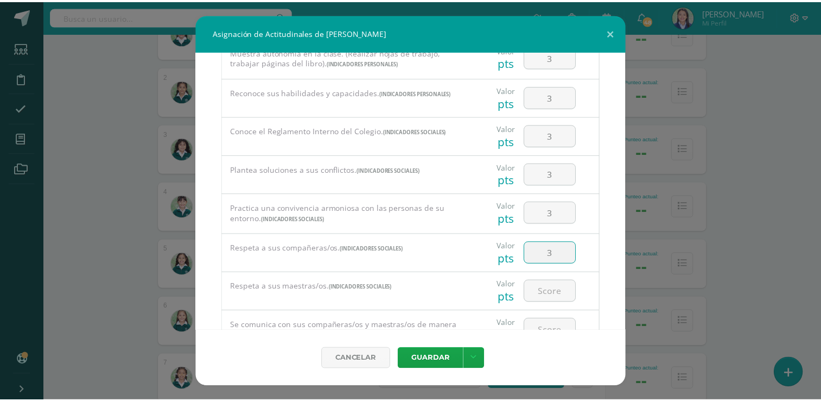
scroll to position [551, 0]
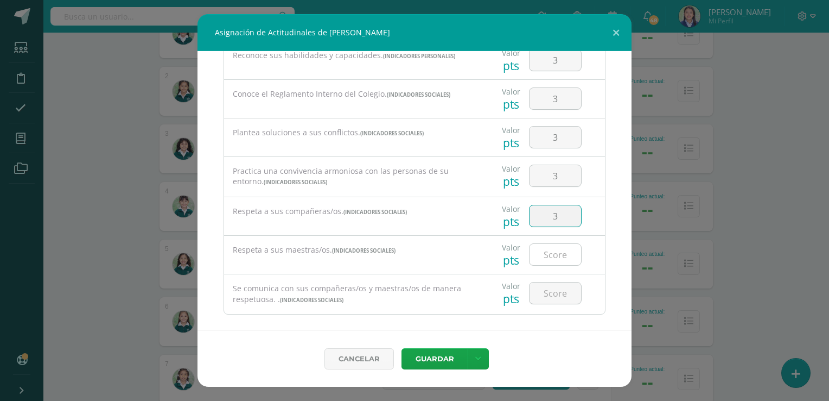
type input "3"
click at [556, 244] on input "number" at bounding box center [556, 254] width 52 height 21
type input "3"
click at [551, 282] on input "number" at bounding box center [556, 292] width 52 height 21
type input "3"
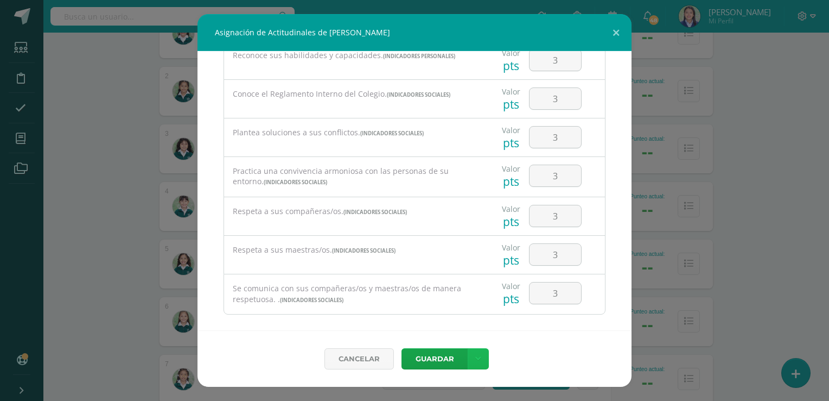
click at [471, 361] on link at bounding box center [478, 358] width 21 height 21
click at [460, 318] on link "Guardar y poblar en todos mis cursos" at bounding box center [455, 318] width 119 height 26
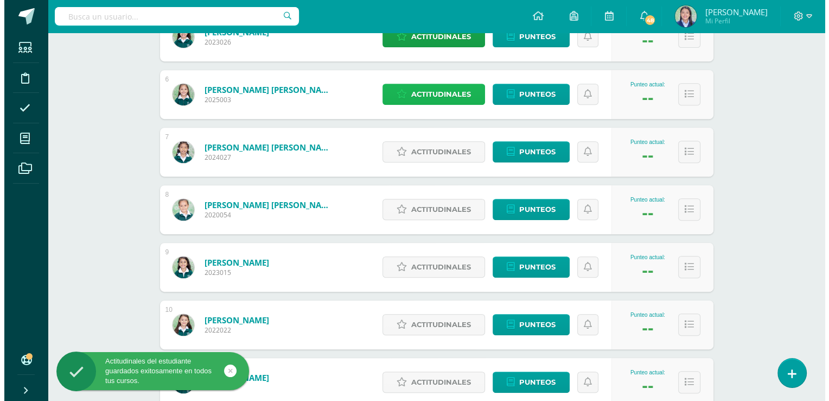
scroll to position [467, 0]
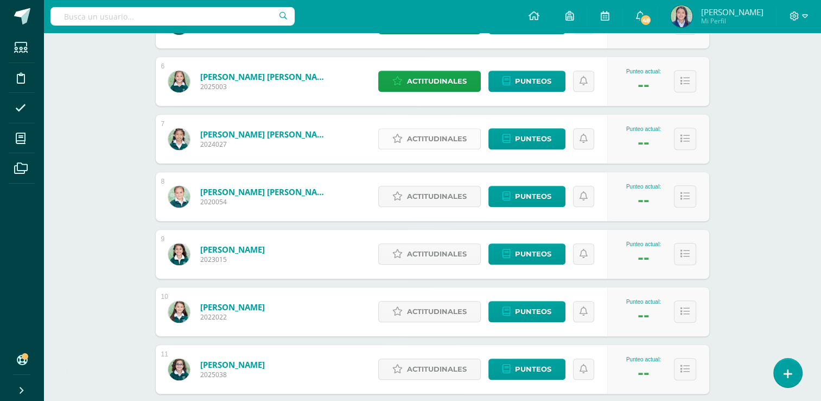
click at [430, 136] on span "Actitudinales" at bounding box center [437, 139] width 60 height 20
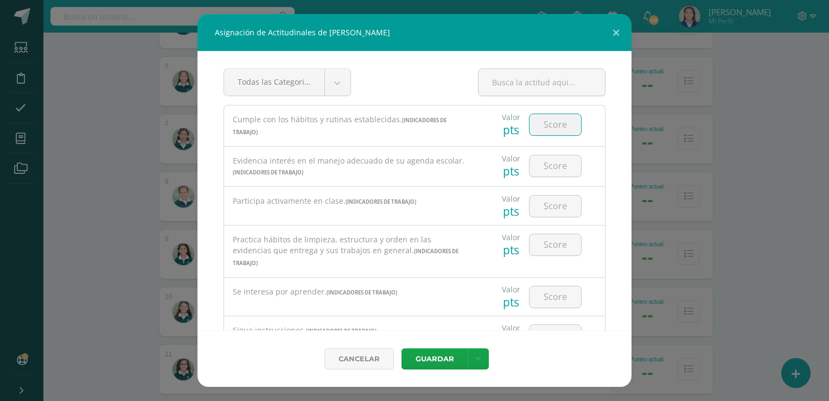
click at [553, 121] on input "number" at bounding box center [556, 124] width 52 height 21
type input "3"
click at [548, 164] on input "number" at bounding box center [556, 165] width 52 height 21
type input "3"
click at [550, 212] on input "number" at bounding box center [556, 205] width 52 height 21
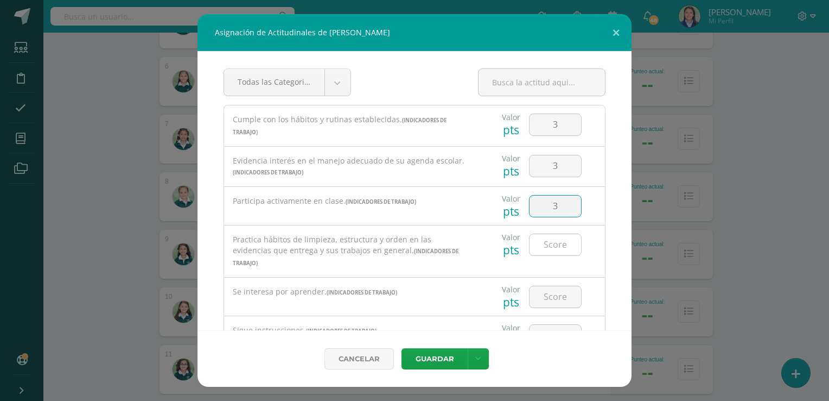
type input "3"
click at [548, 246] on input "number" at bounding box center [556, 244] width 52 height 21
type input "3"
click at [553, 289] on input "number" at bounding box center [556, 296] width 52 height 21
type input "3"
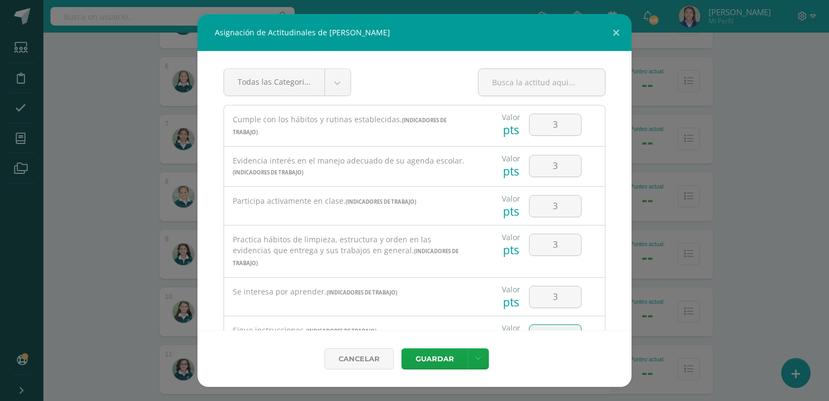
click at [550, 325] on input "number" at bounding box center [556, 335] width 52 height 21
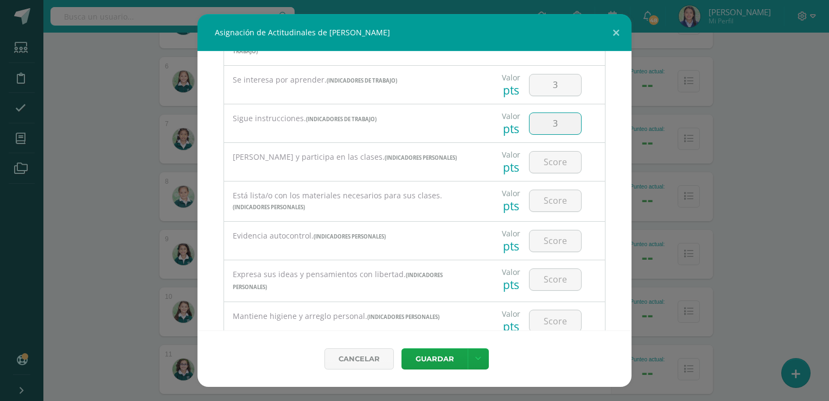
scroll to position [213, 0]
type input "3"
click at [553, 150] on input "number" at bounding box center [556, 160] width 52 height 21
type input "3"
click at [553, 189] on input "number" at bounding box center [556, 199] width 52 height 21
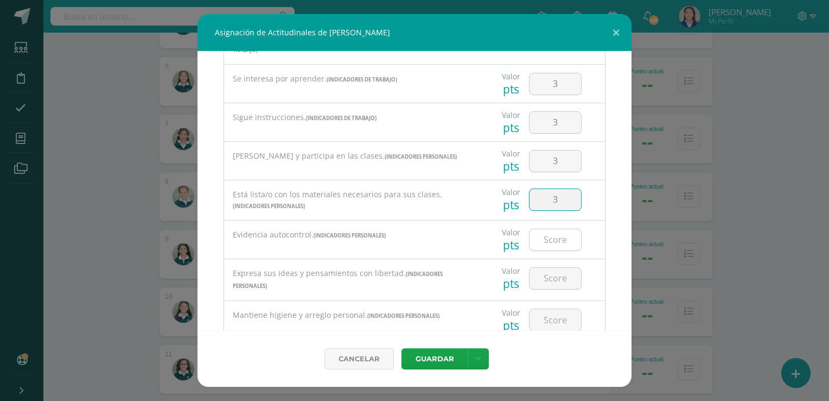
type input "3"
click at [551, 229] on input "number" at bounding box center [556, 239] width 52 height 21
type input "3"
click at [549, 268] on input "number" at bounding box center [556, 278] width 52 height 21
type input "3"
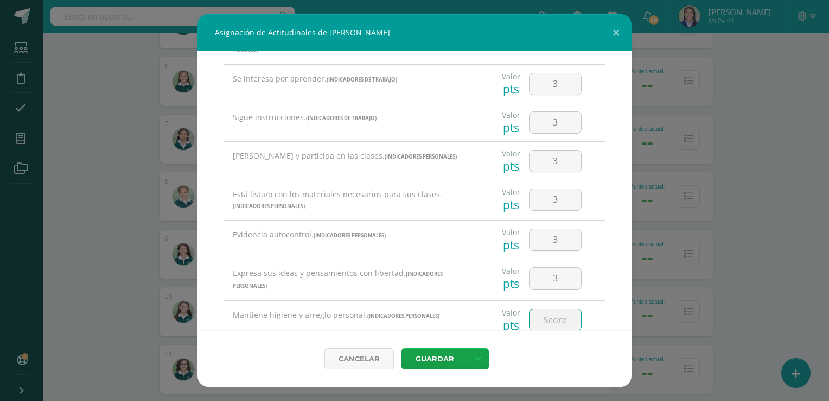
click at [551, 309] on input "number" at bounding box center [556, 319] width 52 height 21
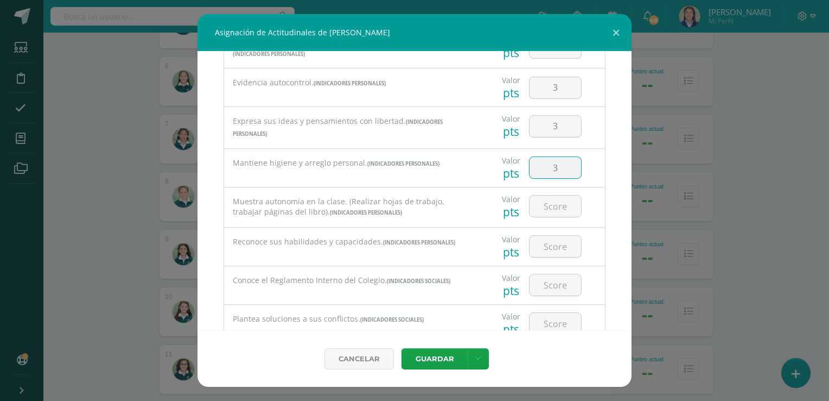
scroll to position [426, 0]
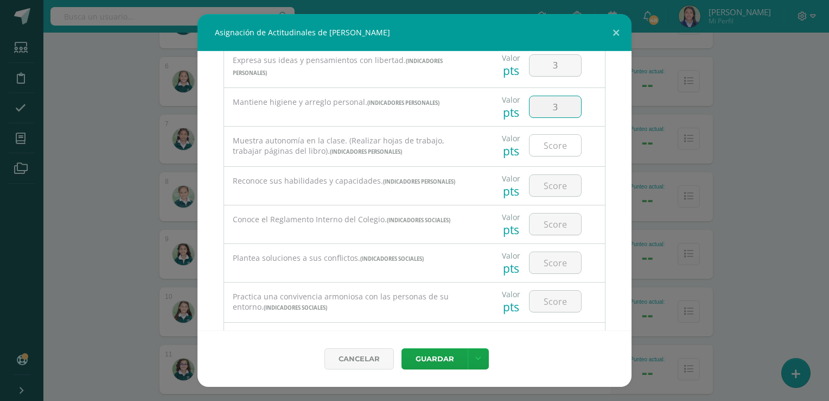
type input "3"
click at [550, 135] on input "number" at bounding box center [556, 145] width 52 height 21
type input "3"
click at [552, 175] on input "number" at bounding box center [556, 185] width 52 height 21
type input "3"
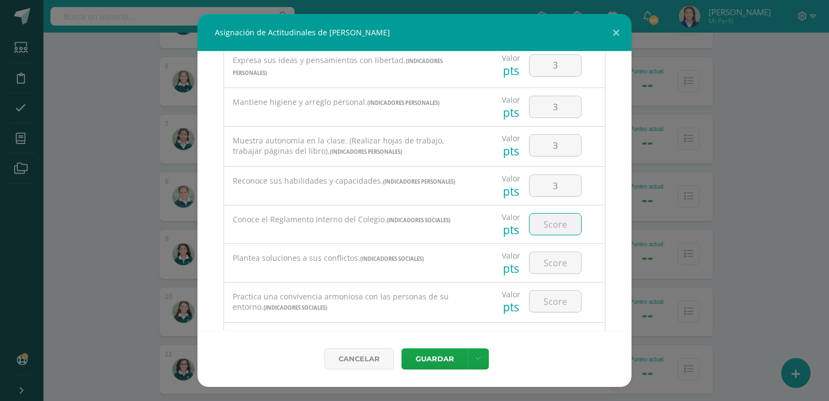
click at [551, 213] on input "number" at bounding box center [556, 223] width 52 height 21
type input "3"
click at [549, 252] on input "number" at bounding box center [556, 262] width 52 height 21
type input "3"
click at [551, 290] on input "number" at bounding box center [556, 300] width 52 height 21
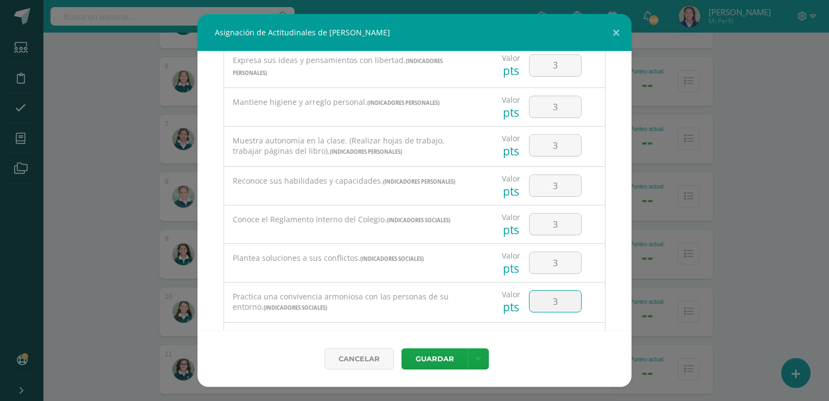
type input "3"
click at [552, 331] on input "number" at bounding box center [556, 341] width 52 height 21
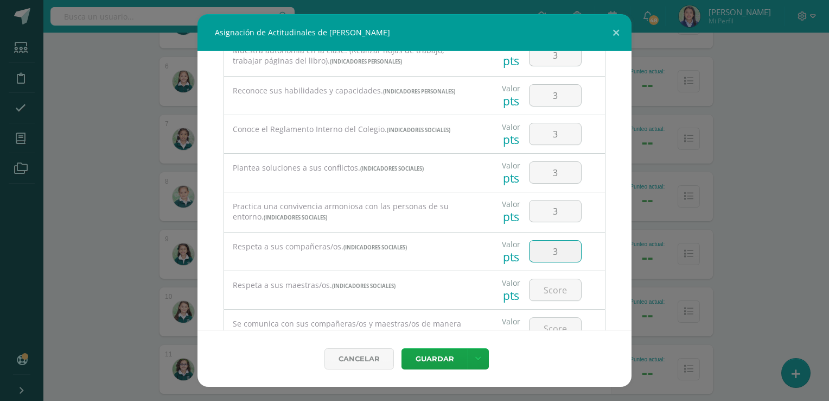
scroll to position [551, 0]
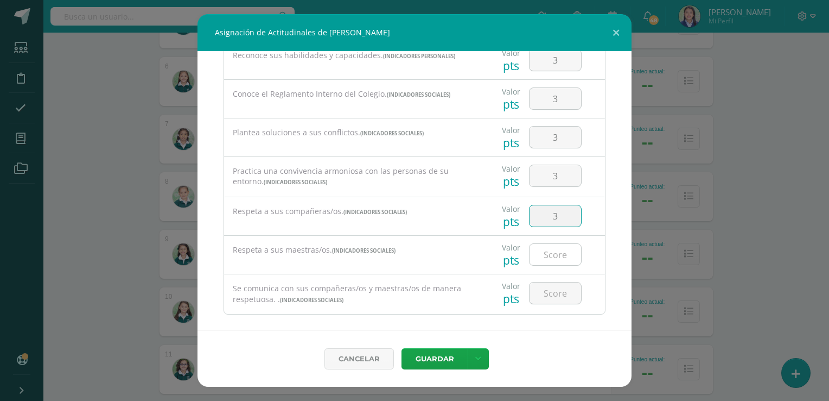
type input "3"
click at [549, 244] on input "number" at bounding box center [556, 254] width 52 height 21
type input "3"
click at [554, 283] on input "number" at bounding box center [556, 292] width 52 height 21
type input "3"
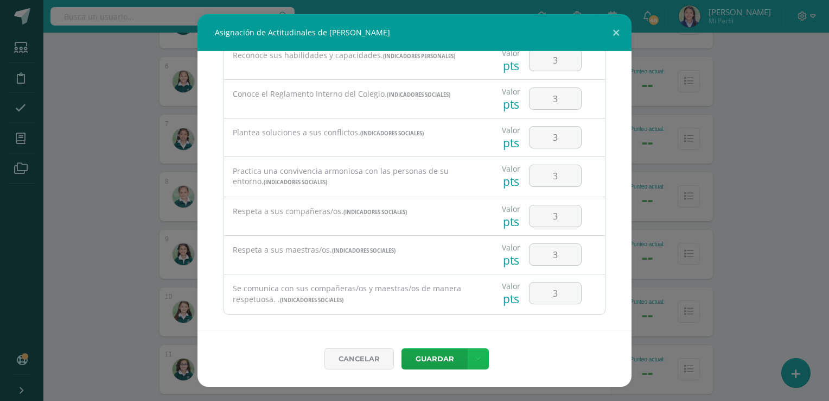
click at [469, 355] on link at bounding box center [478, 358] width 21 height 21
click at [450, 317] on link "Guardar y poblar en todos mis cursos" at bounding box center [455, 318] width 119 height 26
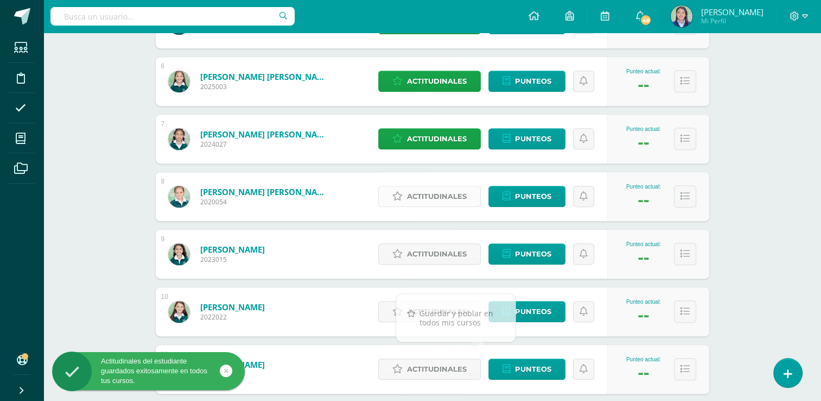
click at [430, 199] on span "Actitudinales" at bounding box center [437, 196] width 60 height 20
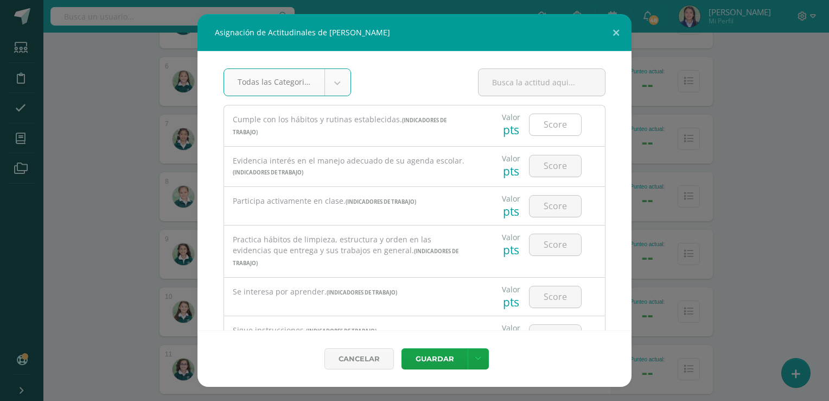
click at [556, 119] on input "number" at bounding box center [556, 124] width 52 height 21
type input "3"
click at [556, 163] on input "number" at bounding box center [556, 165] width 52 height 21
type input "3"
click at [554, 202] on input "number" at bounding box center [556, 205] width 52 height 21
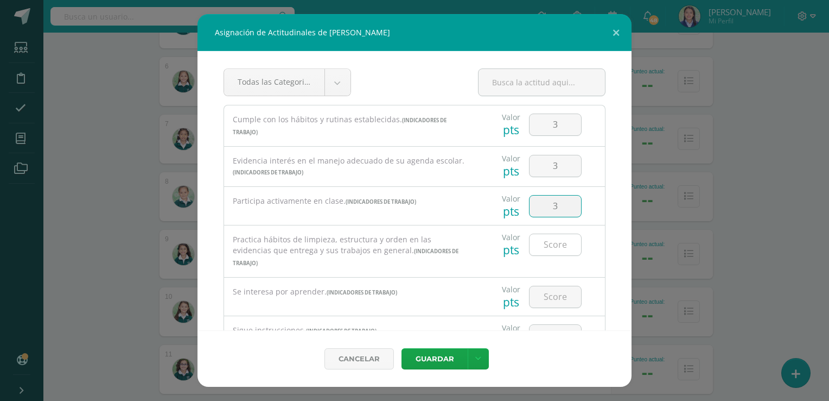
type input "3"
click at [548, 243] on input "number" at bounding box center [556, 244] width 52 height 21
type input "3"
click at [550, 286] on input "number" at bounding box center [556, 296] width 52 height 21
type input "3"
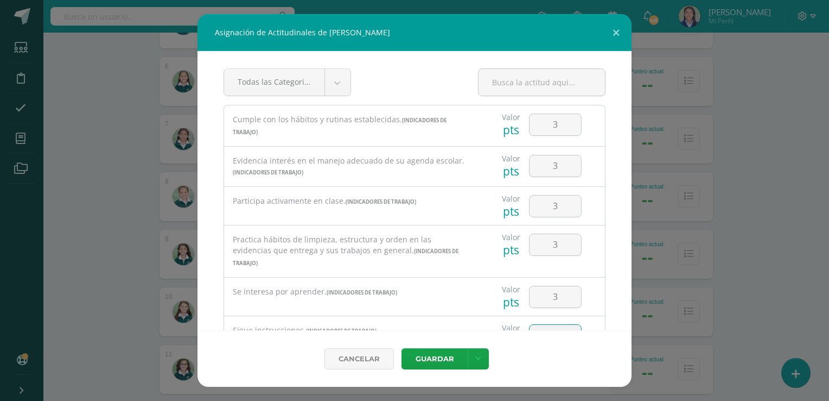
click at [555, 325] on input "number" at bounding box center [556, 335] width 52 height 21
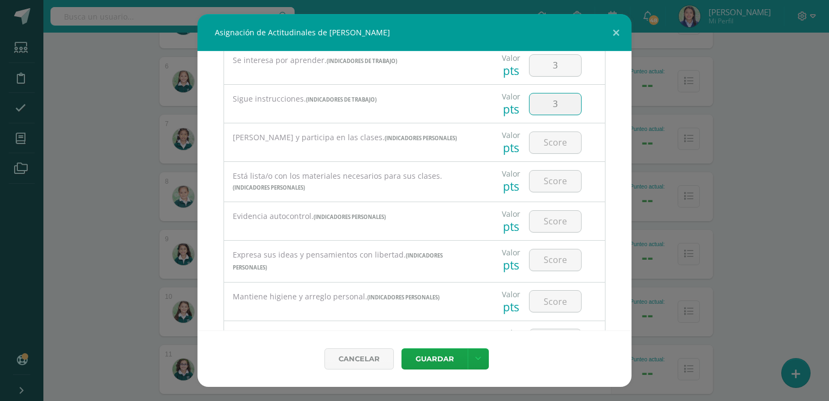
scroll to position [244, 0]
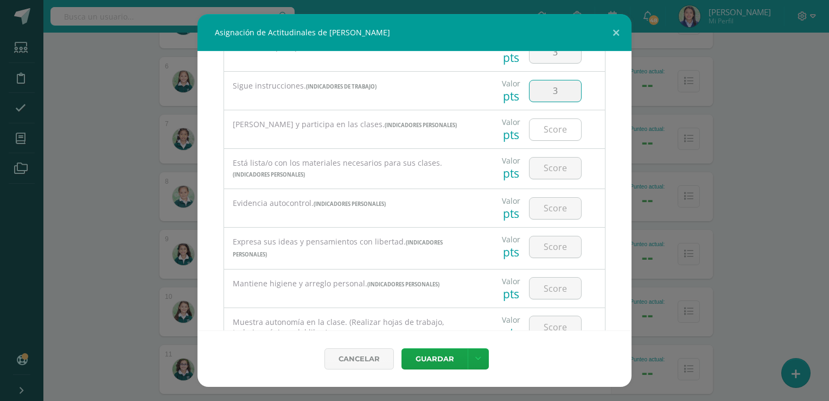
type input "3"
click at [551, 126] on input "number" at bounding box center [556, 129] width 52 height 21
type input "3"
click at [552, 157] on input "number" at bounding box center [556, 167] width 52 height 21
type input "3"
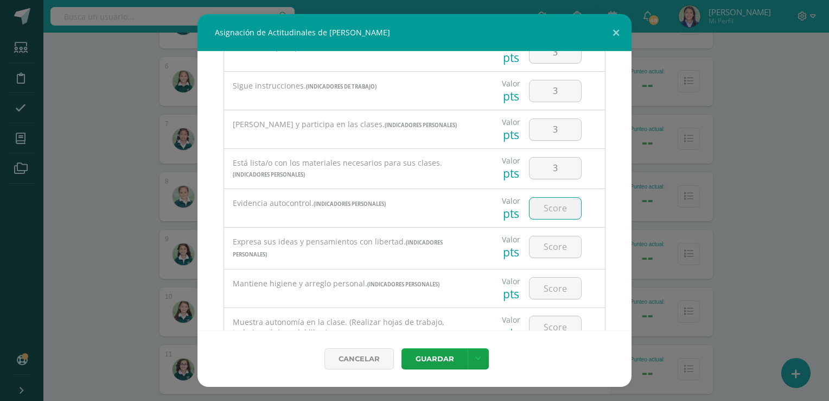
click at [547, 198] on input "number" at bounding box center [556, 208] width 52 height 21
type input "3"
click at [549, 236] on input "number" at bounding box center [556, 246] width 52 height 21
type input "3"
click at [549, 277] on input "number" at bounding box center [556, 287] width 52 height 21
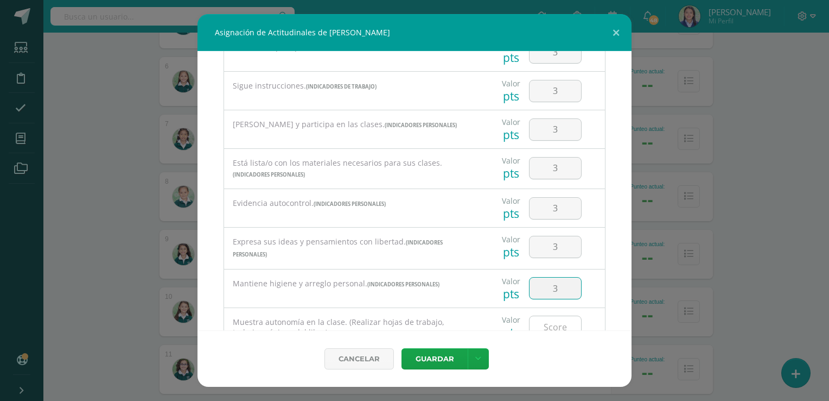
type input "3"
click at [551, 316] on input "number" at bounding box center [556, 326] width 52 height 21
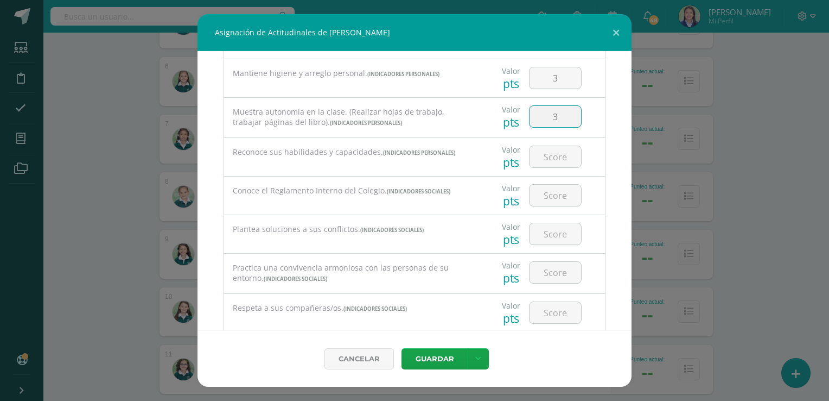
scroll to position [458, 0]
type input "3"
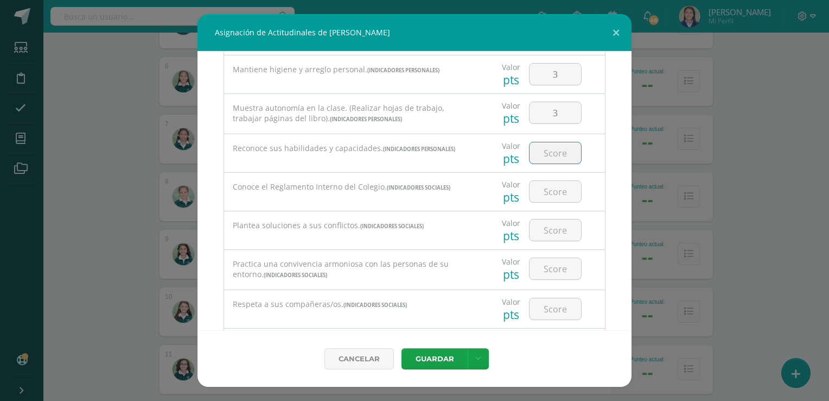
click at [558, 142] on input "number" at bounding box center [556, 152] width 52 height 21
type input "3"
click at [548, 181] on input "number" at bounding box center [556, 191] width 52 height 21
type input "3"
click at [551, 221] on input "number" at bounding box center [556, 229] width 52 height 21
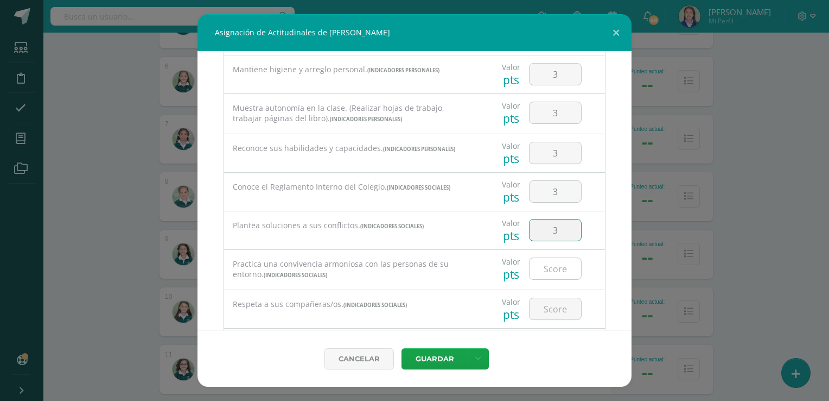
type input "3"
click at [553, 258] on input "3" at bounding box center [556, 268] width 52 height 21
type input "3"
click at [554, 298] on input "3" at bounding box center [556, 308] width 52 height 21
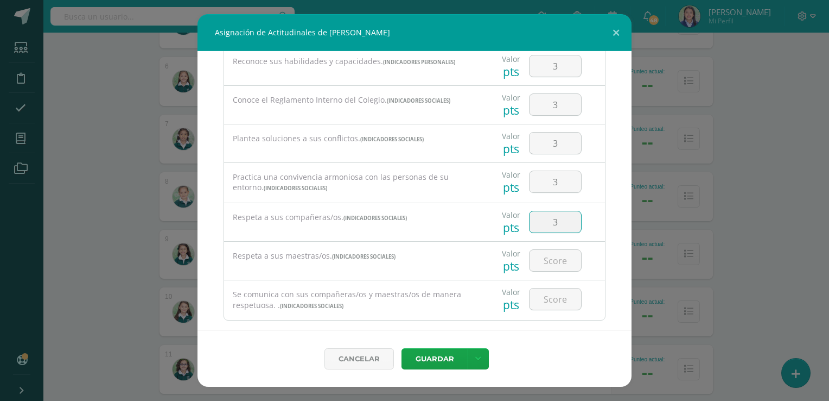
scroll to position [551, 0]
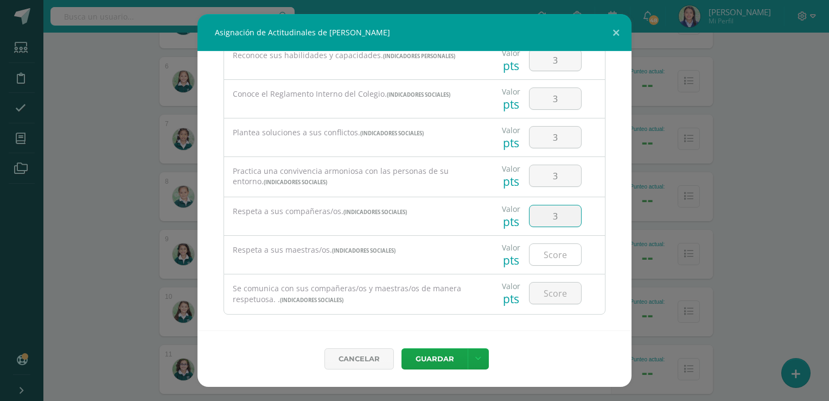
type input "3"
click at [556, 244] on input "number" at bounding box center [556, 254] width 52 height 21
type input "3"
click at [551, 282] on input "number" at bounding box center [556, 292] width 52 height 21
type input "3"
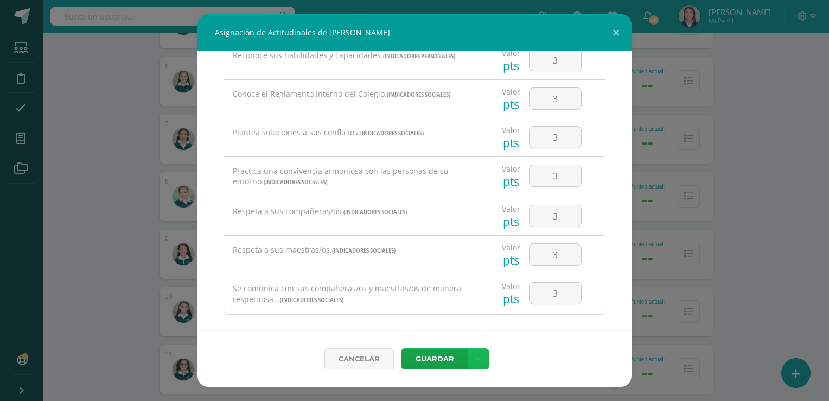
click at [475, 359] on icon at bounding box center [478, 358] width 6 height 9
click at [452, 323] on link "Guardar y poblar en todos mis cursos" at bounding box center [455, 318] width 119 height 26
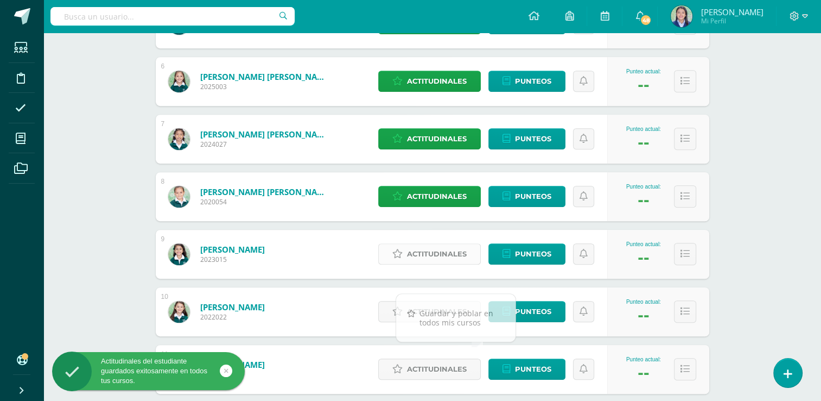
click at [433, 252] on span "Actitudinales" at bounding box center [437, 254] width 60 height 20
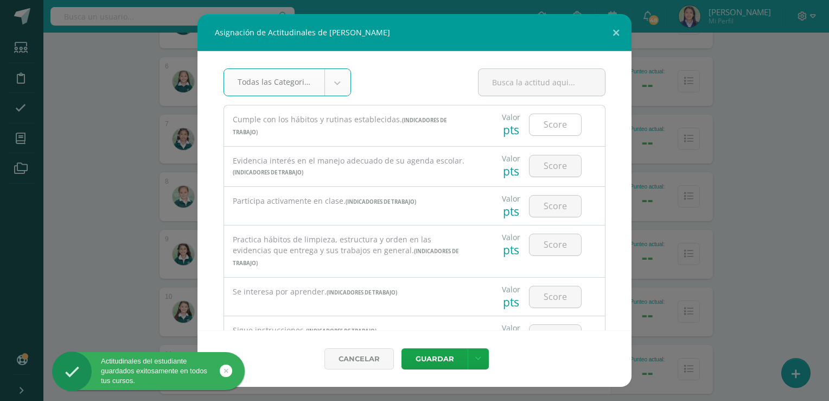
click at [553, 121] on input "number" at bounding box center [556, 124] width 52 height 21
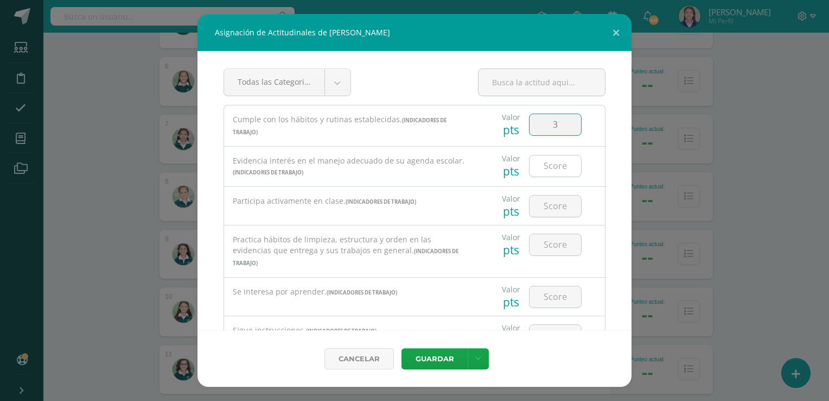
type input "3"
click at [549, 168] on input "number" at bounding box center [556, 165] width 52 height 21
type input "3"
click at [549, 209] on input "number" at bounding box center [556, 205] width 52 height 21
type input "3"
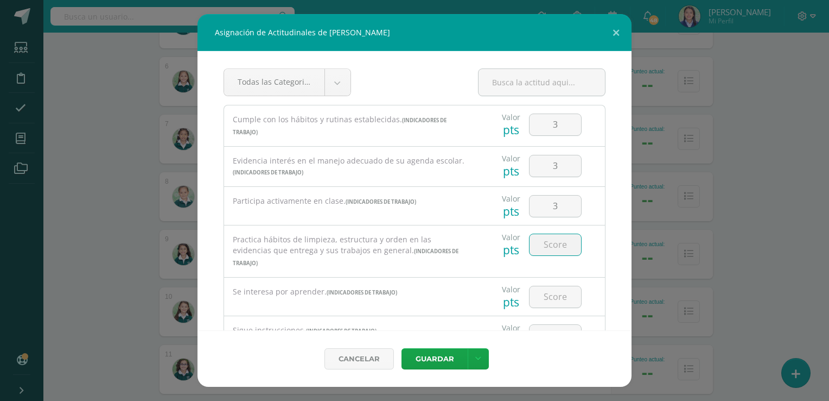
click at [548, 244] on input "number" at bounding box center [556, 244] width 52 height 21
type input "3"
click at [553, 286] on input "number" at bounding box center [556, 296] width 52 height 21
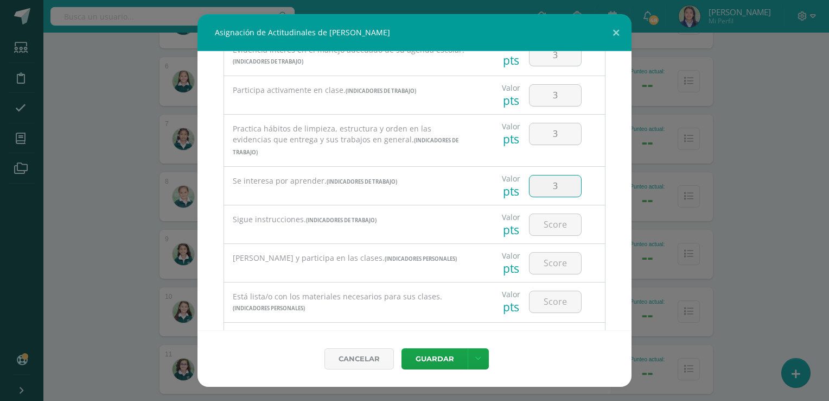
scroll to position [136, 0]
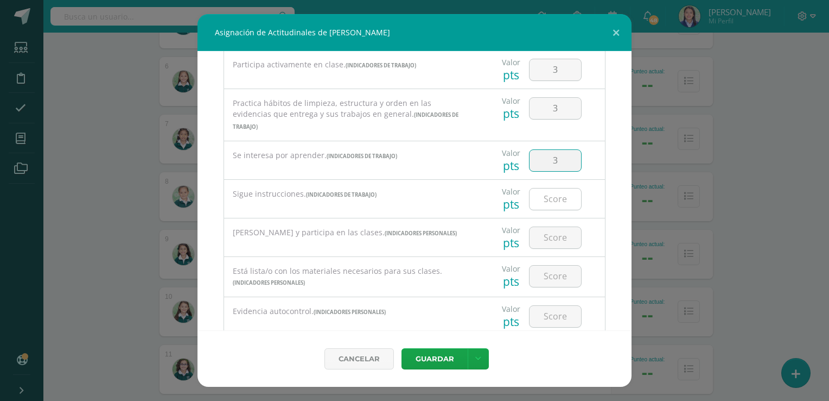
type input "3"
click at [562, 188] on input "number" at bounding box center [556, 198] width 52 height 21
type input "3"
click at [546, 228] on input "number" at bounding box center [556, 237] width 52 height 21
type input "3"
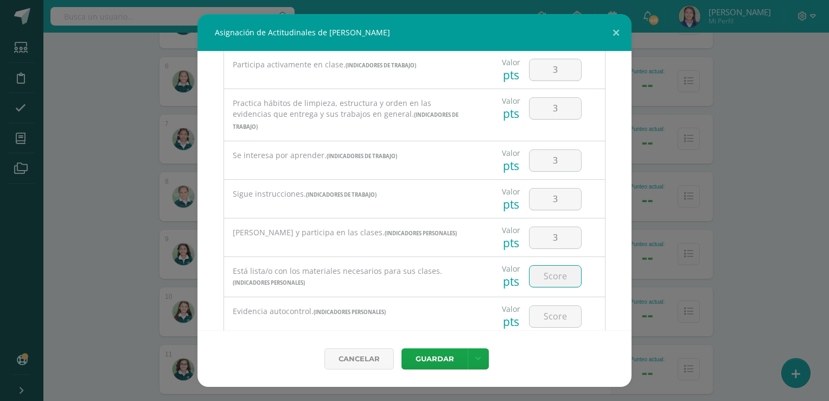
click at [550, 265] on input "number" at bounding box center [556, 275] width 52 height 21
type input "3"
click at [553, 306] on input "number" at bounding box center [556, 316] width 52 height 21
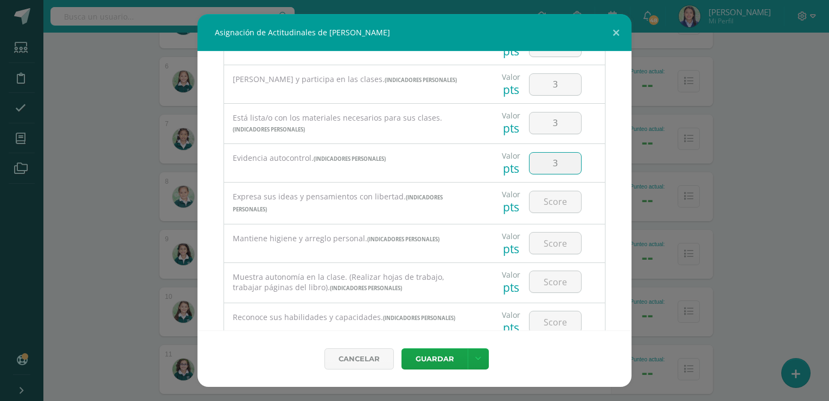
scroll to position [337, 0]
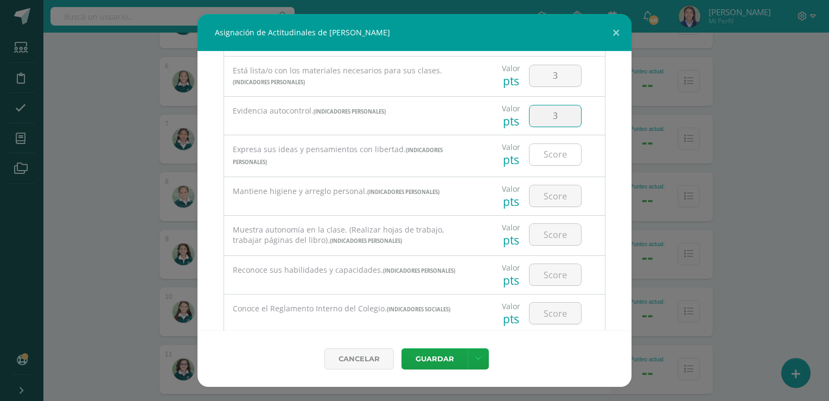
type input "3"
click at [559, 144] on input "number" at bounding box center [556, 154] width 52 height 21
type input "3"
click at [547, 192] on input "number" at bounding box center [556, 195] width 52 height 21
type input "3"
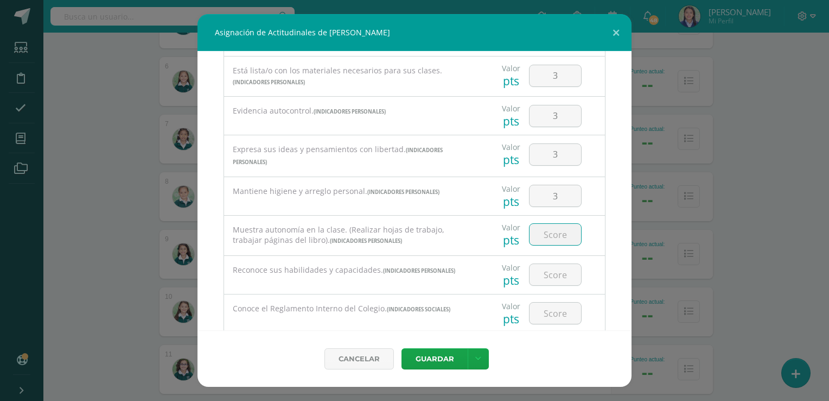
click at [550, 224] on input "number" at bounding box center [556, 234] width 52 height 21
type input "3"
click at [551, 264] on input "number" at bounding box center [556, 274] width 52 height 21
type input "3"
click at [554, 306] on input "number" at bounding box center [556, 312] width 52 height 21
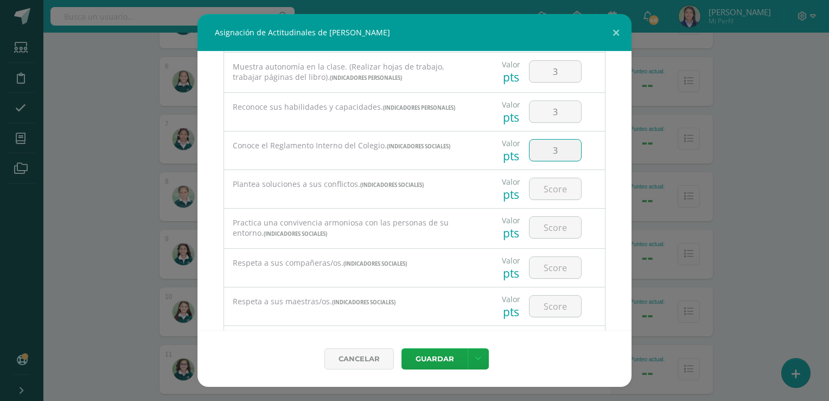
scroll to position [532, 0]
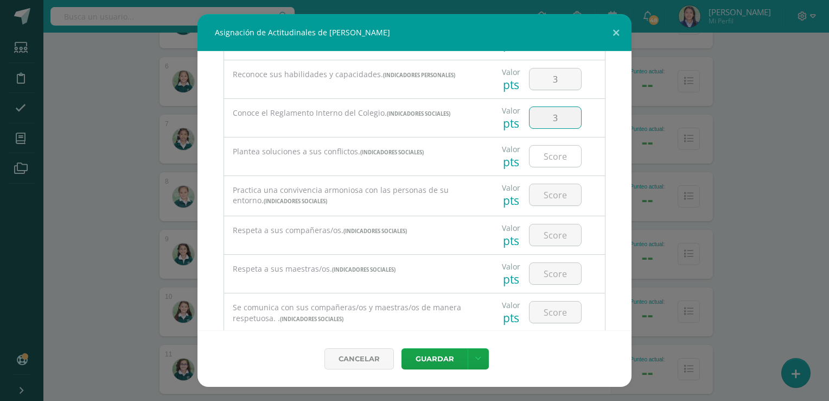
type input "3"
click at [553, 145] on input "number" at bounding box center [556, 155] width 52 height 21
type input "3"
click at [553, 184] on input "number" at bounding box center [556, 194] width 52 height 21
type input "3"
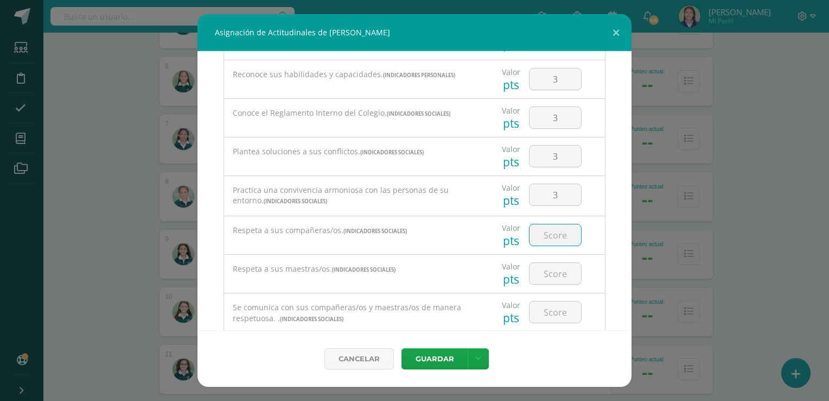
click at [552, 224] on input "number" at bounding box center [556, 234] width 52 height 21
type input "3"
click at [555, 263] on input "number" at bounding box center [556, 273] width 52 height 21
type input "3"
click at [553, 301] on input "number" at bounding box center [556, 311] width 52 height 21
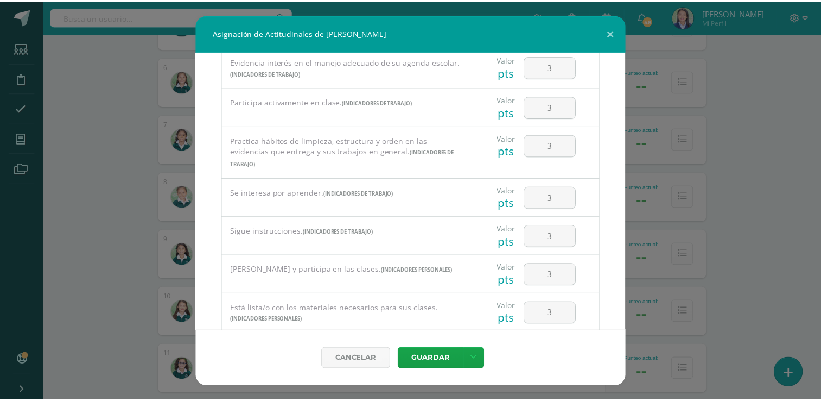
scroll to position [0, 0]
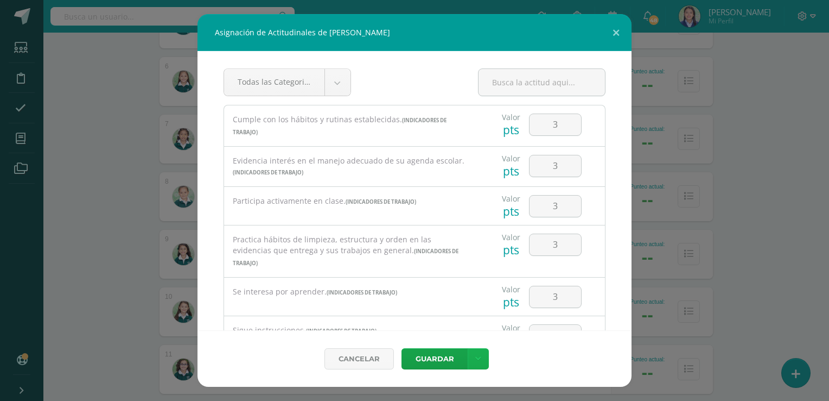
type input "3"
click at [484, 368] on link at bounding box center [478, 358] width 21 height 21
click at [460, 322] on link "Guardar y poblar en todos mis cursos" at bounding box center [455, 318] width 119 height 26
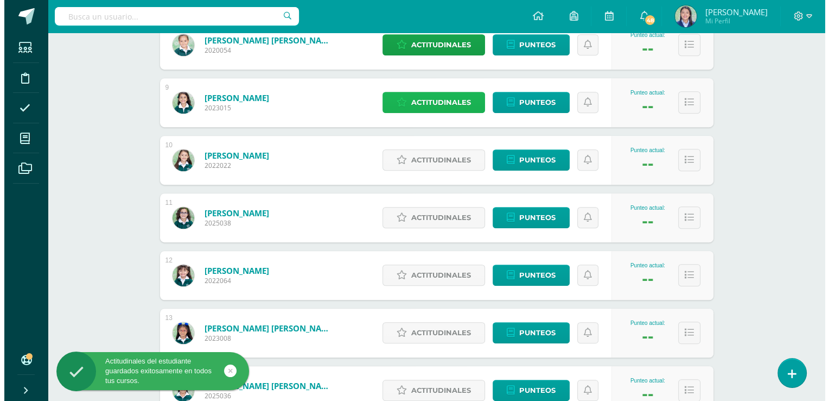
scroll to position [634, 0]
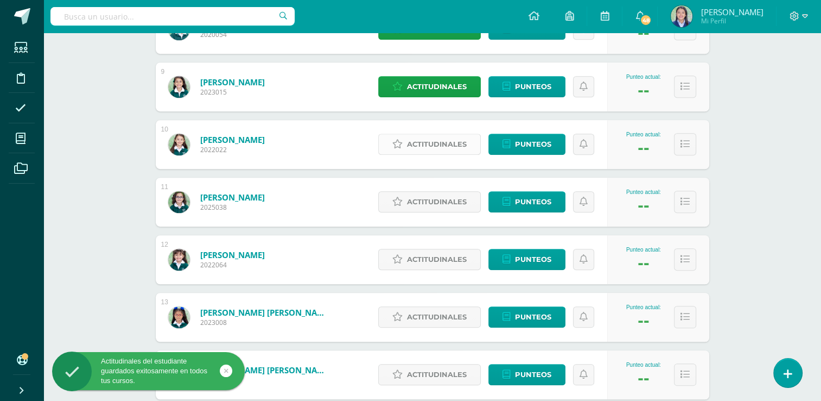
click at [439, 147] on span "Actitudinales" at bounding box center [437, 144] width 60 height 20
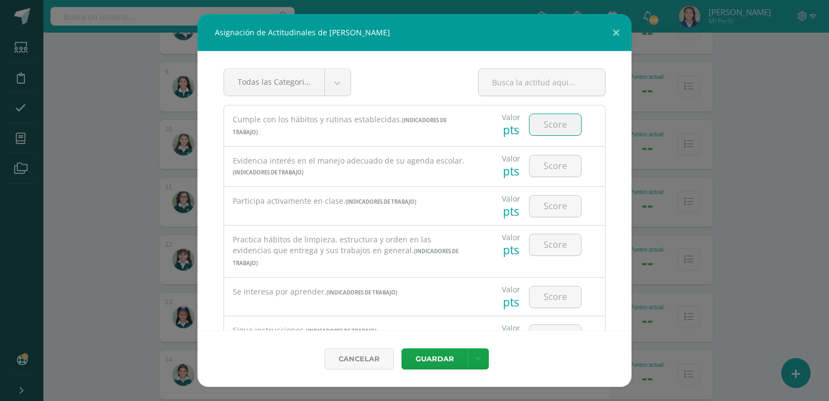
click at [546, 125] on input "number" at bounding box center [556, 124] width 52 height 21
type input "3"
click at [549, 172] on input "number" at bounding box center [556, 165] width 52 height 21
type input "3"
click at [554, 211] on input "number" at bounding box center [556, 205] width 52 height 21
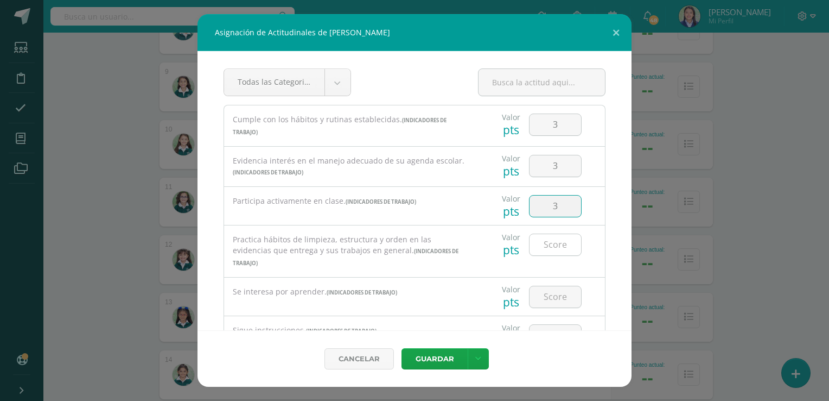
type input "3"
click at [555, 250] on input "number" at bounding box center [556, 244] width 52 height 21
type input "3"
click at [553, 286] on input "number" at bounding box center [556, 296] width 52 height 21
type input "3"
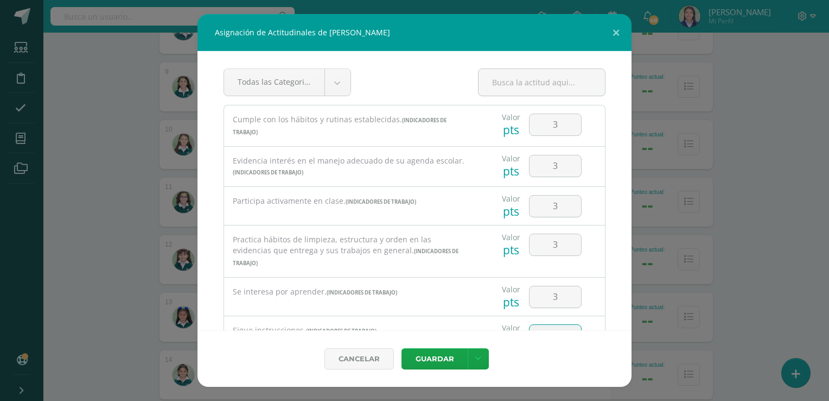
click at [556, 325] on input "number" at bounding box center [556, 335] width 52 height 21
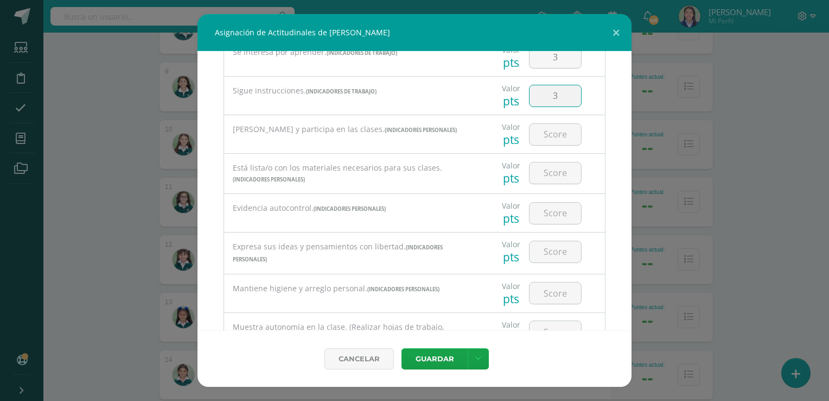
scroll to position [245, 0]
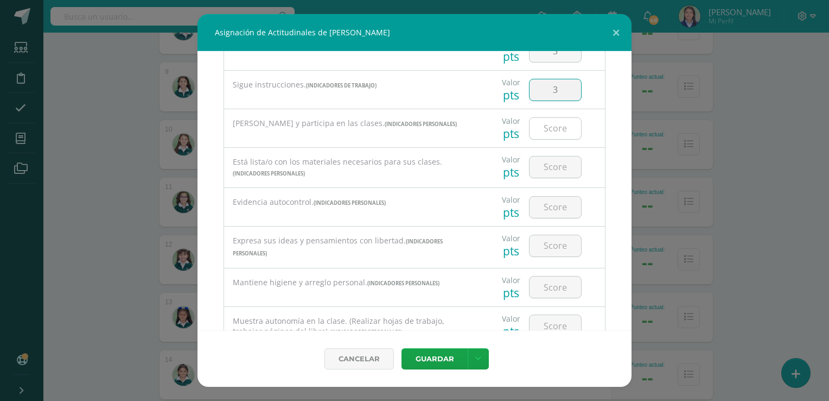
type input "3"
click at [549, 118] on input "number" at bounding box center [556, 128] width 52 height 21
type input "3"
click at [547, 156] on input "number" at bounding box center [556, 166] width 52 height 21
type input "3"
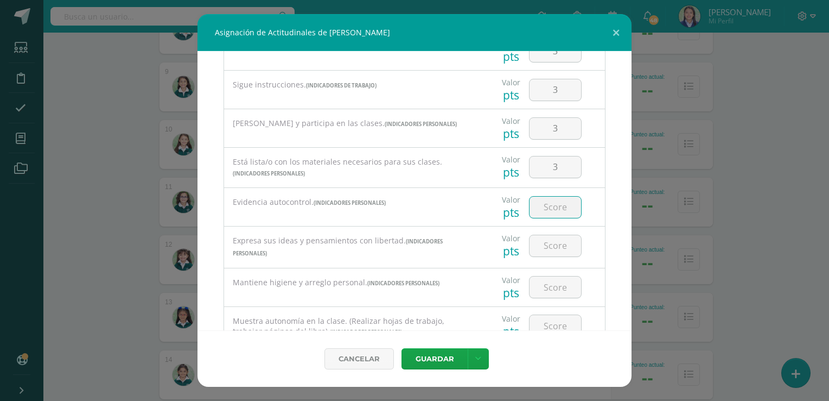
click at [551, 196] on input "number" at bounding box center [556, 206] width 52 height 21
type input "3"
click at [550, 235] on input "number" at bounding box center [556, 245] width 52 height 21
type input "3"
click at [549, 280] on input "number" at bounding box center [556, 286] width 52 height 21
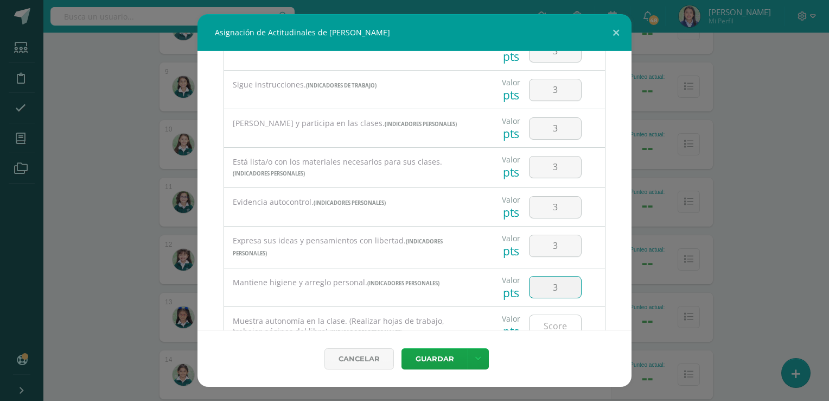
type input "3"
click at [551, 315] on input "number" at bounding box center [556, 325] width 52 height 21
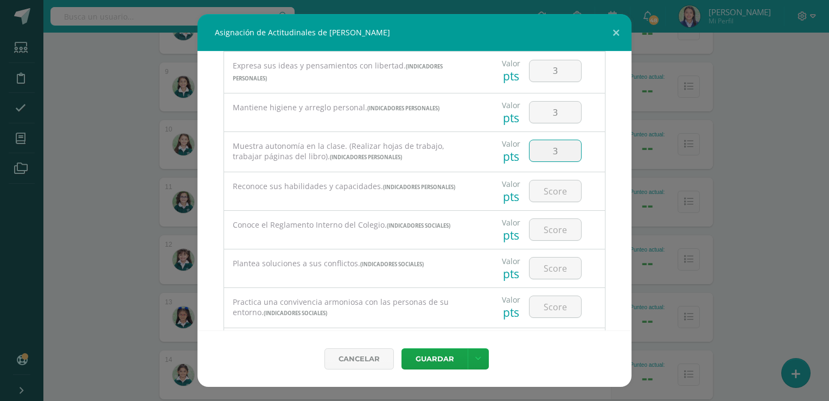
scroll to position [428, 0]
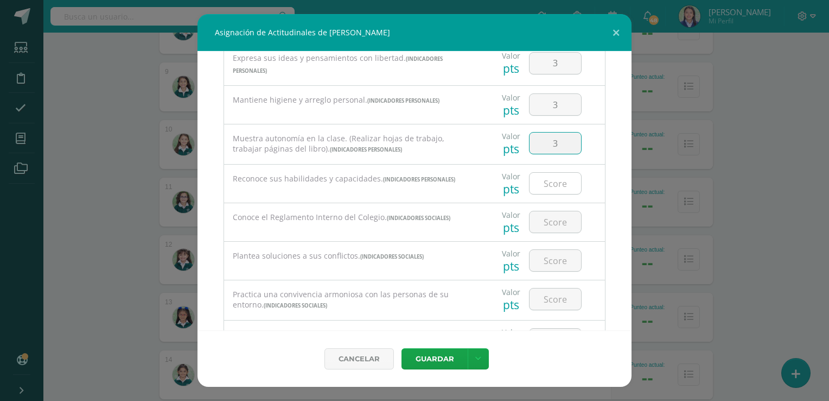
type input "3"
click at [554, 173] on input "number" at bounding box center [556, 183] width 52 height 21
type input "3"
click at [554, 212] on input "number" at bounding box center [556, 221] width 52 height 21
type input "3"
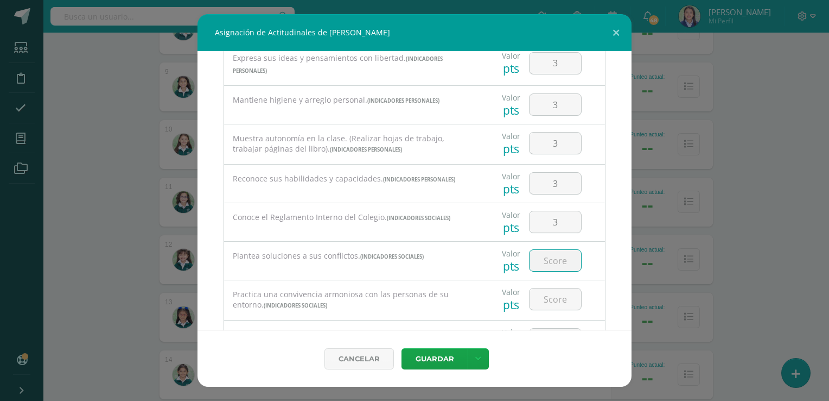
click at [555, 250] on input "number" at bounding box center [556, 260] width 52 height 21
type input "3"
click at [552, 288] on input "number" at bounding box center [556, 298] width 52 height 21
type input "3"
click at [554, 328] on input "number" at bounding box center [556, 338] width 52 height 21
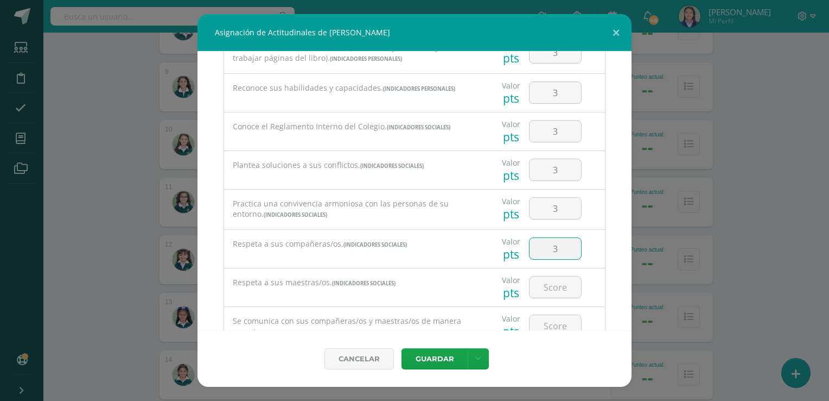
scroll to position [551, 0]
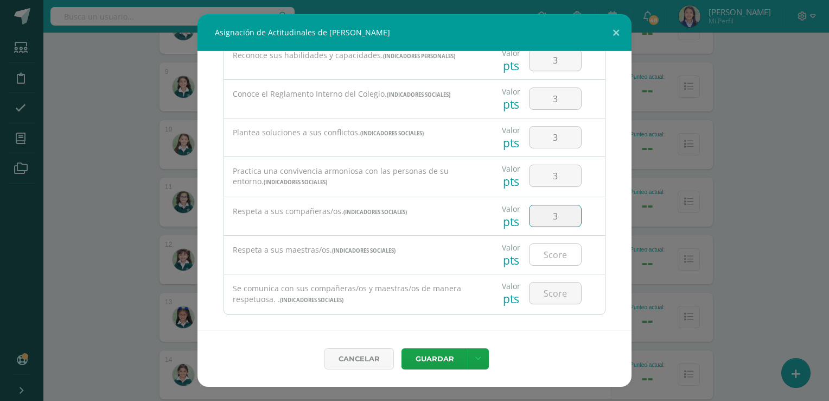
type input "3"
click at [547, 244] on input "number" at bounding box center [556, 254] width 52 height 21
type input "3"
click at [551, 282] on input "number" at bounding box center [556, 292] width 52 height 21
type input "3"
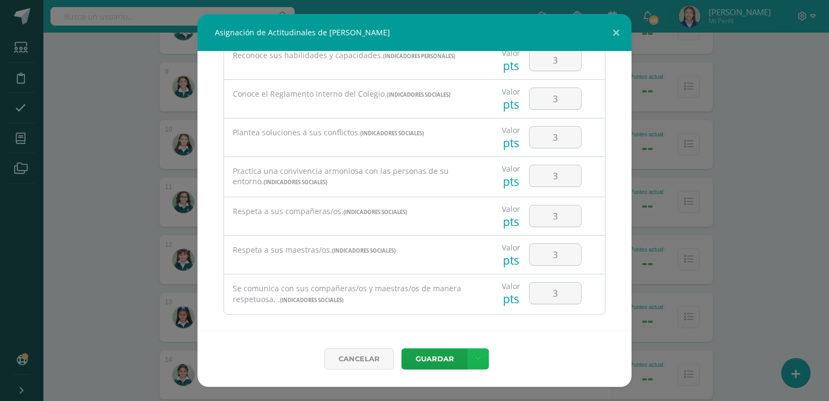
click at [479, 358] on icon at bounding box center [478, 358] width 6 height 9
click at [459, 319] on link "Guardar y poblar en todos mis cursos" at bounding box center [455, 318] width 119 height 26
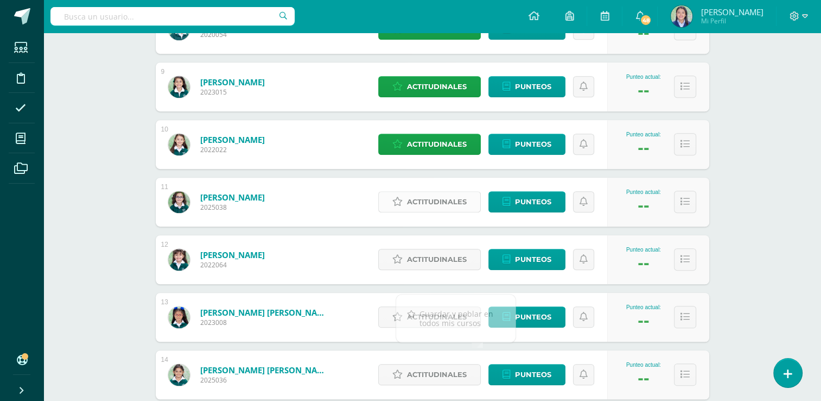
click at [443, 201] on span "Actitudinales" at bounding box center [437, 202] width 60 height 20
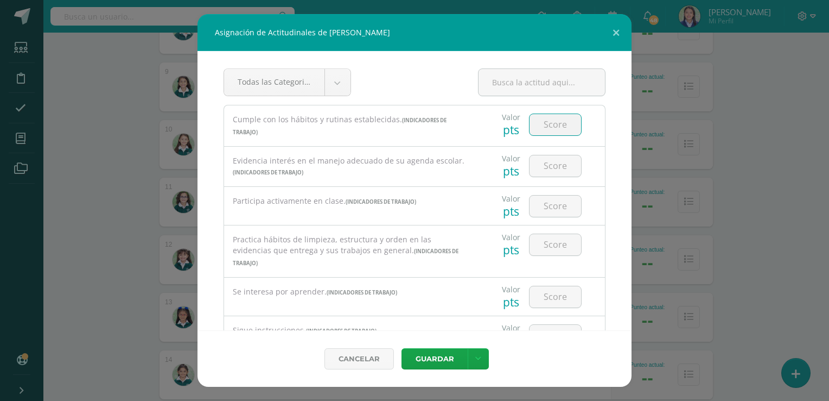
click at [554, 126] on input "number" at bounding box center [556, 124] width 52 height 21
type input "2"
click at [551, 168] on input "number" at bounding box center [556, 165] width 52 height 21
type input "2"
click at [550, 204] on input "number" at bounding box center [556, 205] width 52 height 21
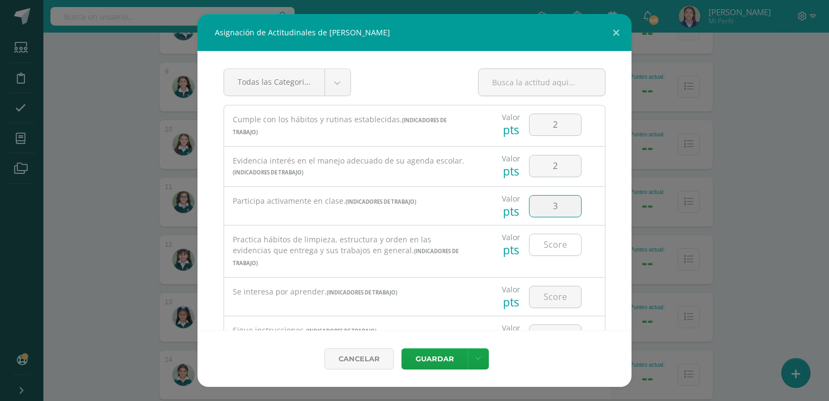
type input "3"
click at [549, 247] on input "number" at bounding box center [556, 244] width 52 height 21
type input "2"
type input "3"
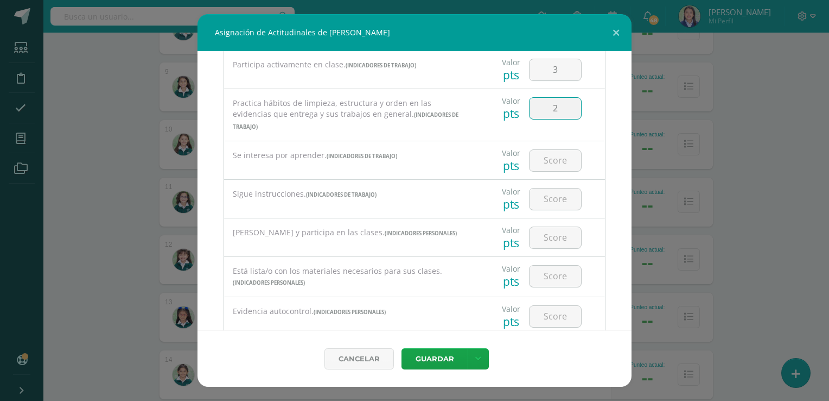
scroll to position [139, 0]
type input "2"
click at [551, 147] on input "number" at bounding box center [556, 157] width 52 height 21
click at [549, 150] on input "number" at bounding box center [556, 157] width 52 height 21
type input "3"
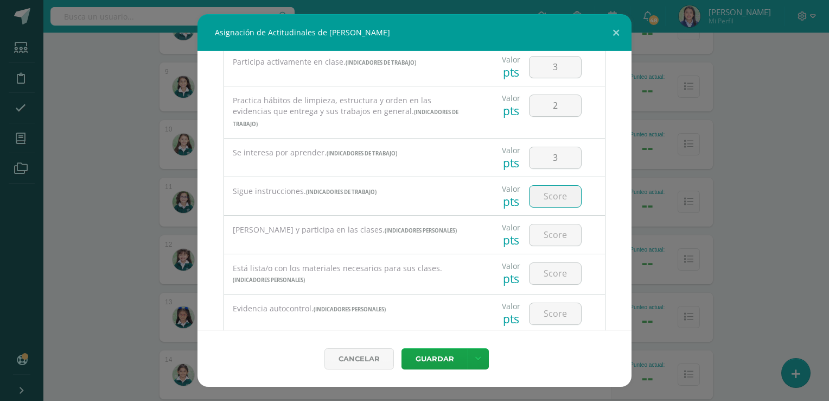
click at [549, 186] on input "number" at bounding box center [556, 196] width 52 height 21
type input "2"
click at [551, 224] on input "number" at bounding box center [556, 234] width 52 height 21
click at [549, 263] on input "number" at bounding box center [556, 273] width 52 height 21
click at [551, 303] on input "number" at bounding box center [556, 313] width 52 height 21
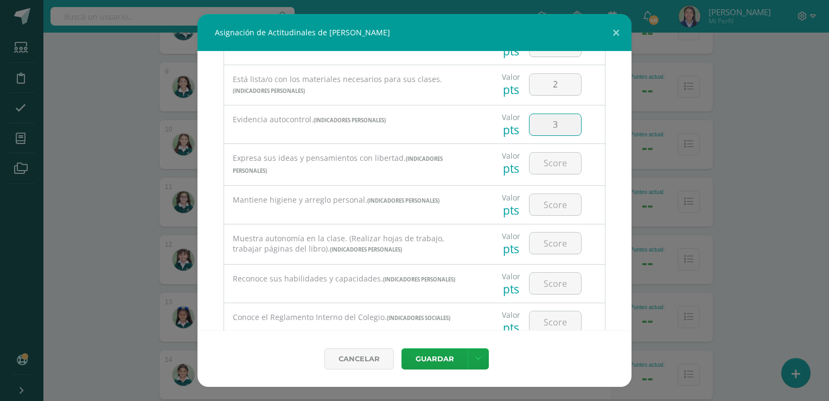
scroll to position [341, 0]
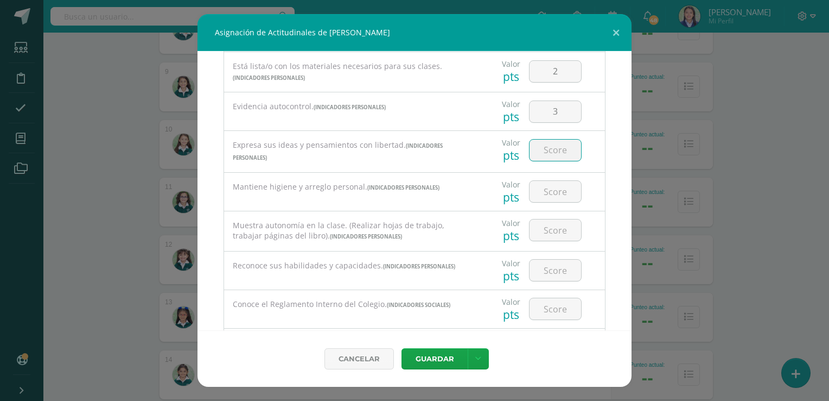
click at [549, 140] on input "number" at bounding box center [556, 150] width 52 height 21
click at [548, 181] on input "number" at bounding box center [556, 191] width 52 height 21
click at [549, 221] on input "number" at bounding box center [556, 229] width 52 height 21
click at [547, 262] on input "number" at bounding box center [556, 269] width 52 height 21
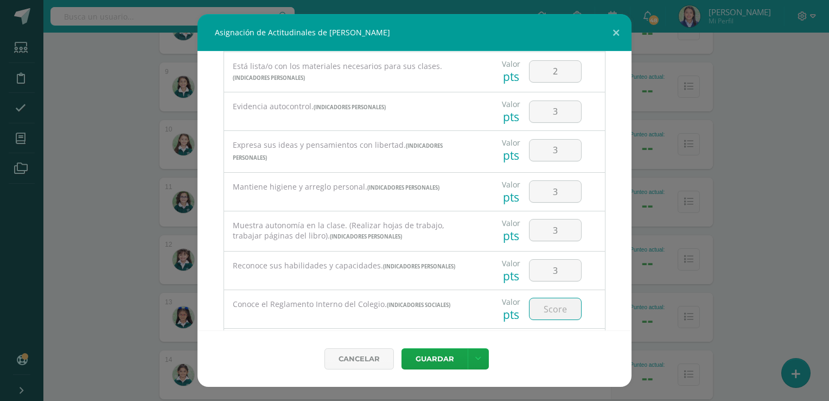
click at [546, 298] on input "number" at bounding box center [556, 308] width 52 height 21
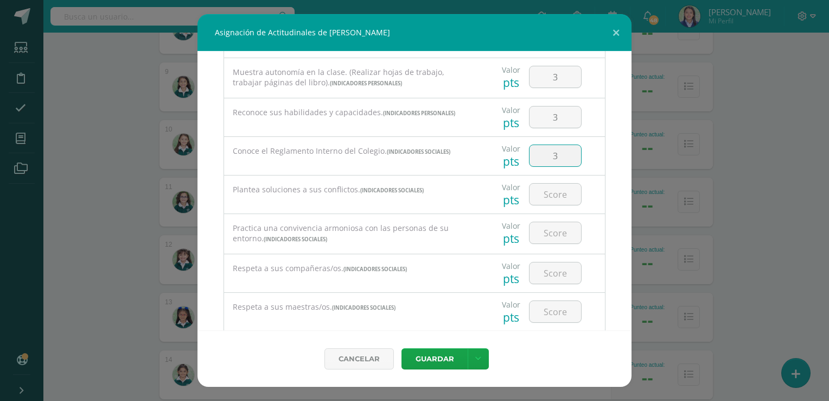
scroll to position [498, 0]
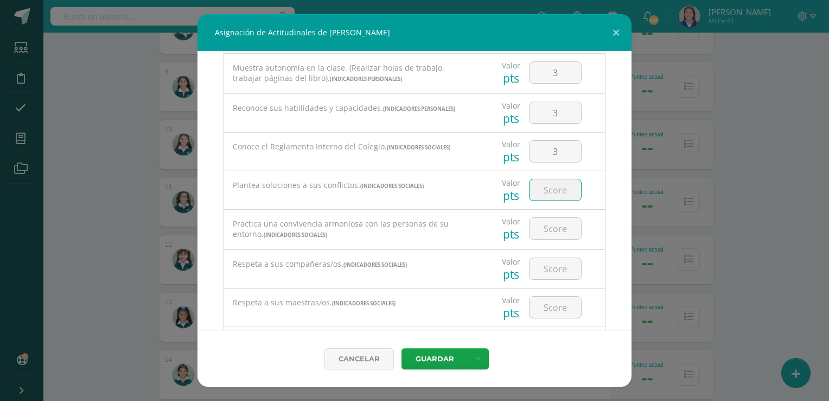
click at [534, 179] on input "number" at bounding box center [556, 189] width 52 height 21
click at [548, 179] on input "number" at bounding box center [556, 189] width 52 height 21
click at [548, 218] on input "number" at bounding box center [556, 228] width 52 height 21
click at [549, 258] on input "number" at bounding box center [556, 268] width 52 height 21
click at [554, 296] on input "number" at bounding box center [556, 306] width 52 height 21
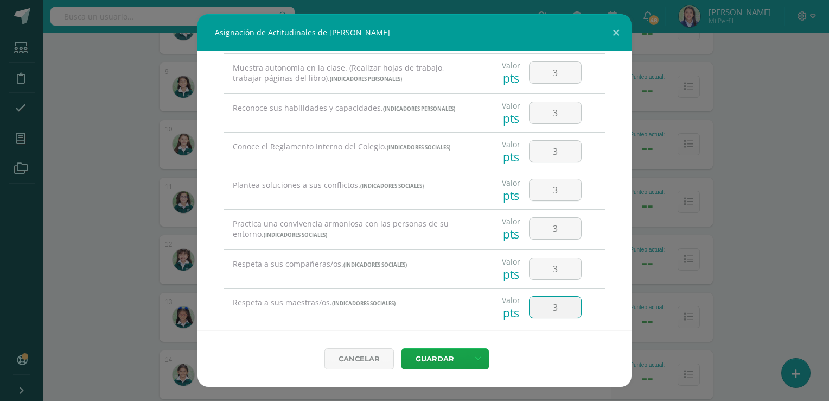
scroll to position [551, 0]
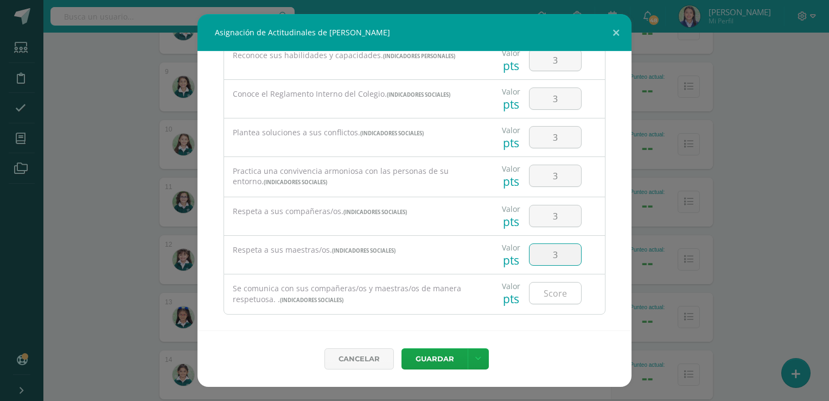
click at [547, 282] on input "number" at bounding box center [556, 292] width 52 height 21
click at [480, 355] on icon at bounding box center [478, 358] width 6 height 9
click at [456, 318] on link "Guardar y poblar en todos mis cursos" at bounding box center [455, 318] width 119 height 26
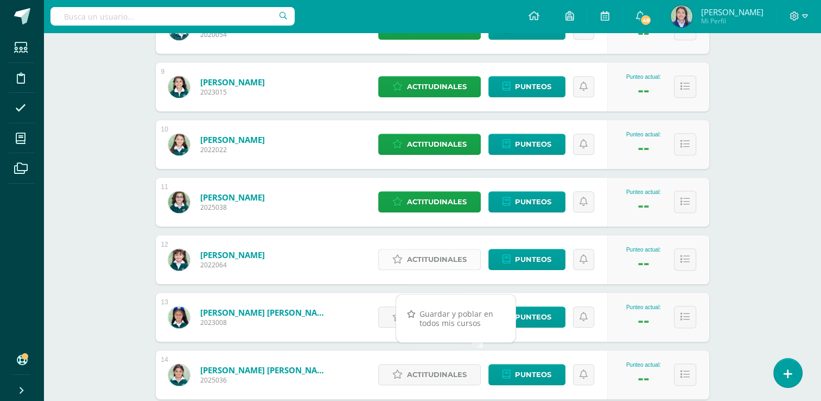
click at [442, 256] on span "Actitudinales" at bounding box center [437, 259] width 60 height 20
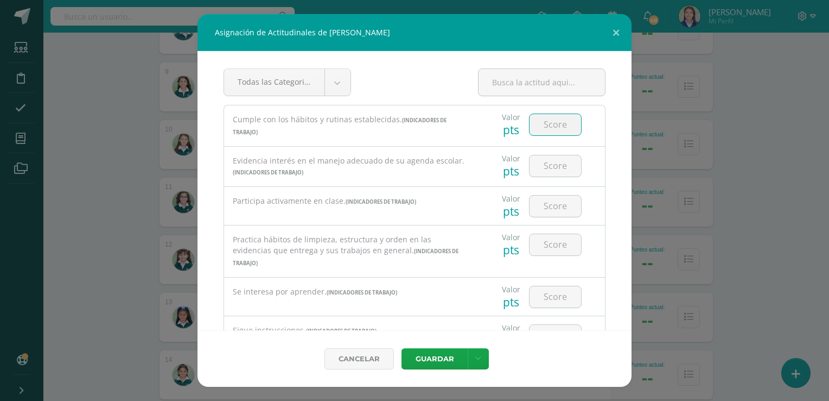
click at [550, 125] on input "number" at bounding box center [556, 124] width 52 height 21
click at [547, 169] on input "number" at bounding box center [556, 165] width 52 height 21
click at [402, 348] on button "Guardar" at bounding box center [435, 358] width 66 height 21
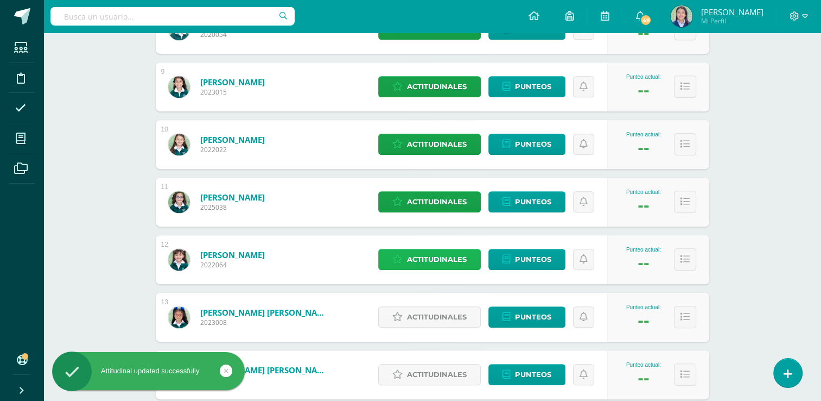
click at [451, 257] on span "Actitudinales" at bounding box center [437, 259] width 60 height 20
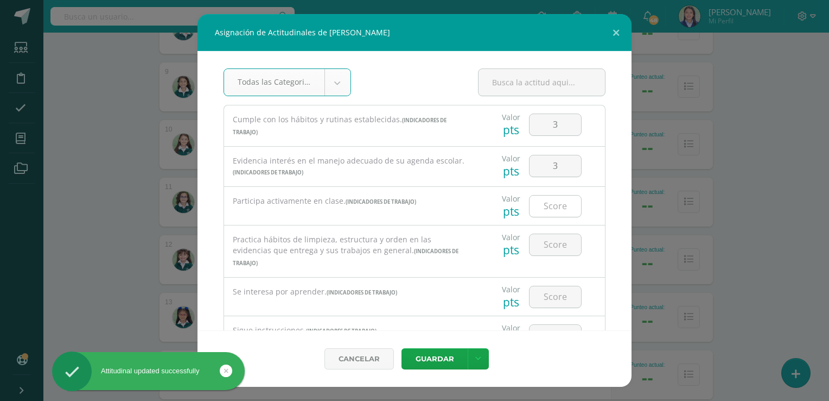
click at [551, 210] on input "number" at bounding box center [556, 205] width 52 height 21
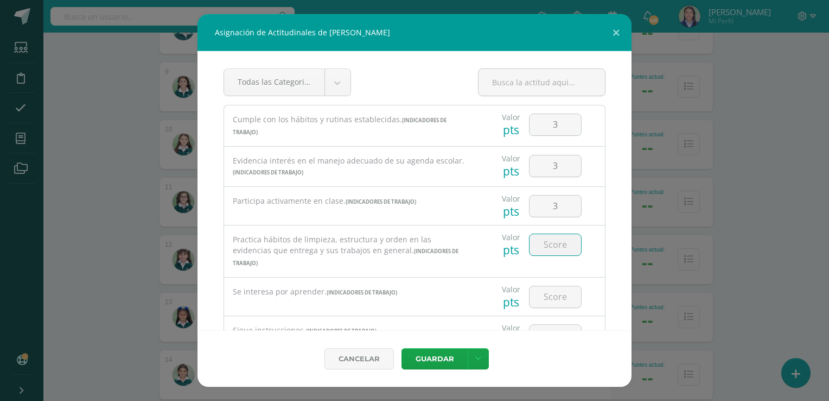
click at [549, 248] on input "number" at bounding box center [556, 244] width 52 height 21
click at [551, 286] on input "number" at bounding box center [556, 296] width 52 height 21
click at [551, 325] on input "number" at bounding box center [556, 335] width 52 height 21
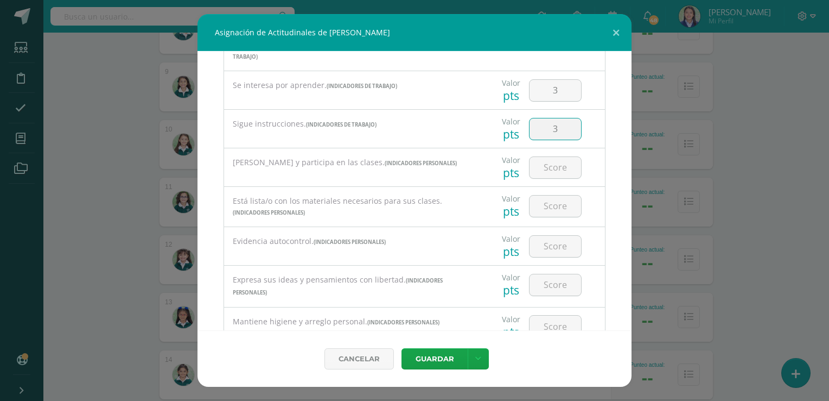
scroll to position [208, 0]
click at [547, 155] on input "number" at bounding box center [556, 165] width 52 height 21
click at [549, 194] on input "number" at bounding box center [556, 203] width 52 height 21
click at [549, 233] on input "number" at bounding box center [556, 243] width 52 height 21
click at [551, 272] on input "number" at bounding box center [556, 282] width 52 height 21
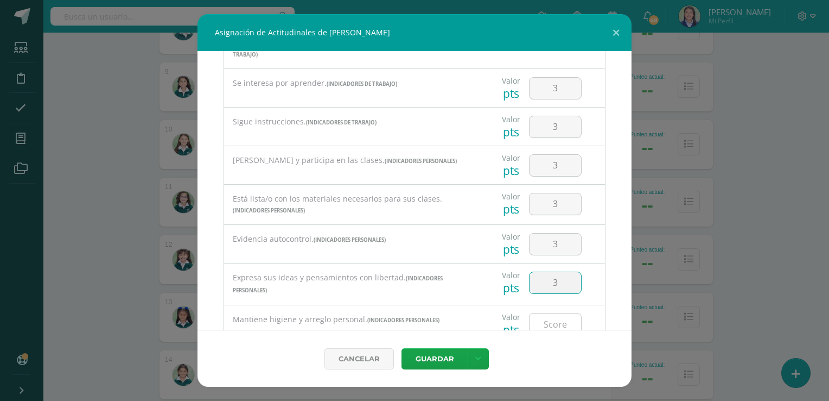
click at [550, 313] on input "number" at bounding box center [556, 323] width 52 height 21
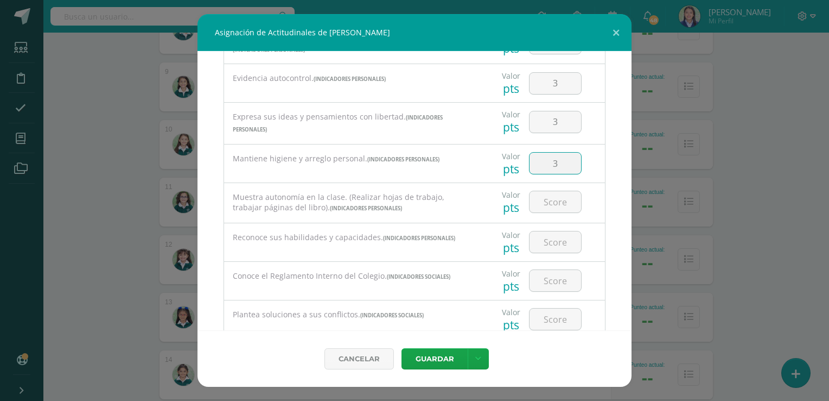
scroll to position [390, 0]
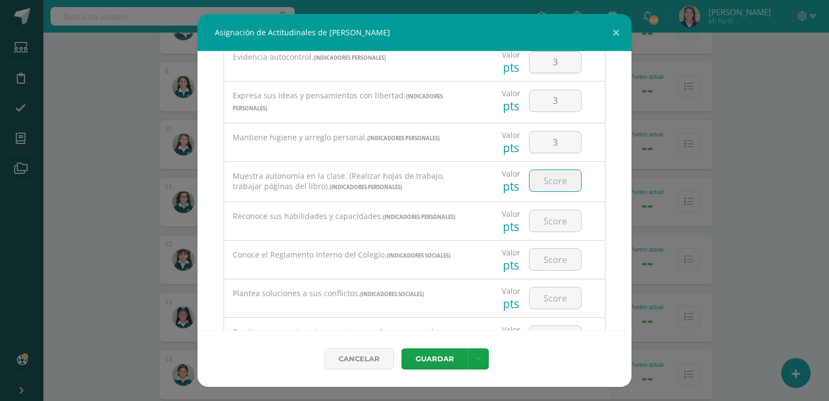
click at [553, 170] on input "number" at bounding box center [556, 180] width 52 height 21
click at [554, 214] on input "number" at bounding box center [556, 220] width 52 height 21
click at [554, 249] on input "number" at bounding box center [556, 259] width 52 height 21
click at [551, 288] on input "number" at bounding box center [556, 297] width 52 height 21
click at [551, 326] on input "number" at bounding box center [556, 336] width 52 height 21
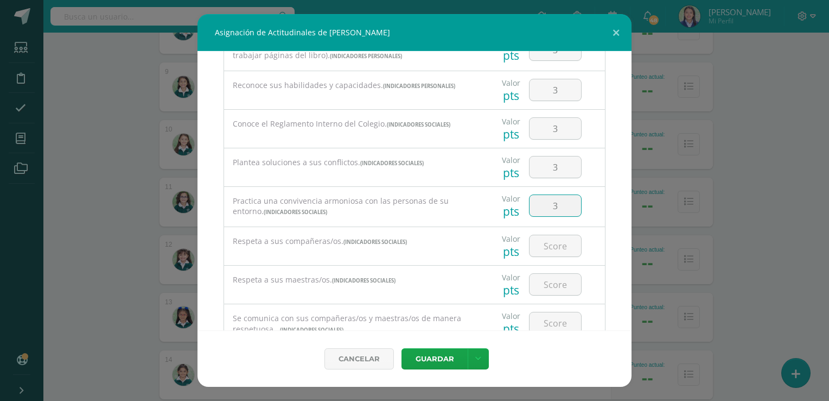
scroll to position [551, 0]
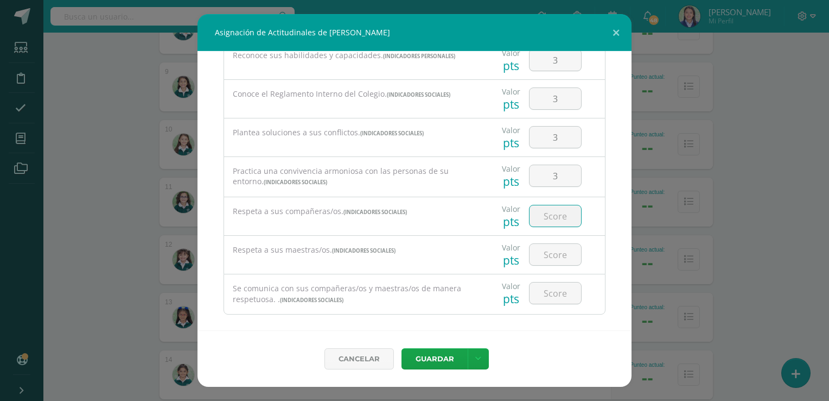
click at [551, 205] on input "number" at bounding box center [556, 215] width 52 height 21
click at [552, 244] on input "number" at bounding box center [556, 254] width 52 height 21
click at [550, 285] on input "number" at bounding box center [556, 292] width 52 height 21
click at [478, 357] on icon at bounding box center [478, 358] width 6 height 9
click at [451, 310] on link "Guardar y poblar en todos mis cursos" at bounding box center [455, 318] width 119 height 26
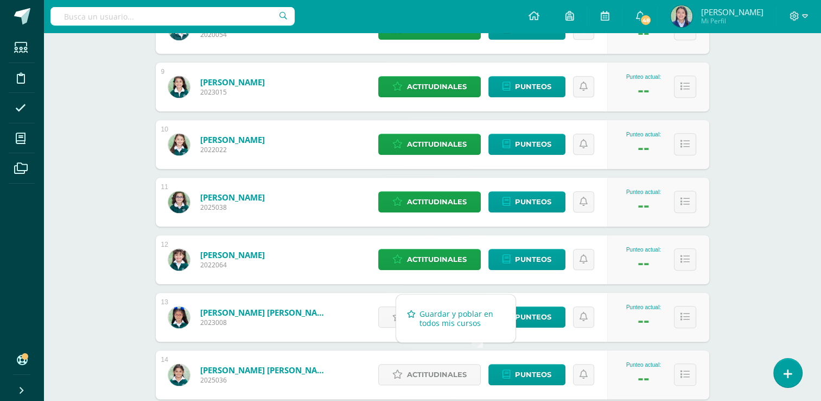
click at [443, 316] on link "Guardar y poblar en todos mis cursos" at bounding box center [455, 318] width 119 height 26
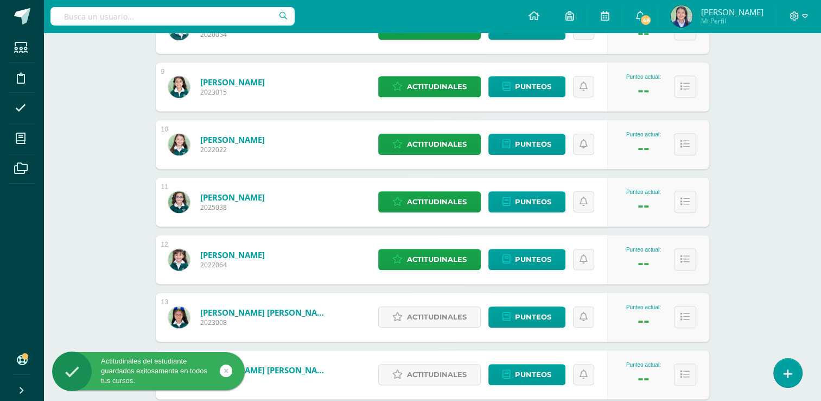
click at [752, 268] on div "Homeroom Primero Primaria "A" Herramientas Detalle de asistencias Actividad Anu…" at bounding box center [432, 21] width 778 height 1245
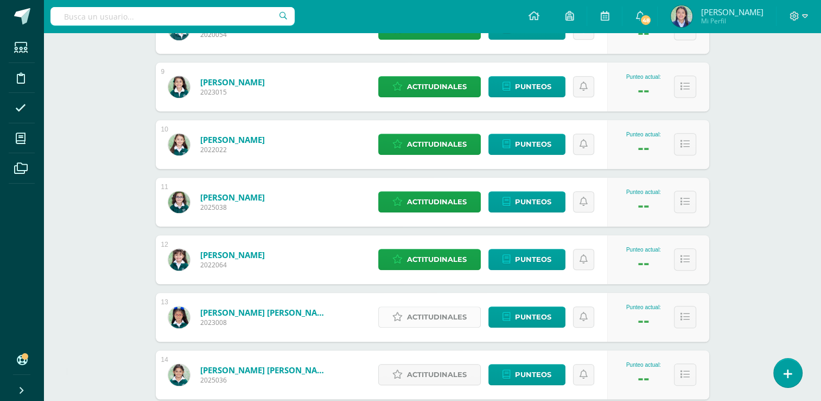
click at [449, 318] on span "Actitudinales" at bounding box center [437, 317] width 60 height 20
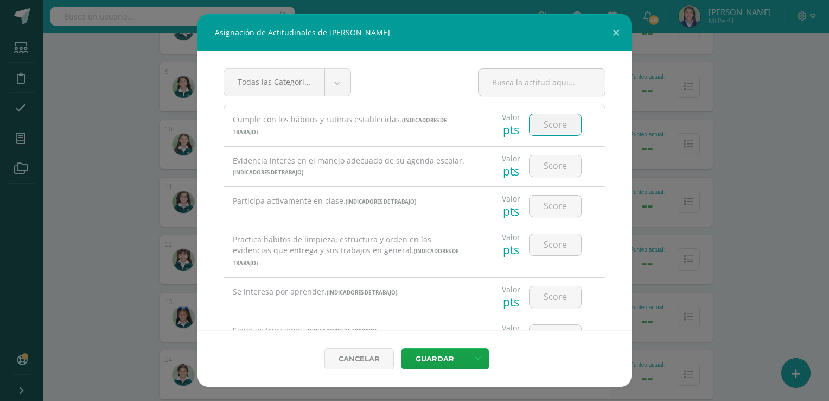
click at [549, 126] on input "number" at bounding box center [556, 124] width 52 height 21
click at [549, 164] on input "number" at bounding box center [556, 165] width 52 height 21
click at [547, 208] on input "number" at bounding box center [556, 205] width 52 height 21
click at [551, 244] on input "number" at bounding box center [556, 244] width 52 height 21
click at [554, 286] on input "number" at bounding box center [556, 296] width 52 height 21
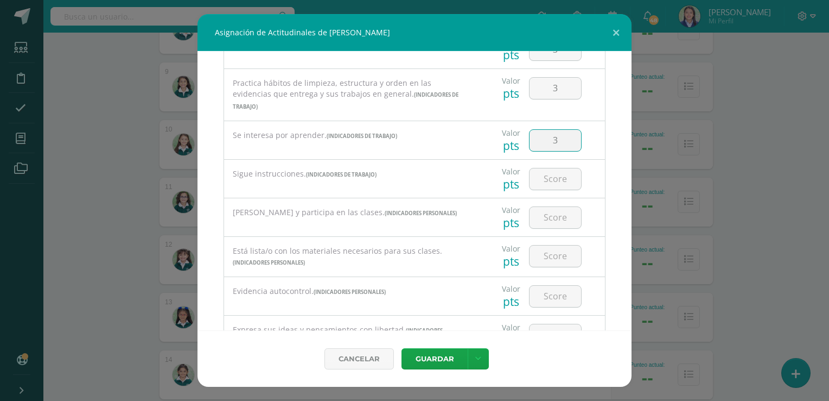
scroll to position [176, 0]
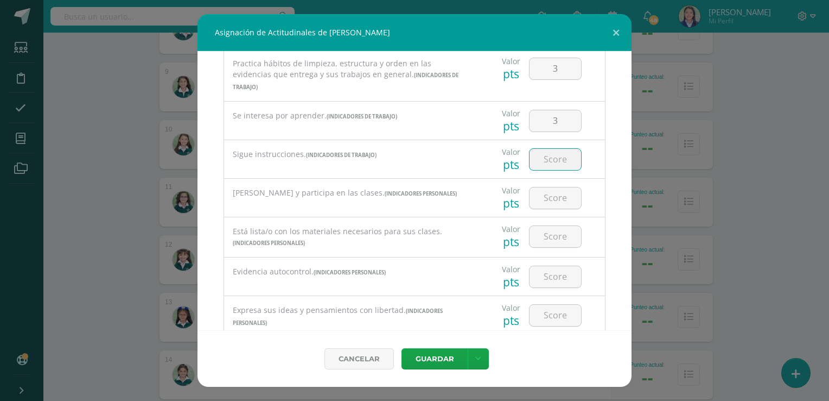
click at [546, 149] on input "number" at bounding box center [556, 159] width 52 height 21
click at [550, 187] on input "number" at bounding box center [556, 197] width 52 height 21
click at [556, 228] on input "number" at bounding box center [556, 236] width 52 height 21
click at [551, 266] on input "number" at bounding box center [556, 276] width 52 height 21
click at [549, 305] on input "number" at bounding box center [556, 315] width 52 height 21
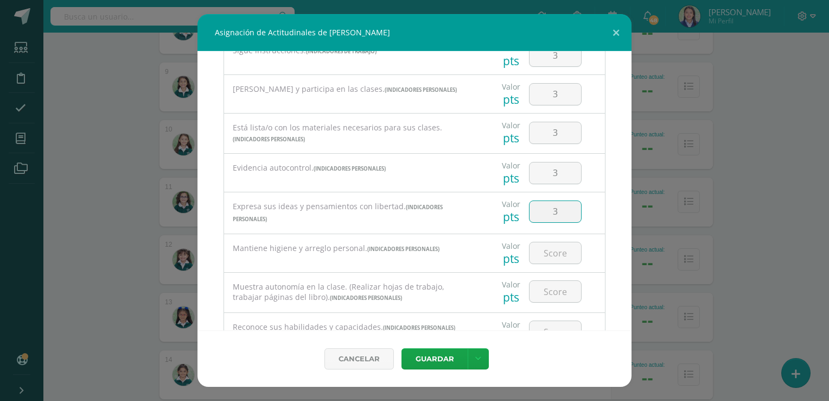
scroll to position [338, 0]
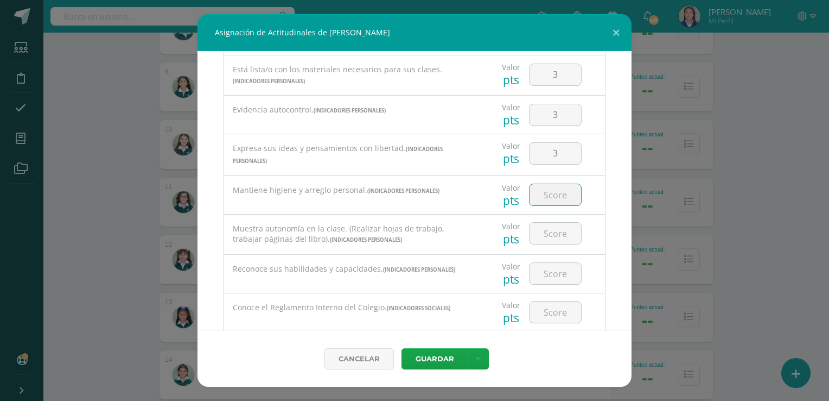
click at [554, 184] on input "number" at bounding box center [556, 194] width 52 height 21
click at [559, 231] on input "number" at bounding box center [556, 233] width 52 height 21
click at [553, 264] on input "number" at bounding box center [556, 273] width 52 height 21
click at [550, 303] on input "number" at bounding box center [556, 311] width 52 height 21
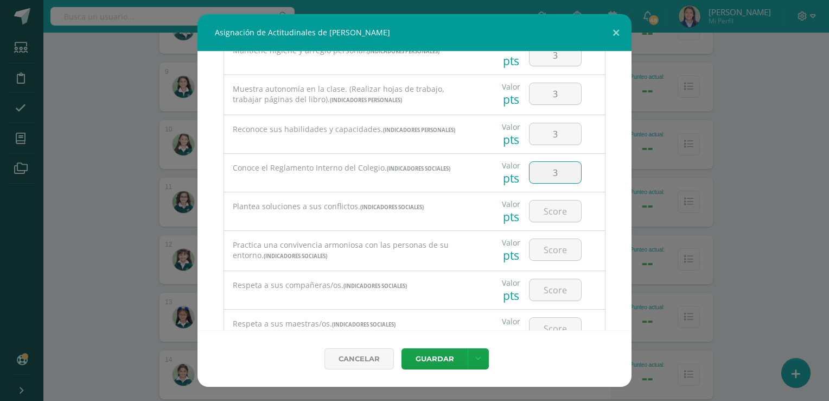
scroll to position [487, 0]
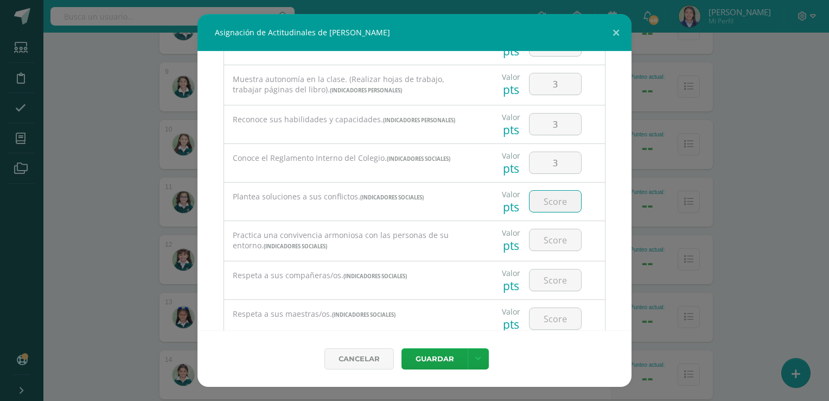
click at [549, 191] on input "number" at bounding box center [556, 201] width 52 height 21
click at [551, 229] on input "number" at bounding box center [556, 239] width 52 height 21
click at [554, 270] on input "number" at bounding box center [556, 279] width 52 height 21
click at [554, 308] on input "number" at bounding box center [556, 318] width 52 height 21
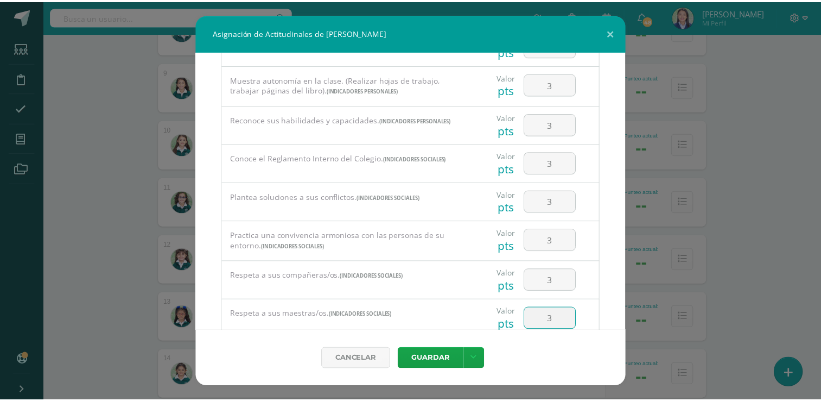
scroll to position [551, 0]
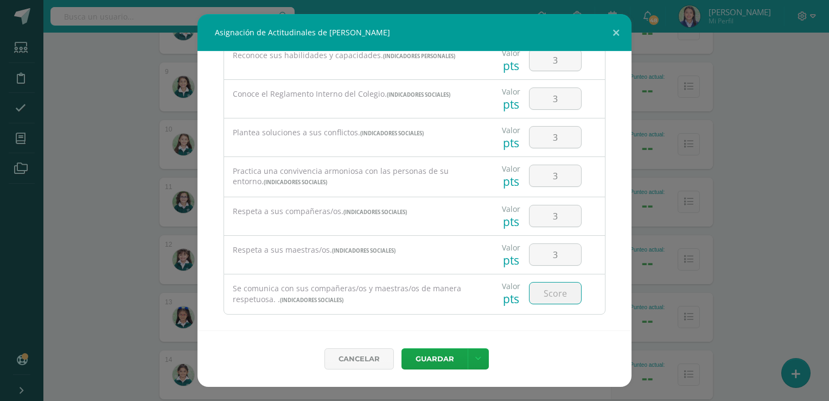
click at [550, 283] on input "number" at bounding box center [556, 292] width 52 height 21
click at [475, 359] on icon at bounding box center [478, 358] width 6 height 9
click at [446, 318] on link "Guardar y poblar en todos mis cursos" at bounding box center [455, 318] width 119 height 26
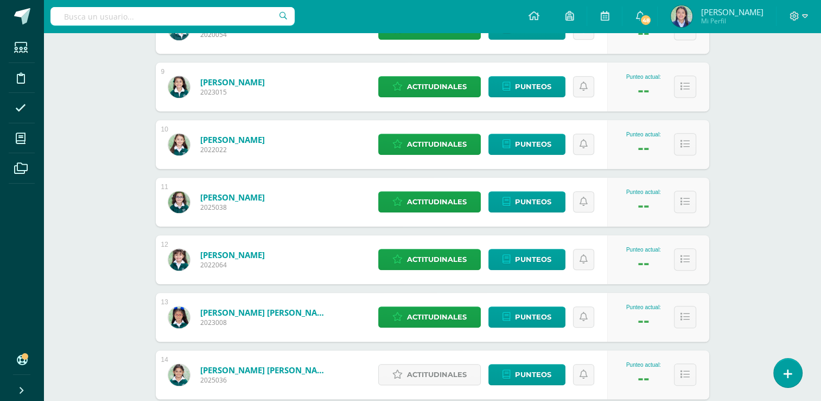
click at [777, 186] on div "Homeroom Primero Primaria "A" Herramientas Detalle de asistencias Actividad Anu…" at bounding box center [432, 21] width 778 height 1245
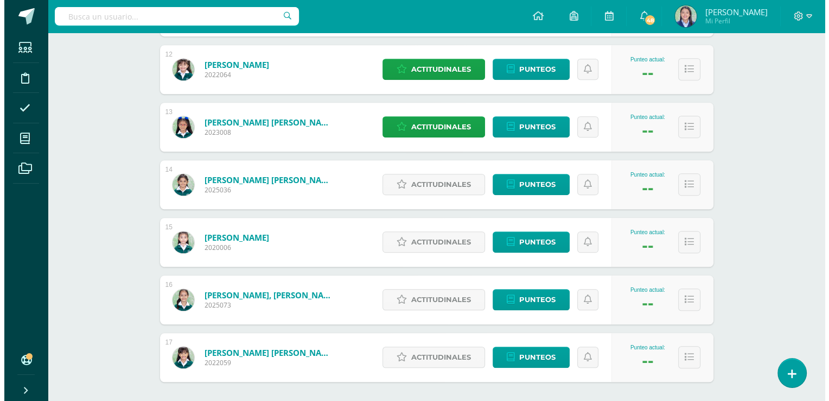
scroll to position [855, 0]
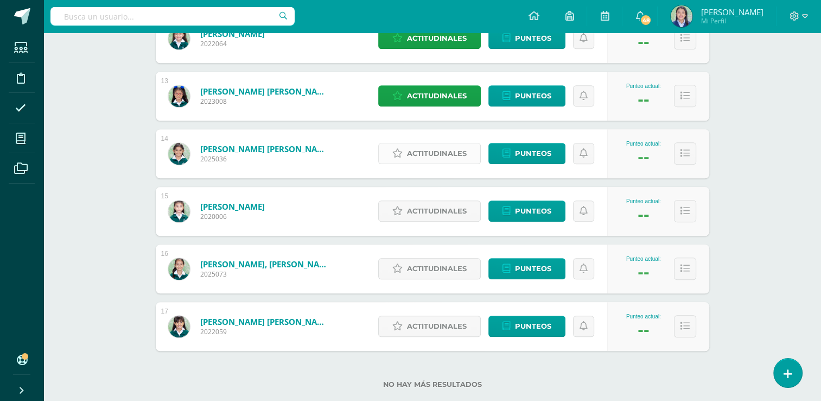
click at [435, 156] on span "Actitudinales" at bounding box center [437, 153] width 60 height 20
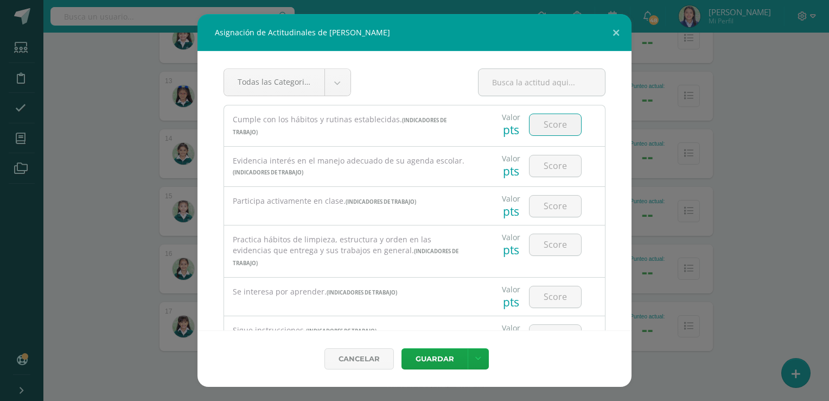
click at [545, 130] on input "number" at bounding box center [556, 124] width 52 height 21
click at [555, 167] on input "number" at bounding box center [556, 165] width 52 height 21
click at [554, 204] on input "number" at bounding box center [556, 205] width 52 height 21
click at [549, 244] on input "number" at bounding box center [556, 244] width 52 height 21
click at [554, 286] on input "number" at bounding box center [556, 296] width 52 height 21
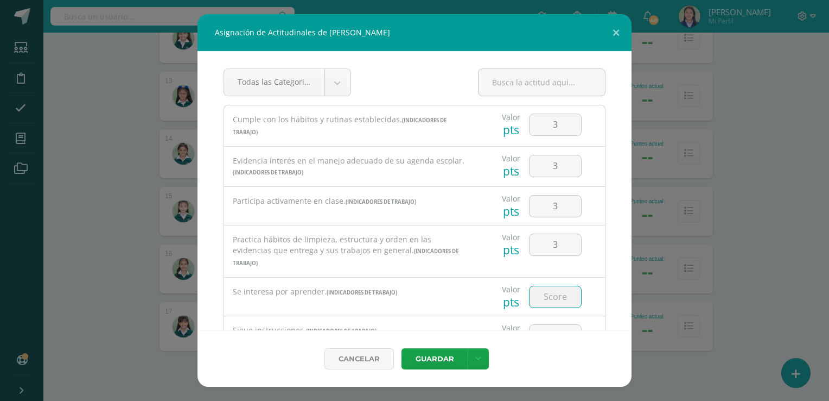
click at [554, 286] on input "number" at bounding box center [556, 296] width 52 height 21
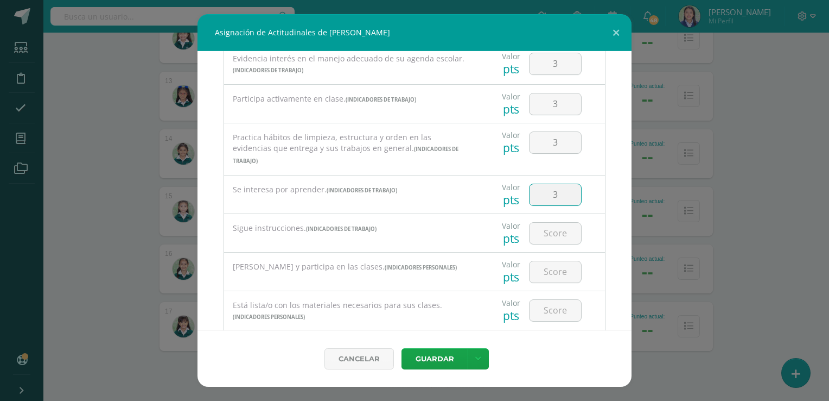
scroll to position [111, 0]
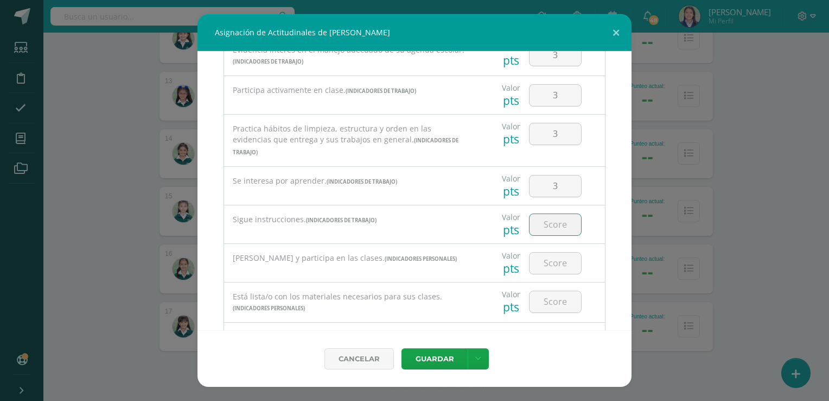
click at [553, 215] on input "number" at bounding box center [556, 224] width 52 height 21
click at [555, 263] on div at bounding box center [555, 263] width 61 height 38
click at [554, 252] on input "number" at bounding box center [556, 262] width 52 height 21
click at [553, 291] on input "number" at bounding box center [556, 301] width 52 height 21
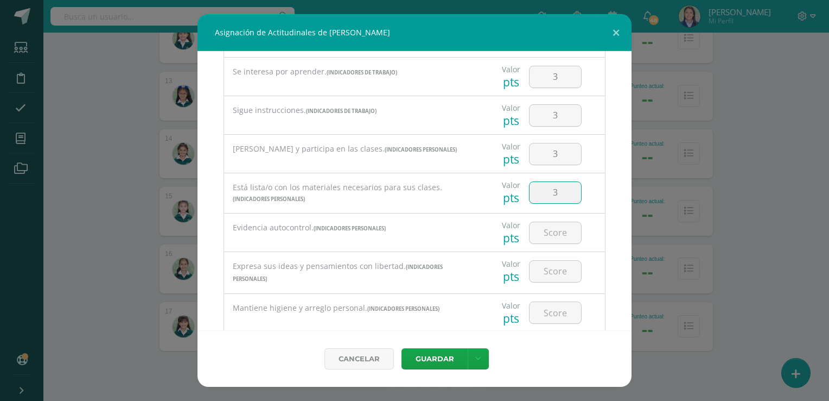
scroll to position [289, 0]
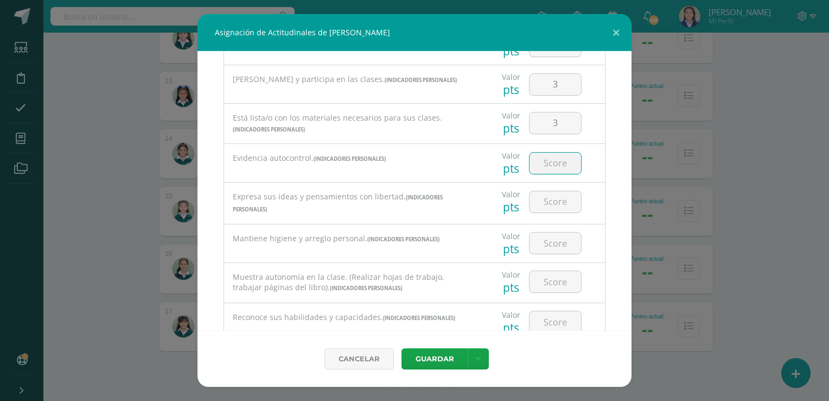
click at [547, 153] on input "number" at bounding box center [556, 163] width 52 height 21
click at [549, 191] on input "number" at bounding box center [556, 201] width 52 height 21
click at [549, 234] on input "number" at bounding box center [556, 242] width 52 height 21
click at [554, 275] on input "number" at bounding box center [556, 281] width 52 height 21
click at [549, 311] on input "number" at bounding box center [556, 321] width 52 height 21
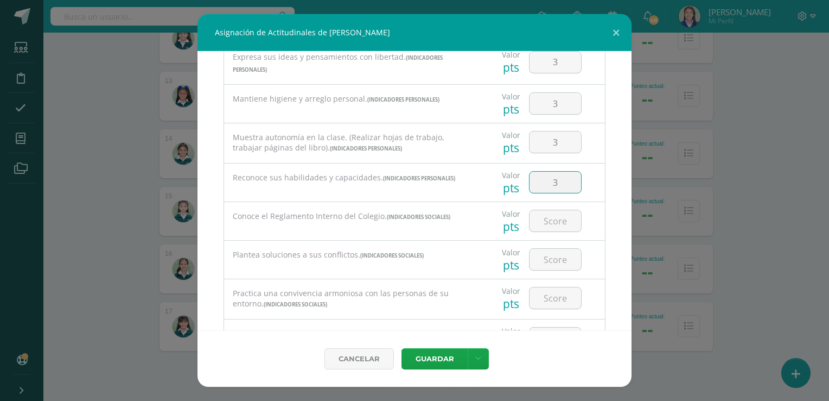
scroll to position [445, 0]
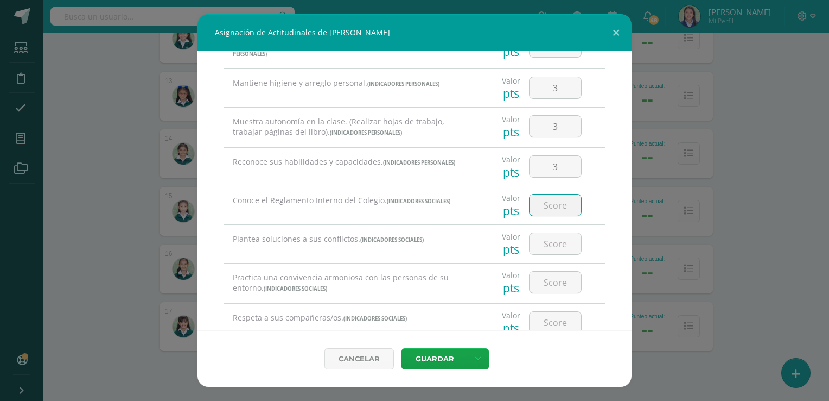
click at [554, 194] on input "number" at bounding box center [556, 204] width 52 height 21
click at [559, 233] on input "number" at bounding box center [556, 243] width 52 height 21
click at [547, 274] on input "number" at bounding box center [556, 281] width 52 height 21
click at [551, 312] on input "number" at bounding box center [556, 322] width 52 height 21
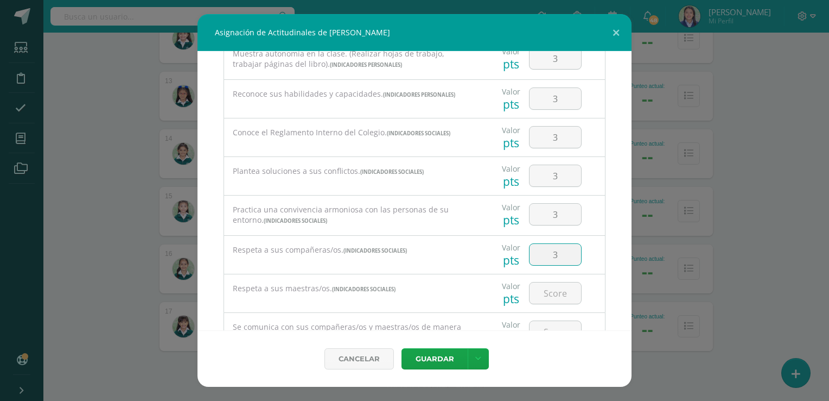
scroll to position [551, 0]
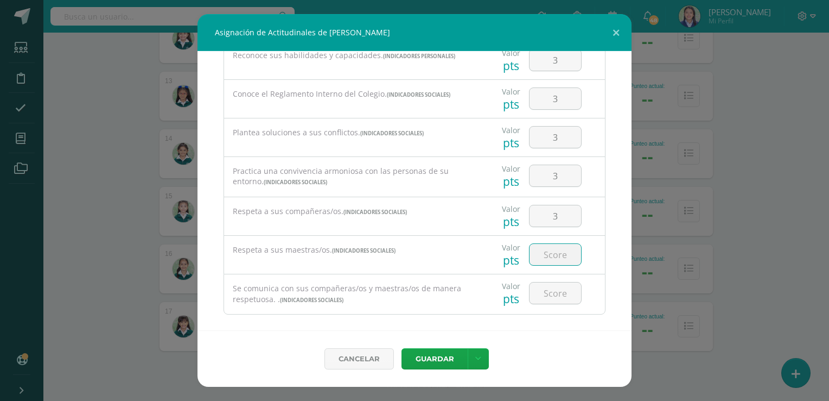
click at [556, 245] on input "number" at bounding box center [556, 254] width 52 height 21
click at [555, 282] on input "number" at bounding box center [556, 292] width 52 height 21
click at [479, 362] on icon at bounding box center [478, 358] width 6 height 9
click at [456, 310] on link "Guardar y poblar en todos mis cursos" at bounding box center [455, 318] width 119 height 26
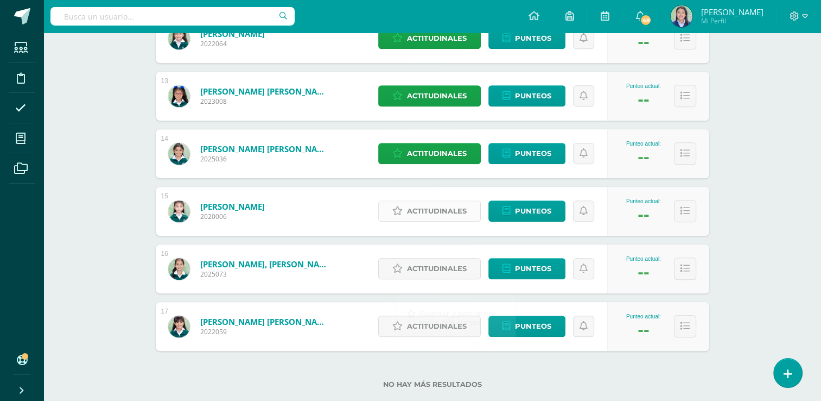
click at [439, 207] on span "Actitudinales" at bounding box center [437, 211] width 60 height 20
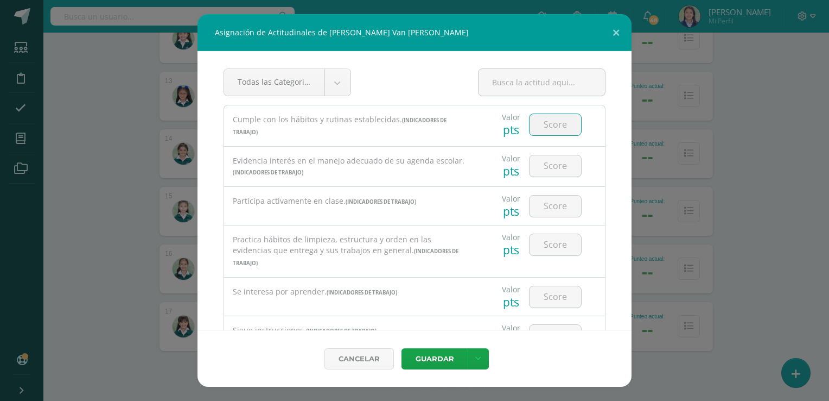
click at [551, 128] on input "number" at bounding box center [556, 124] width 52 height 21
click at [550, 164] on input "number" at bounding box center [556, 165] width 52 height 21
click at [547, 205] on input "number" at bounding box center [556, 205] width 52 height 21
click at [553, 168] on input "3" at bounding box center [556, 165] width 52 height 21
click at [552, 243] on input "number" at bounding box center [556, 244] width 52 height 21
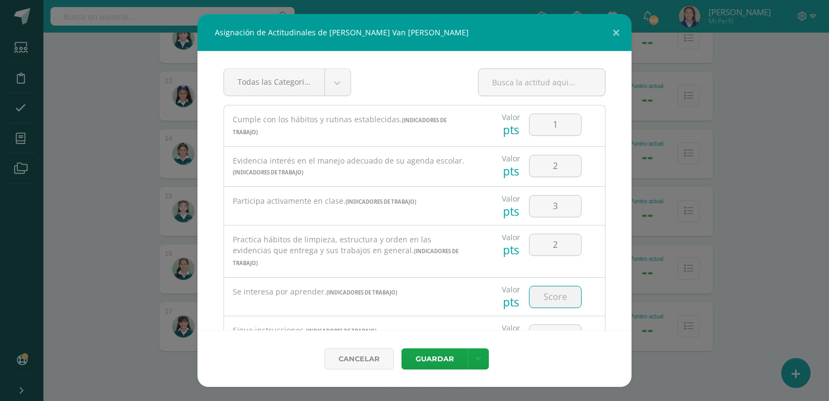
click at [552, 292] on input "number" at bounding box center [556, 296] width 52 height 21
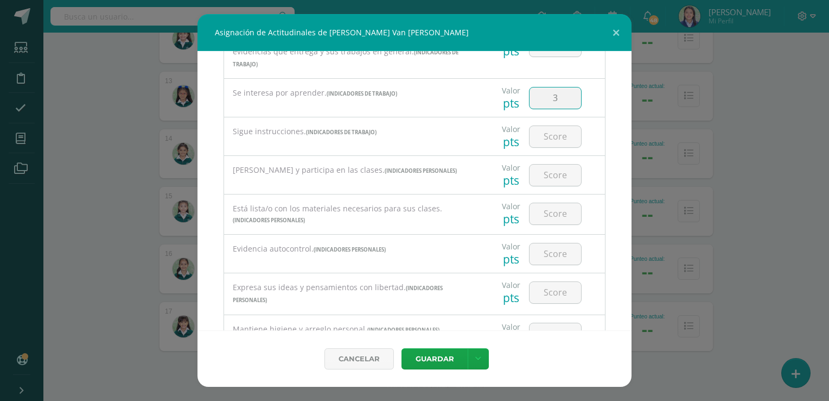
scroll to position [203, 0]
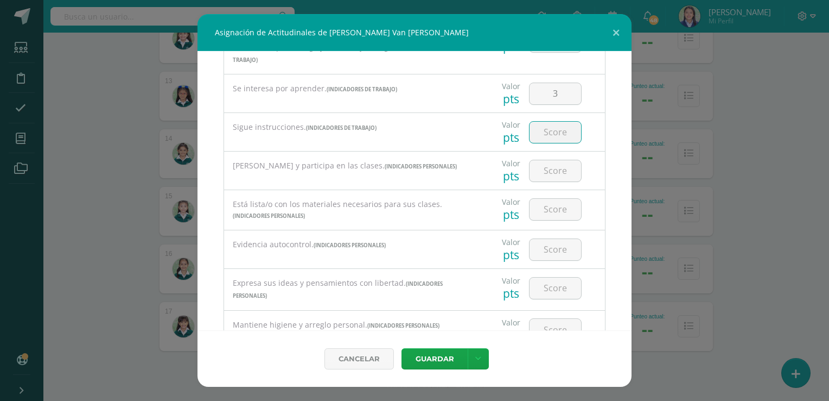
click at [558, 122] on input "number" at bounding box center [556, 132] width 52 height 21
click at [549, 160] on input "number" at bounding box center [556, 170] width 52 height 21
click at [547, 199] on input "number" at bounding box center [556, 209] width 52 height 21
click at [547, 239] on input "number" at bounding box center [556, 249] width 52 height 21
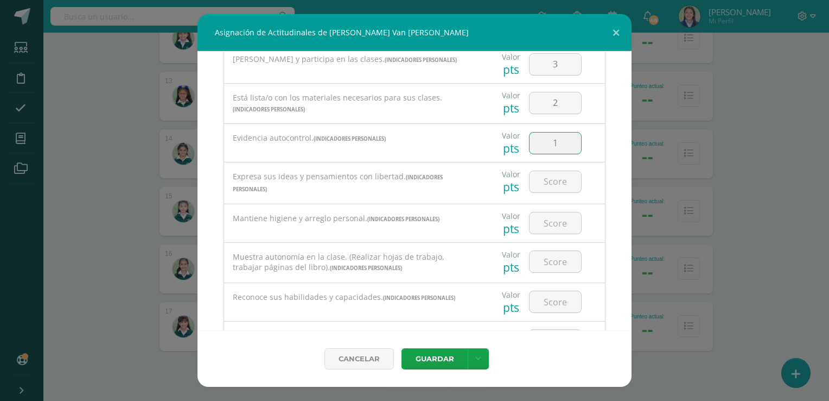
scroll to position [360, 0]
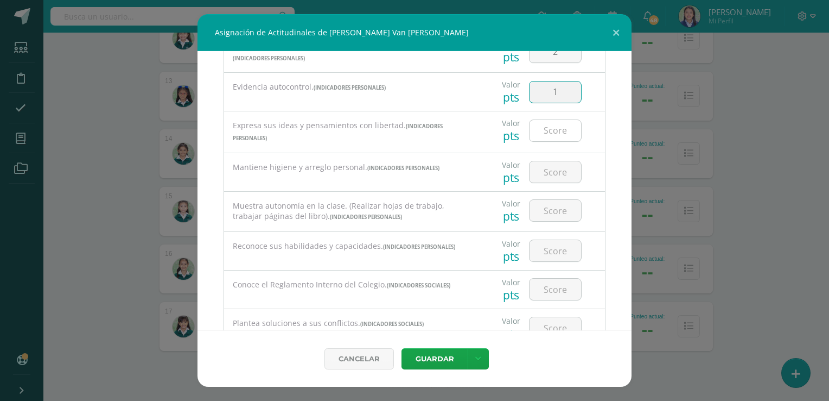
click at [554, 120] on input "number" at bounding box center [556, 130] width 52 height 21
click at [550, 161] on input "number" at bounding box center [556, 171] width 52 height 21
click at [547, 200] on input "number" at bounding box center [556, 210] width 52 height 21
click at [548, 241] on input "number" at bounding box center [556, 250] width 52 height 21
click at [548, 280] on input "number" at bounding box center [556, 288] width 52 height 21
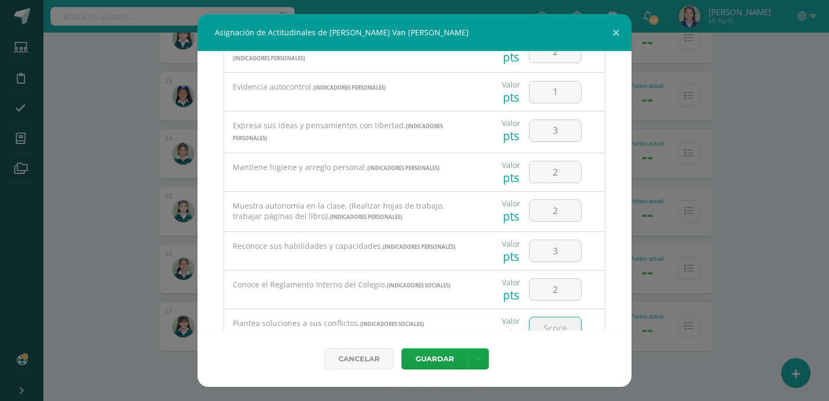
click at [551, 320] on input "number" at bounding box center [556, 327] width 52 height 21
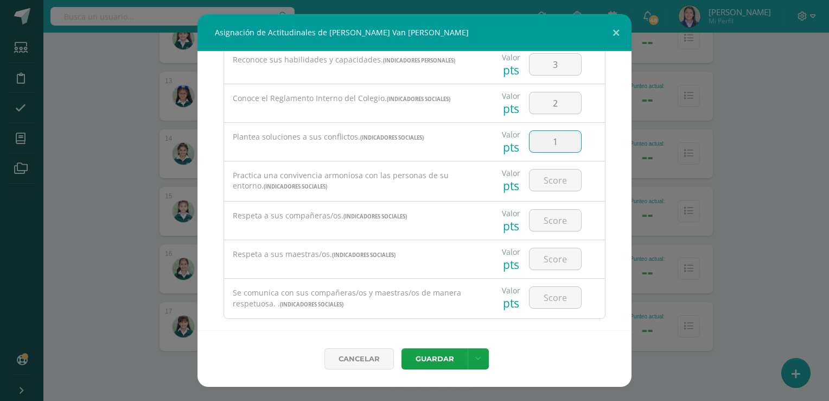
scroll to position [551, 0]
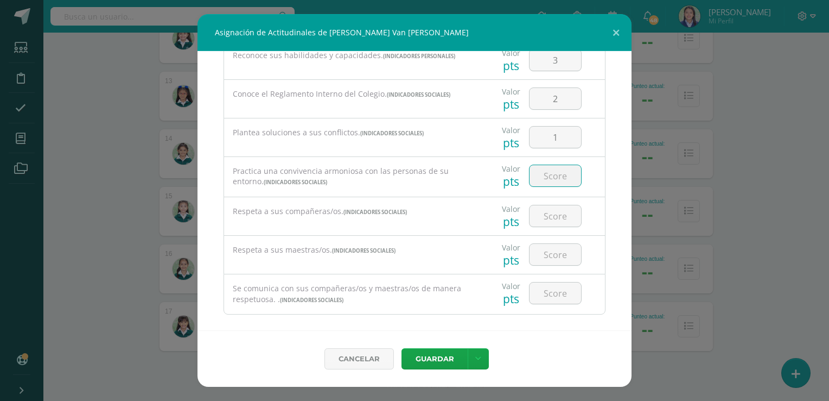
click at [555, 168] on input "number" at bounding box center [556, 175] width 52 height 21
click at [550, 205] on input "number" at bounding box center [556, 215] width 52 height 21
click at [550, 244] on input "number" at bounding box center [556, 254] width 52 height 21
click at [551, 282] on input "number" at bounding box center [556, 292] width 52 height 21
click at [475, 358] on icon at bounding box center [478, 358] width 6 height 9
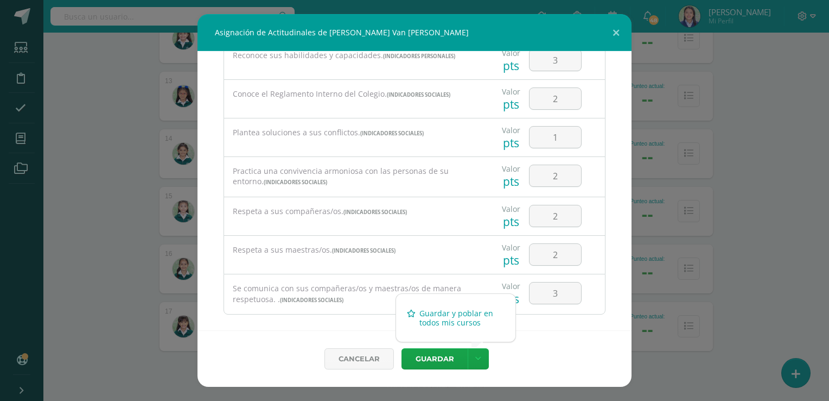
click at [462, 310] on link "Guardar y poblar en todos mis cursos" at bounding box center [455, 318] width 119 height 26
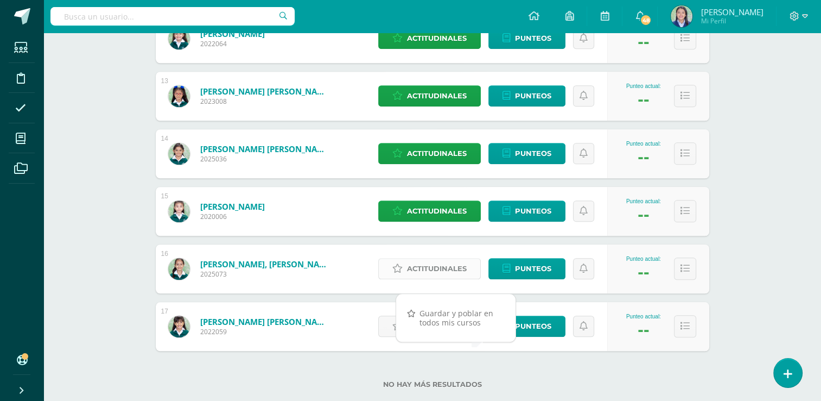
click at [442, 270] on span "Actitudinales" at bounding box center [437, 268] width 60 height 20
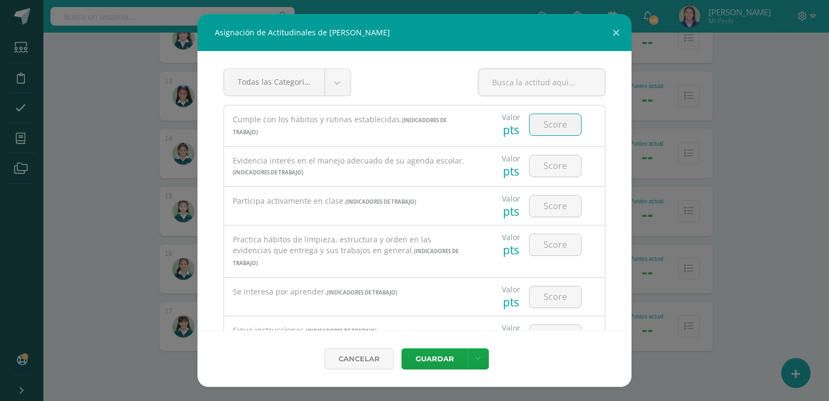
click at [548, 125] on input "number" at bounding box center [556, 124] width 52 height 21
click at [556, 168] on input "number" at bounding box center [556, 165] width 52 height 21
click at [549, 210] on input "number" at bounding box center [556, 205] width 52 height 21
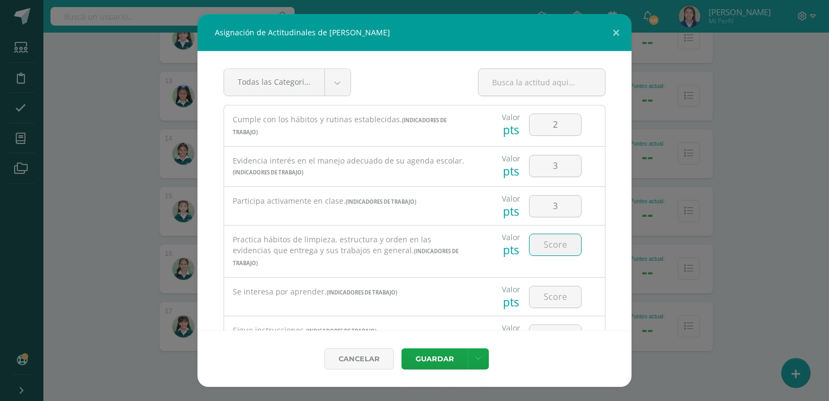
click at [551, 244] on input "number" at bounding box center [556, 244] width 52 height 21
click at [549, 289] on input "number" at bounding box center [556, 296] width 52 height 21
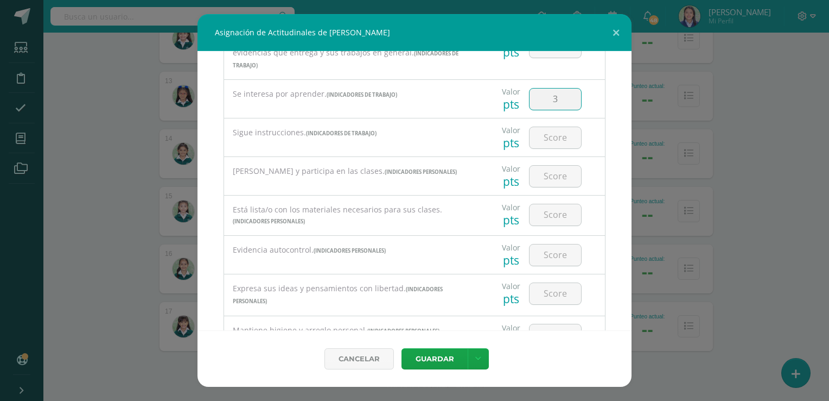
scroll to position [208, 0]
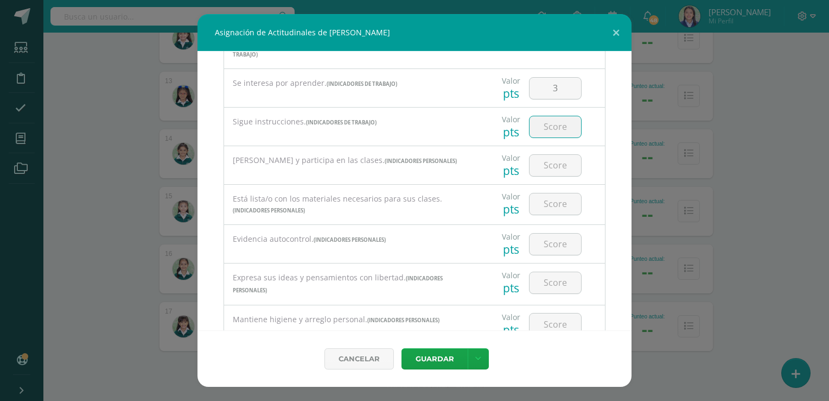
click at [547, 117] on input "number" at bounding box center [556, 126] width 52 height 21
click at [549, 155] on input "number" at bounding box center [556, 165] width 52 height 21
click at [548, 194] on input "number" at bounding box center [556, 203] width 52 height 21
click at [553, 233] on input "number" at bounding box center [556, 243] width 52 height 21
click at [550, 272] on input "number" at bounding box center [556, 282] width 52 height 21
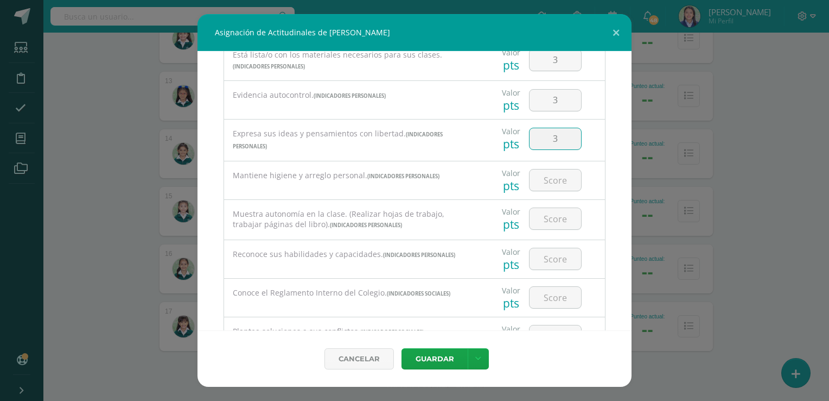
scroll to position [371, 0]
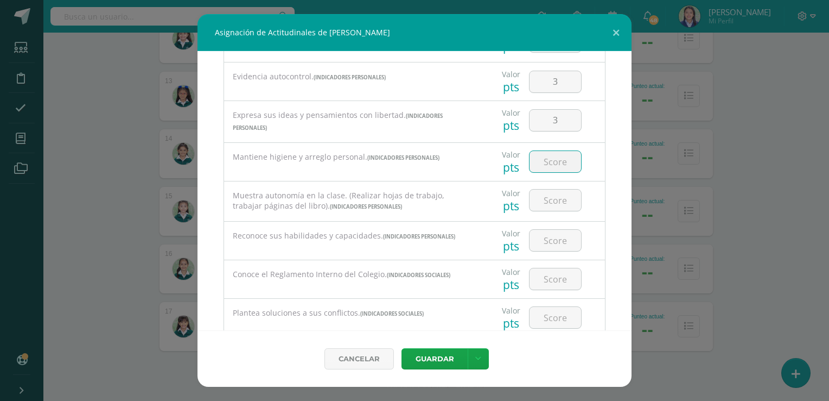
click at [556, 151] on input "number" at bounding box center [556, 161] width 52 height 21
click at [547, 192] on input "number" at bounding box center [556, 199] width 52 height 21
click at [548, 230] on input "number" at bounding box center [556, 240] width 52 height 21
click at [548, 268] on input "number" at bounding box center [556, 278] width 52 height 21
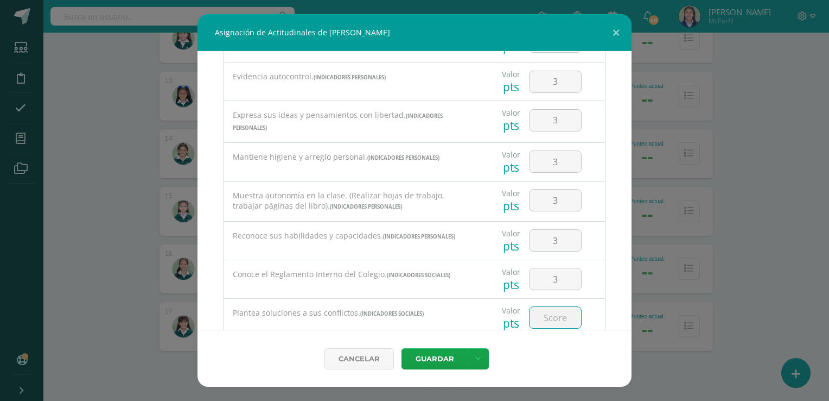
click at [549, 307] on input "number" at bounding box center [556, 317] width 52 height 21
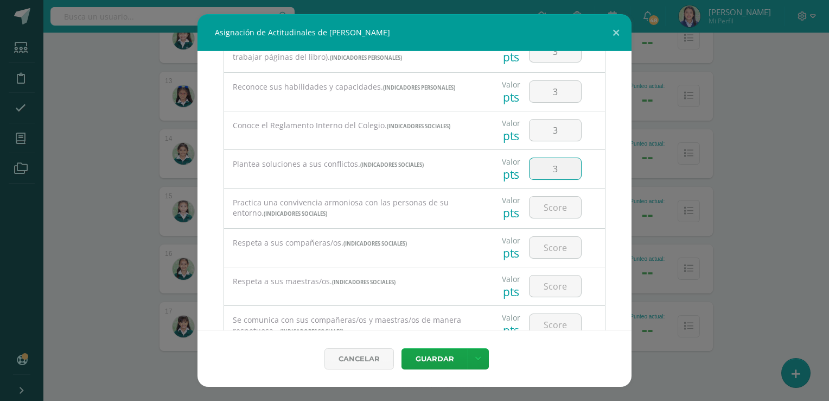
scroll to position [551, 0]
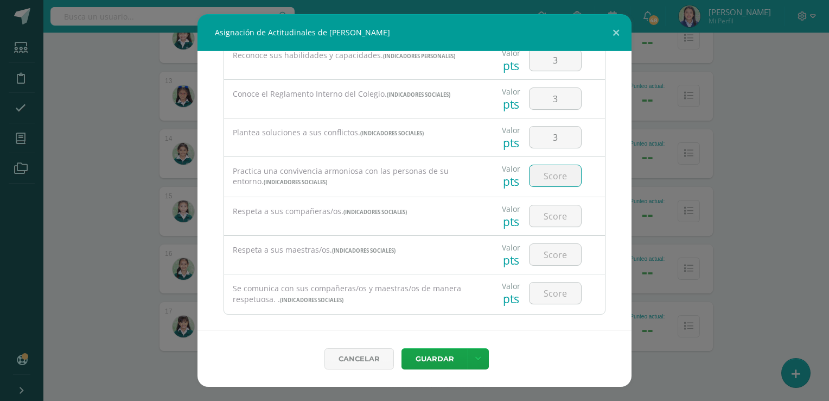
click at [556, 170] on input "number" at bounding box center [556, 175] width 52 height 21
click at [548, 205] on input "number" at bounding box center [556, 215] width 52 height 21
click at [548, 244] on input "number" at bounding box center [556, 254] width 52 height 21
click at [554, 284] on input "number" at bounding box center [556, 292] width 52 height 21
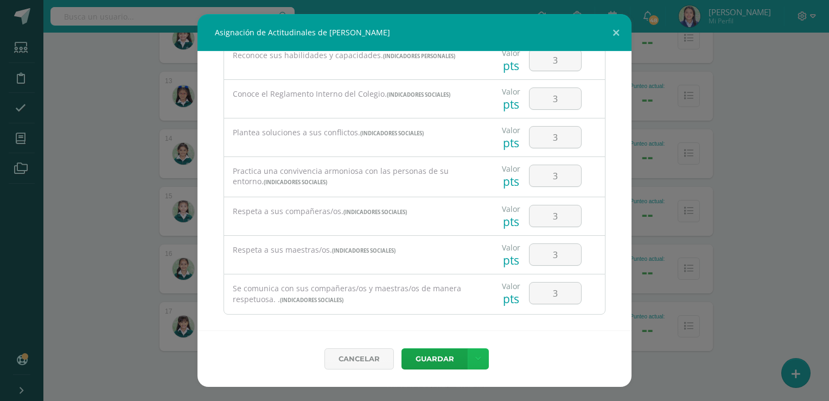
click at [478, 362] on icon at bounding box center [478, 358] width 6 height 9
click at [460, 325] on link "Guardar y poblar en todos mis cursos" at bounding box center [455, 318] width 119 height 26
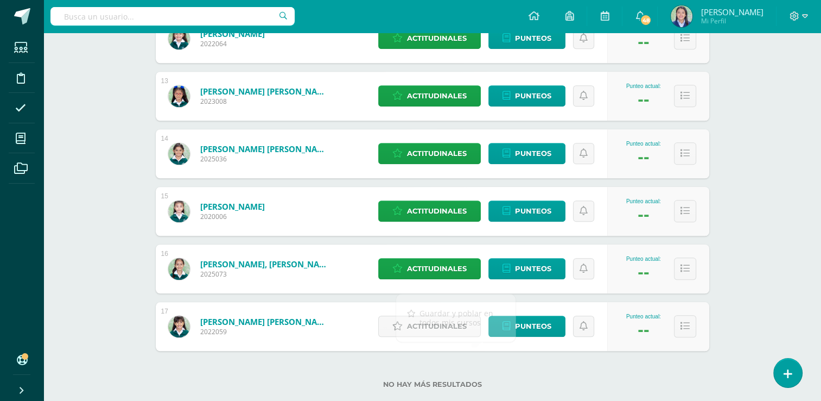
click at [380, 363] on div "No hay más resultados" at bounding box center [433, 376] width 554 height 50
click at [443, 320] on span "Actitudinales" at bounding box center [437, 326] width 60 height 20
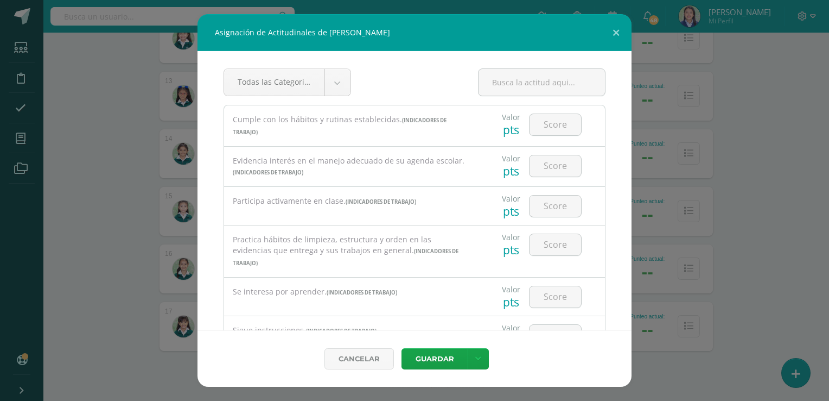
click at [603, 134] on div "Todas las Categorias Todas las Categorias Indicadores Personales Indicadores So…" at bounding box center [415, 190] width 434 height 279
click at [554, 126] on input "number" at bounding box center [556, 124] width 52 height 21
click at [551, 171] on input "number" at bounding box center [556, 165] width 52 height 21
click at [553, 207] on input "number" at bounding box center [556, 205] width 52 height 21
click at [551, 245] on input "number" at bounding box center [556, 244] width 52 height 21
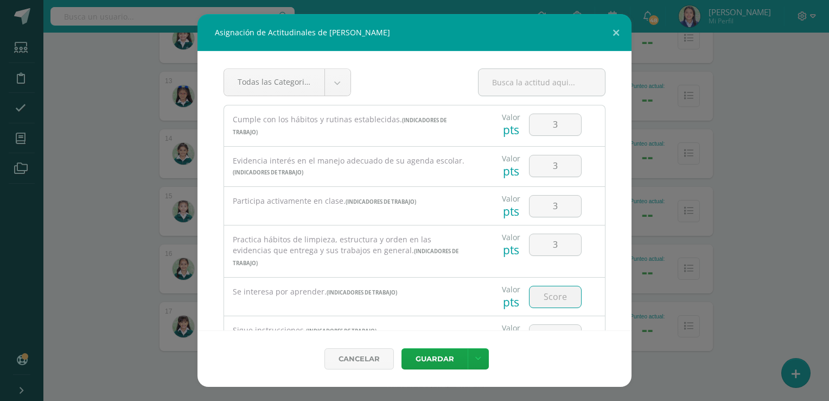
click at [548, 287] on input "number" at bounding box center [556, 296] width 52 height 21
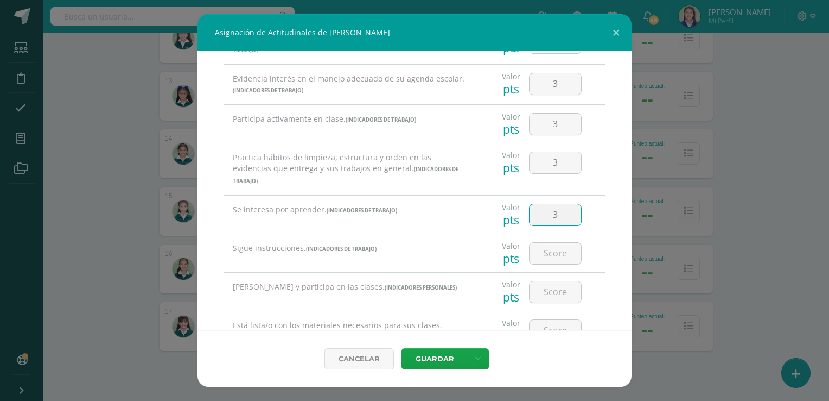
scroll to position [161, 0]
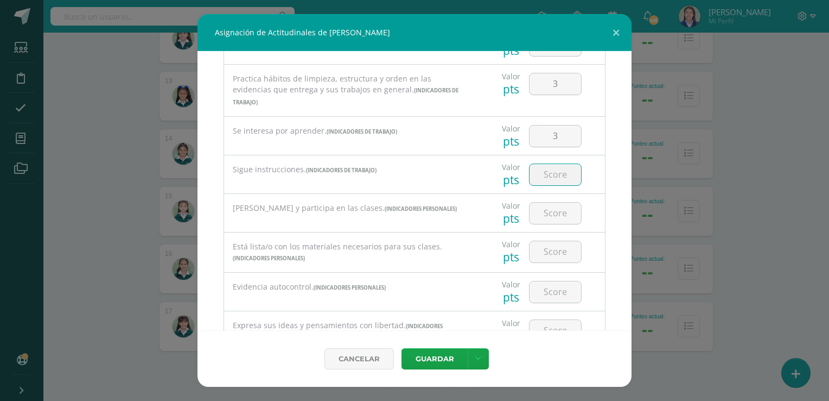
click at [555, 164] on input "number" at bounding box center [556, 174] width 52 height 21
click at [553, 202] on input "number" at bounding box center [556, 212] width 52 height 21
click at [550, 242] on input "number" at bounding box center [556, 251] width 52 height 21
click at [548, 290] on input "number" at bounding box center [556, 291] width 52 height 21
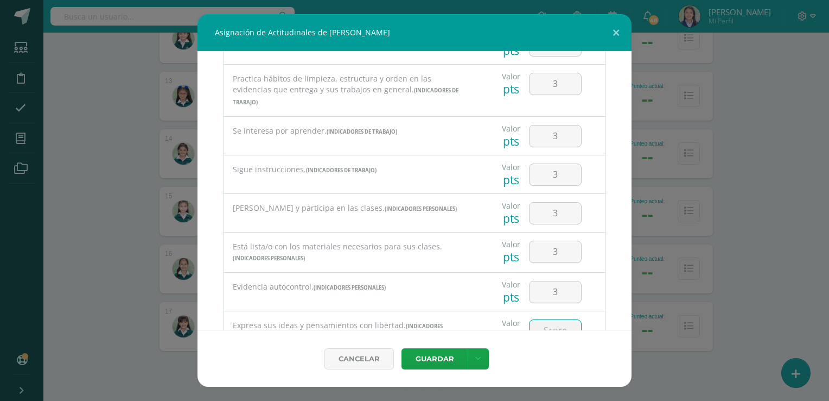
click at [549, 321] on input "number" at bounding box center [556, 330] width 52 height 21
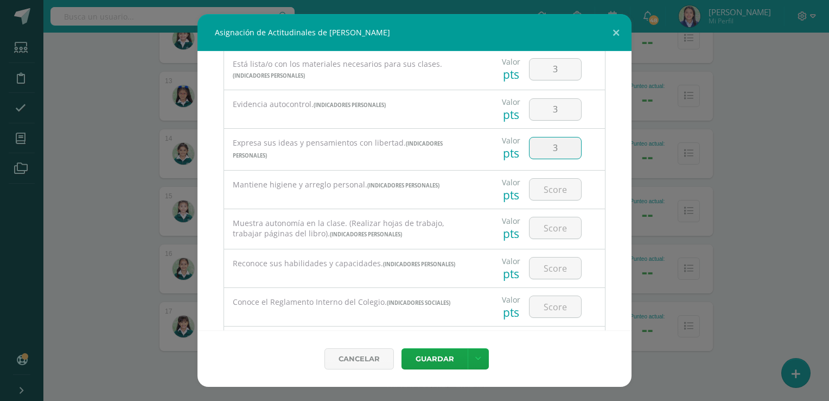
scroll to position [351, 0]
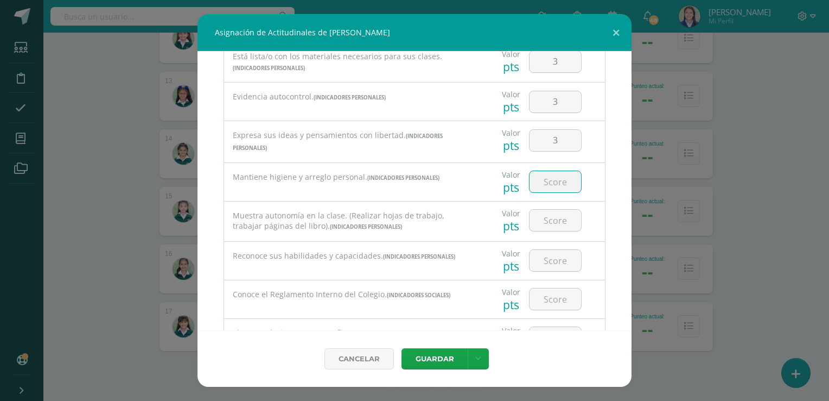
click at [555, 172] on input "number" at bounding box center [556, 181] width 52 height 21
click at [551, 210] on input "number" at bounding box center [556, 220] width 52 height 21
click at [550, 250] on input "number" at bounding box center [556, 260] width 52 height 21
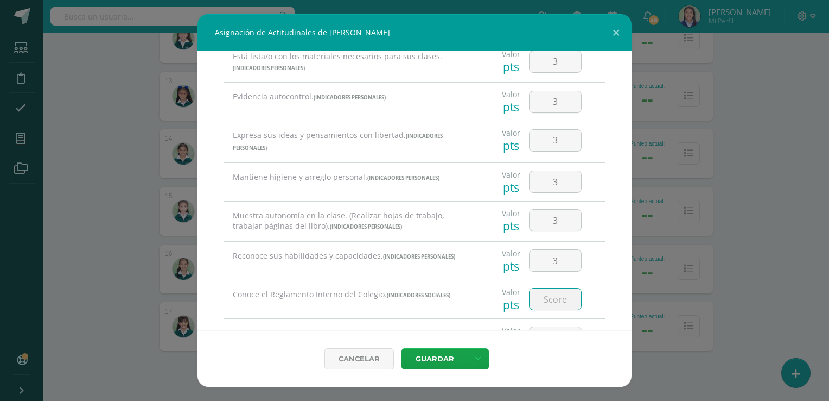
click at [551, 290] on input "number" at bounding box center [556, 298] width 52 height 21
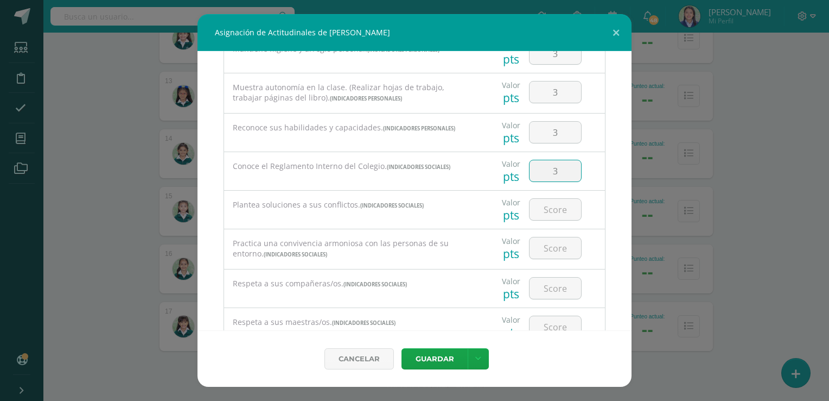
scroll to position [523, 0]
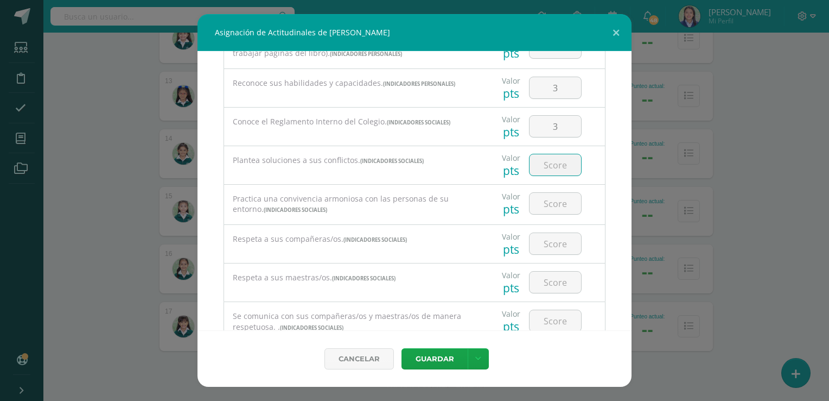
click at [555, 154] on input "number" at bounding box center [556, 164] width 52 height 21
click at [549, 201] on div at bounding box center [555, 203] width 53 height 22
click at [549, 196] on input "number" at bounding box center [556, 203] width 52 height 21
click at [551, 239] on input "number" at bounding box center [556, 243] width 52 height 21
click at [551, 271] on input "number" at bounding box center [556, 281] width 52 height 21
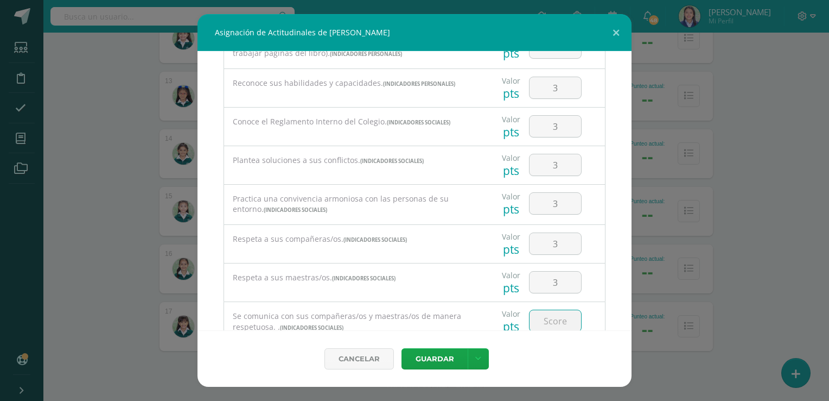
click at [553, 314] on input "number" at bounding box center [556, 320] width 52 height 21
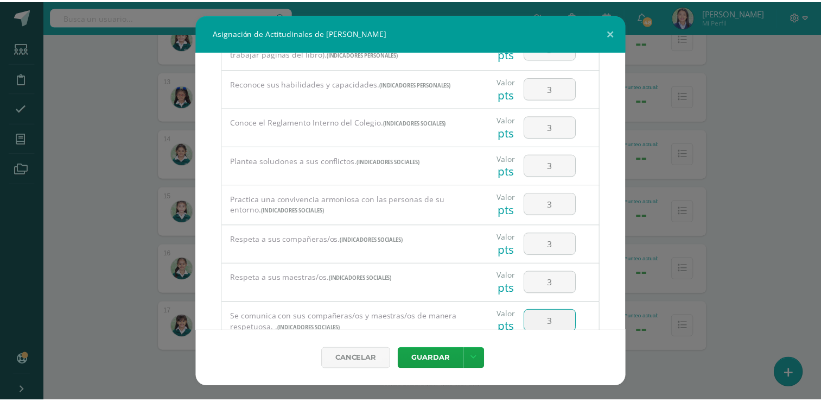
scroll to position [551, 0]
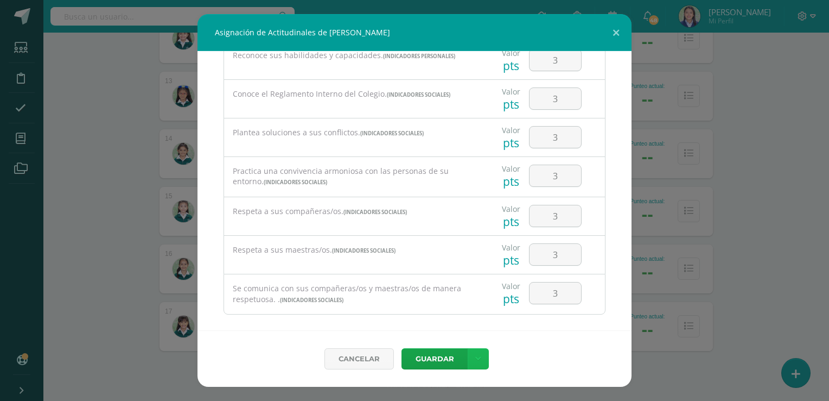
click at [483, 354] on link at bounding box center [478, 358] width 21 height 21
click at [459, 314] on link "Guardar y poblar en todos mis cursos" at bounding box center [455, 318] width 119 height 26
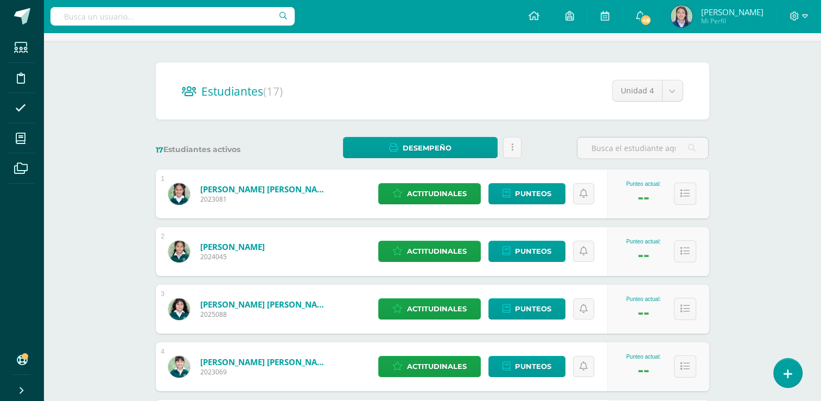
scroll to position [0, 0]
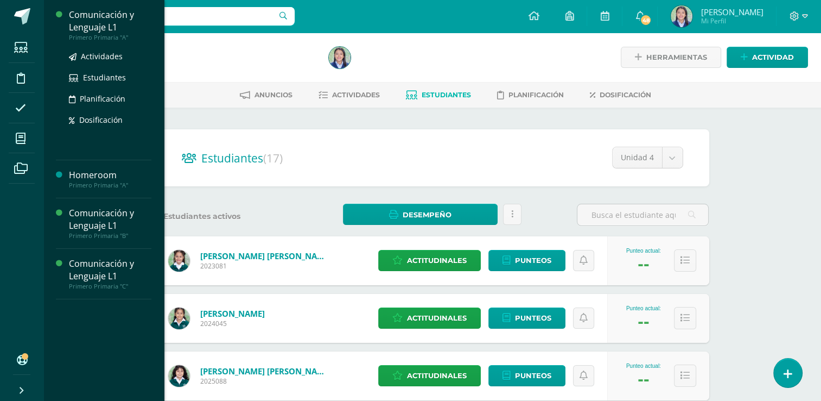
click at [111, 17] on div "Comunicación y Lenguaje L1" at bounding box center [110, 21] width 83 height 25
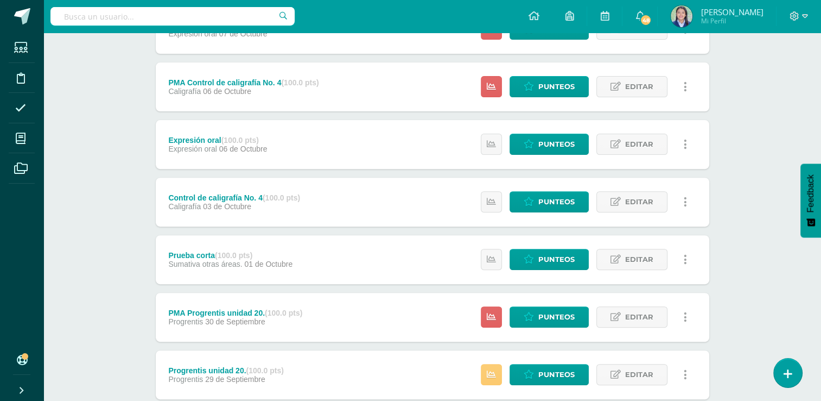
scroll to position [415, 0]
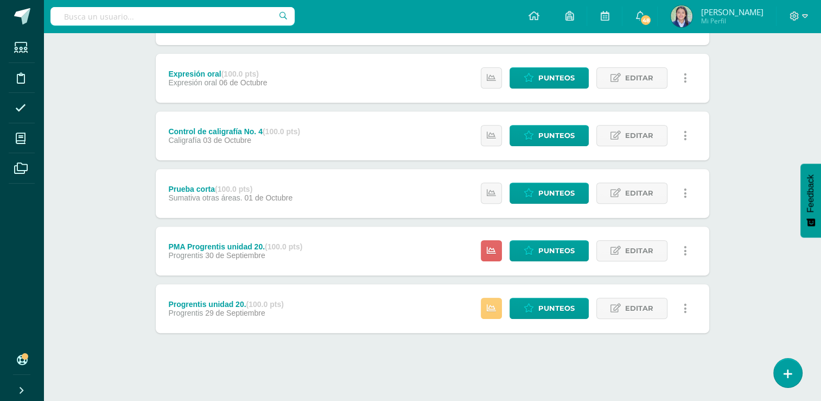
click at [750, 253] on div "Comunicación y Lenguaje L1 Primero Primaria "A" Herramientas Detalle de asisten…" at bounding box center [432, 9] width 778 height 783
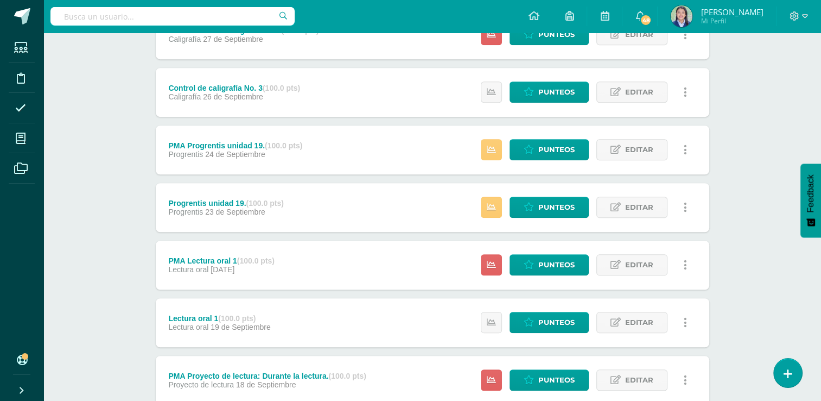
scroll to position [744, 0]
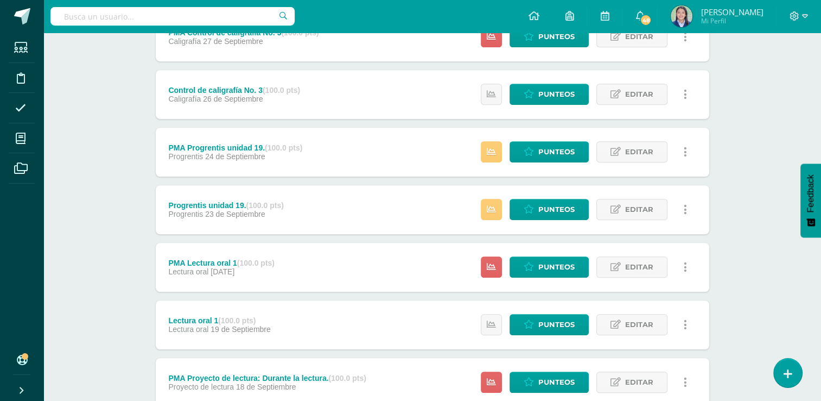
drag, startPoint x: 829, startPoint y: 48, endPoint x: 774, endPoint y: 104, distance: 78.3
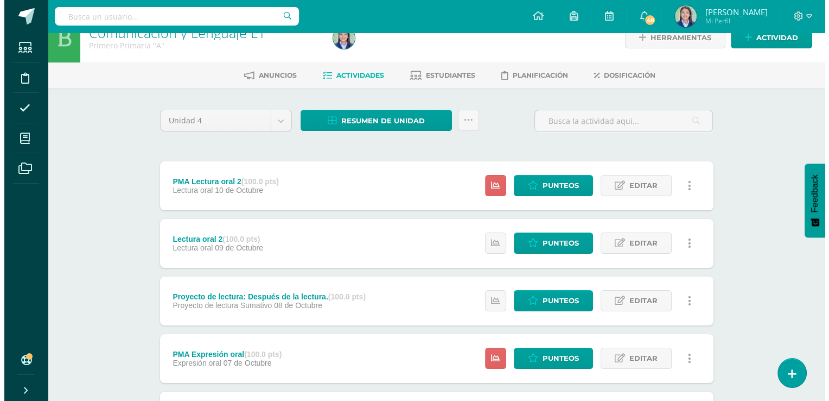
scroll to position [0, 0]
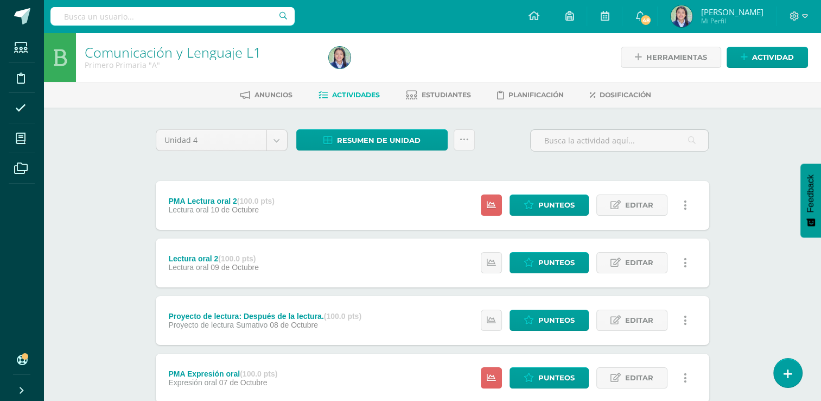
click at [461, 140] on icon at bounding box center [464, 139] width 9 height 9
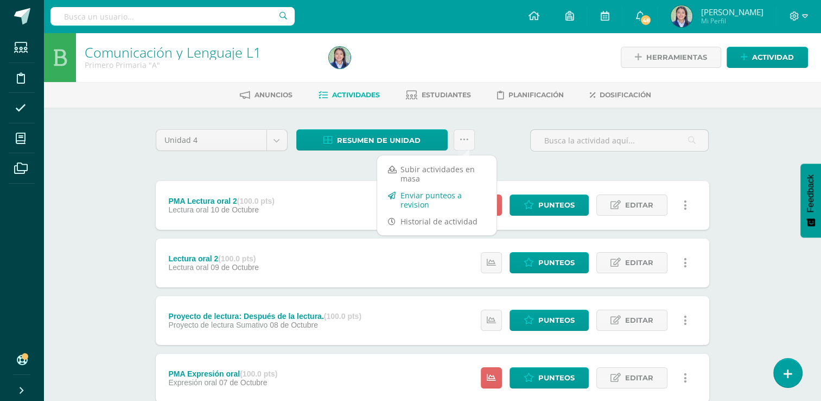
click at [411, 201] on link "Enviar punteos a revision" at bounding box center [436, 200] width 119 height 26
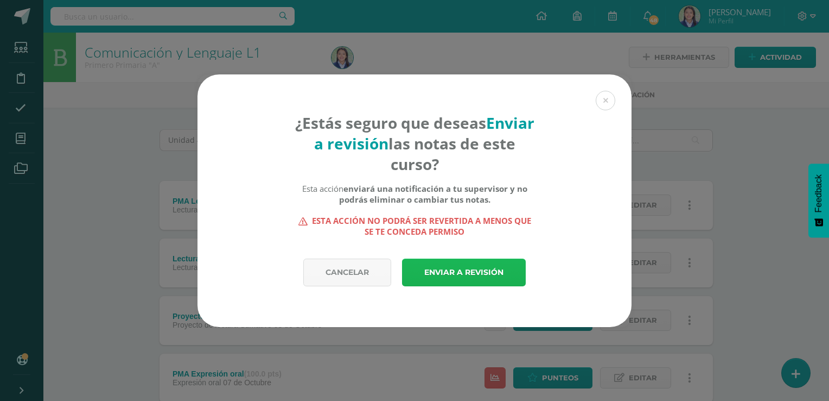
click at [452, 270] on link "Enviar a revisión" at bounding box center [464, 272] width 124 height 28
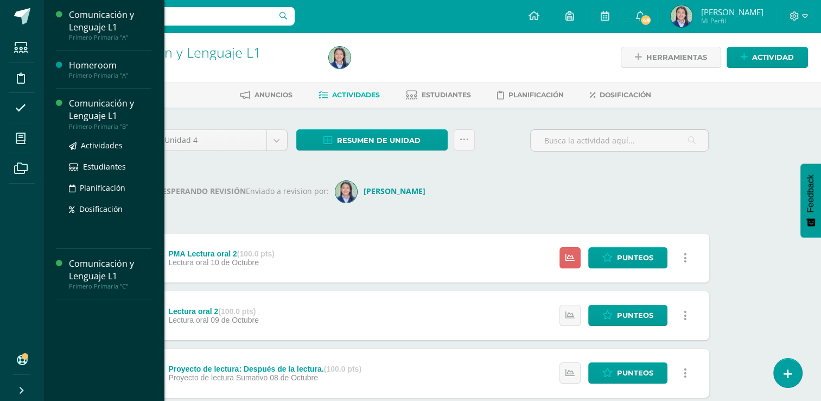
click at [93, 113] on div "Comunicación y Lenguaje L1" at bounding box center [110, 109] width 83 height 25
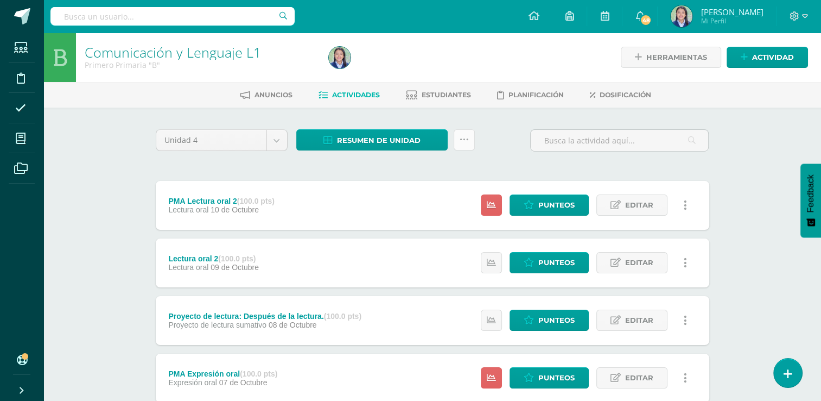
click at [470, 143] on link at bounding box center [464, 139] width 21 height 21
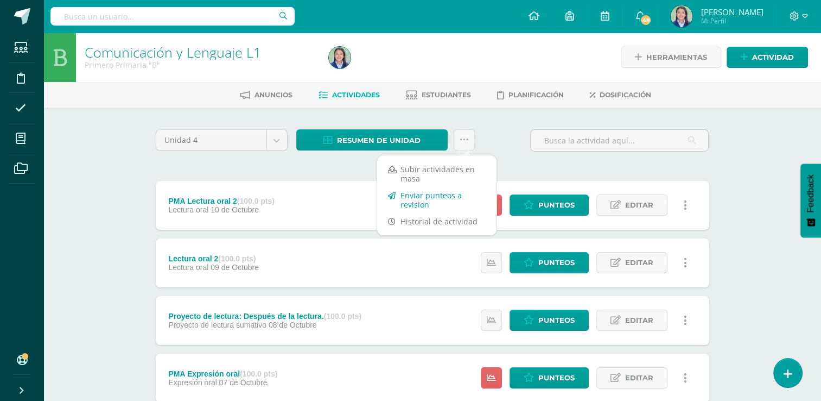
click at [420, 207] on link "Enviar punteos a revision" at bounding box center [436, 200] width 119 height 26
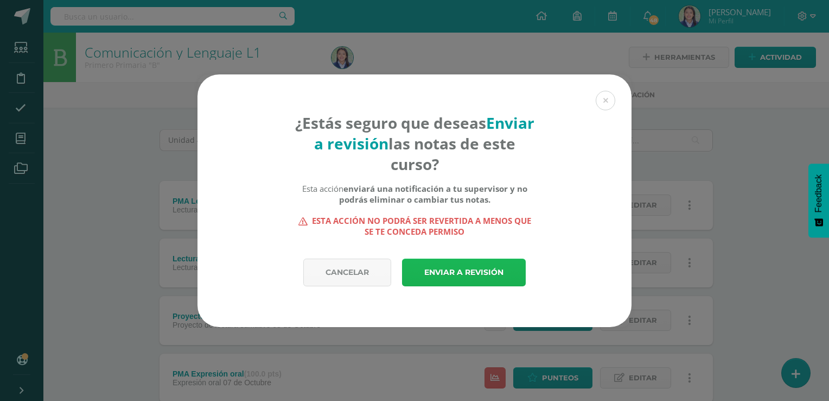
click at [468, 275] on link "Enviar a revisión" at bounding box center [464, 272] width 124 height 28
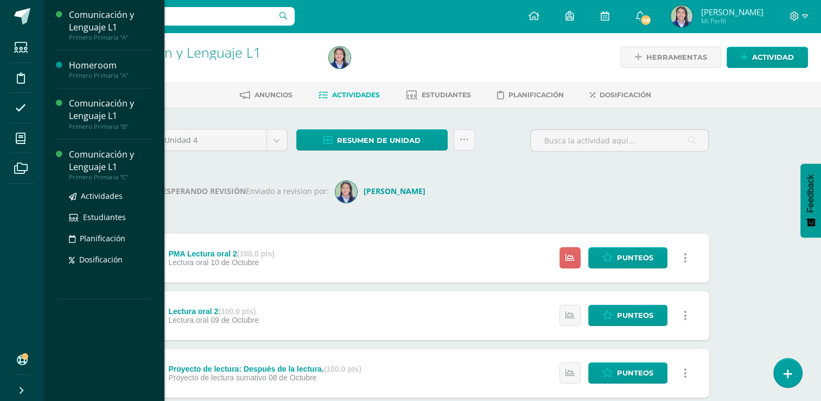
click at [100, 161] on div "Comunicación y Lenguaje L1" at bounding box center [110, 160] width 83 height 25
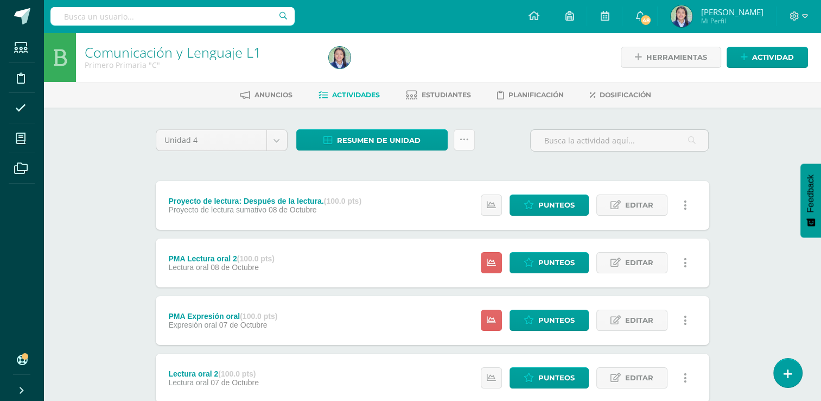
click at [465, 140] on icon at bounding box center [464, 139] width 9 height 9
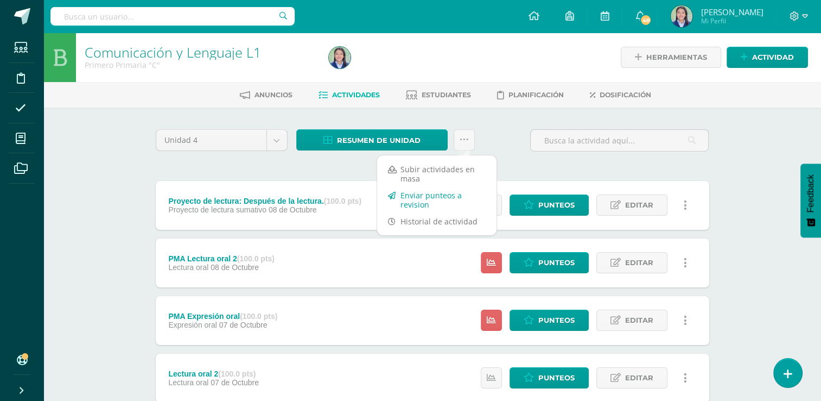
click at [417, 199] on link "Enviar punteos a revision" at bounding box center [436, 200] width 119 height 26
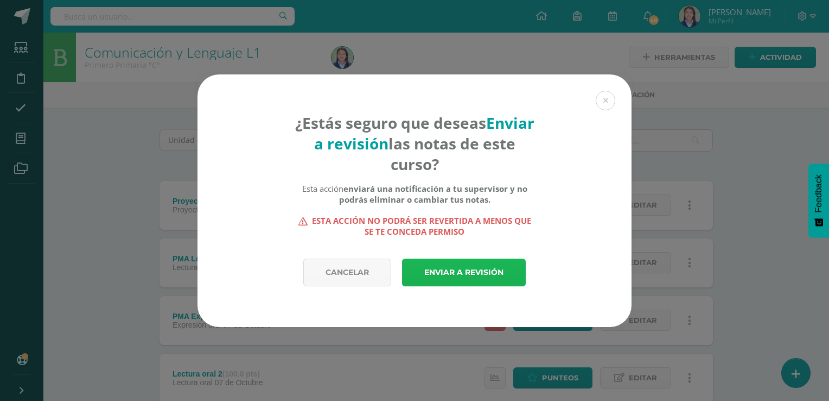
click at [475, 275] on link "Enviar a revisión" at bounding box center [464, 272] width 124 height 28
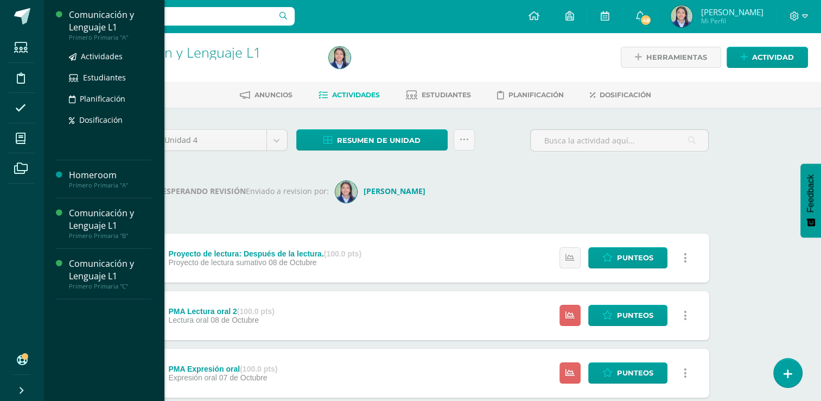
click at [109, 27] on div "Comunicación y Lenguaje L1" at bounding box center [110, 21] width 83 height 25
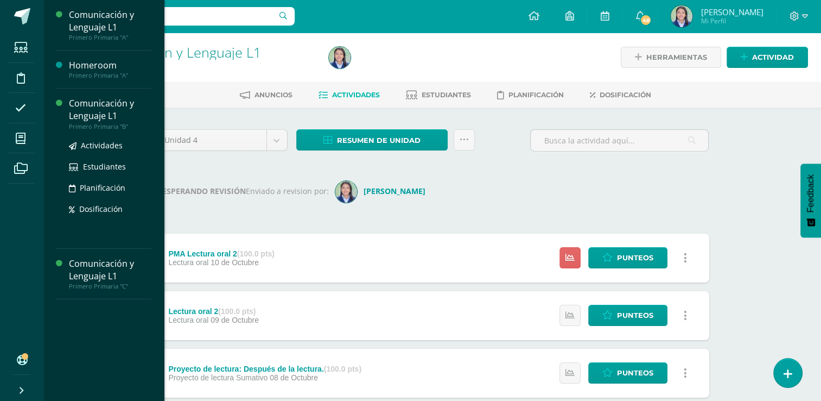
click at [123, 104] on div "Comunicación y Lenguaje L1" at bounding box center [110, 109] width 83 height 25
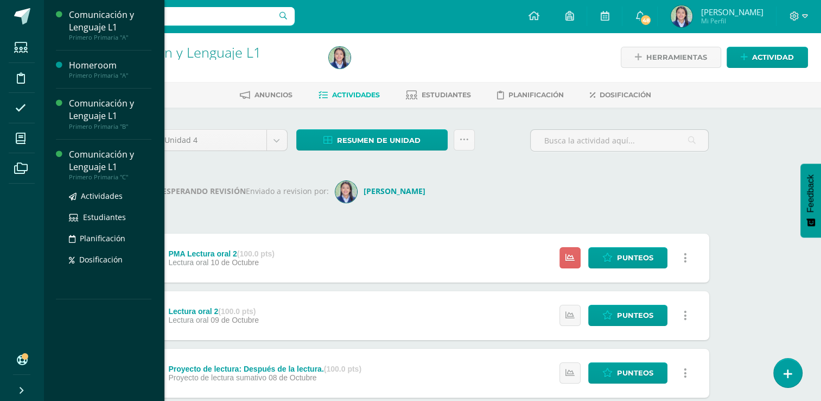
click at [105, 160] on div "Comunicación y Lenguaje L1" at bounding box center [110, 160] width 83 height 25
